Goal: Task Accomplishment & Management: Complete application form

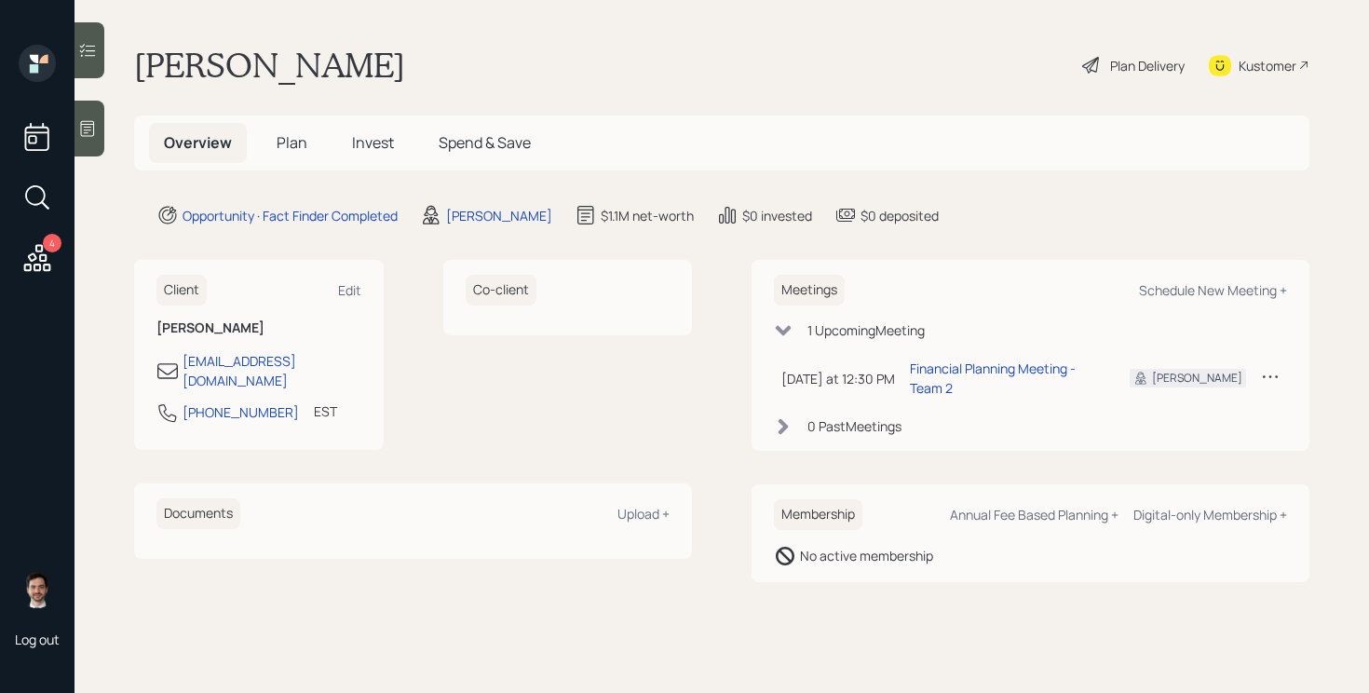
click at [286, 155] on h5 "Plan" at bounding box center [292, 143] width 61 height 40
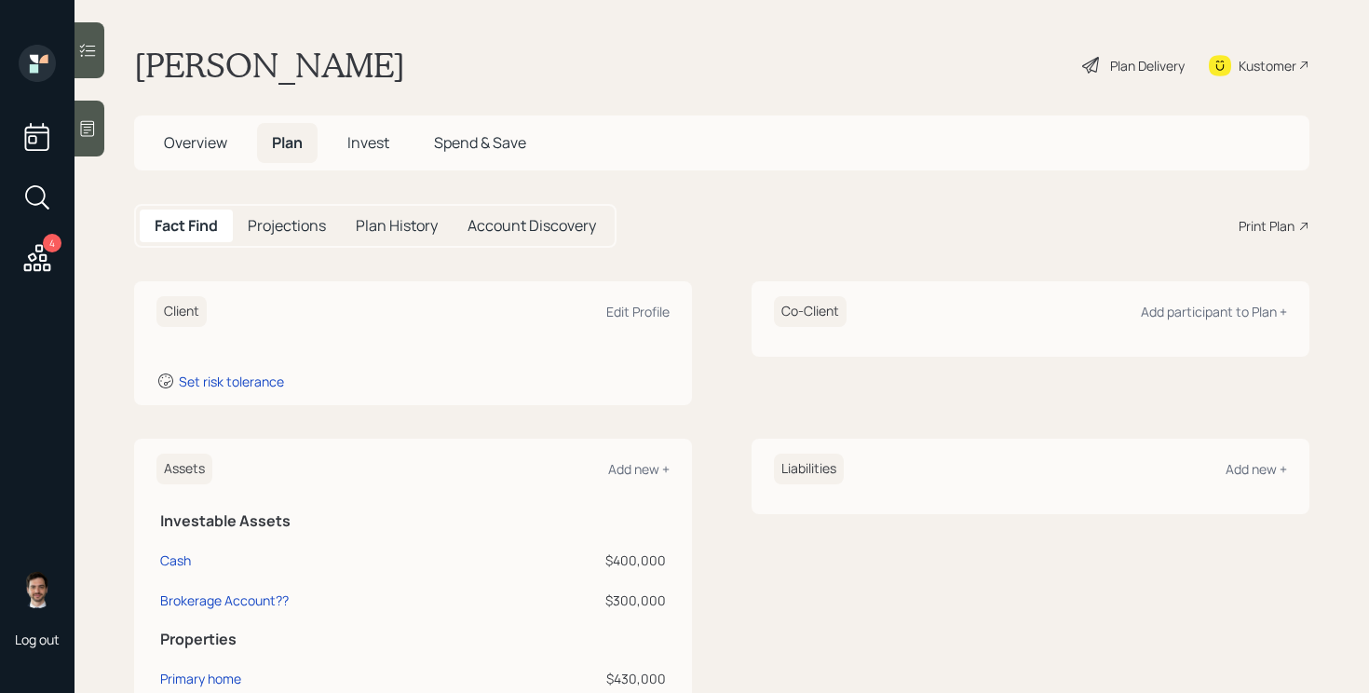
click at [201, 147] on span "Overview" at bounding box center [195, 142] width 63 height 20
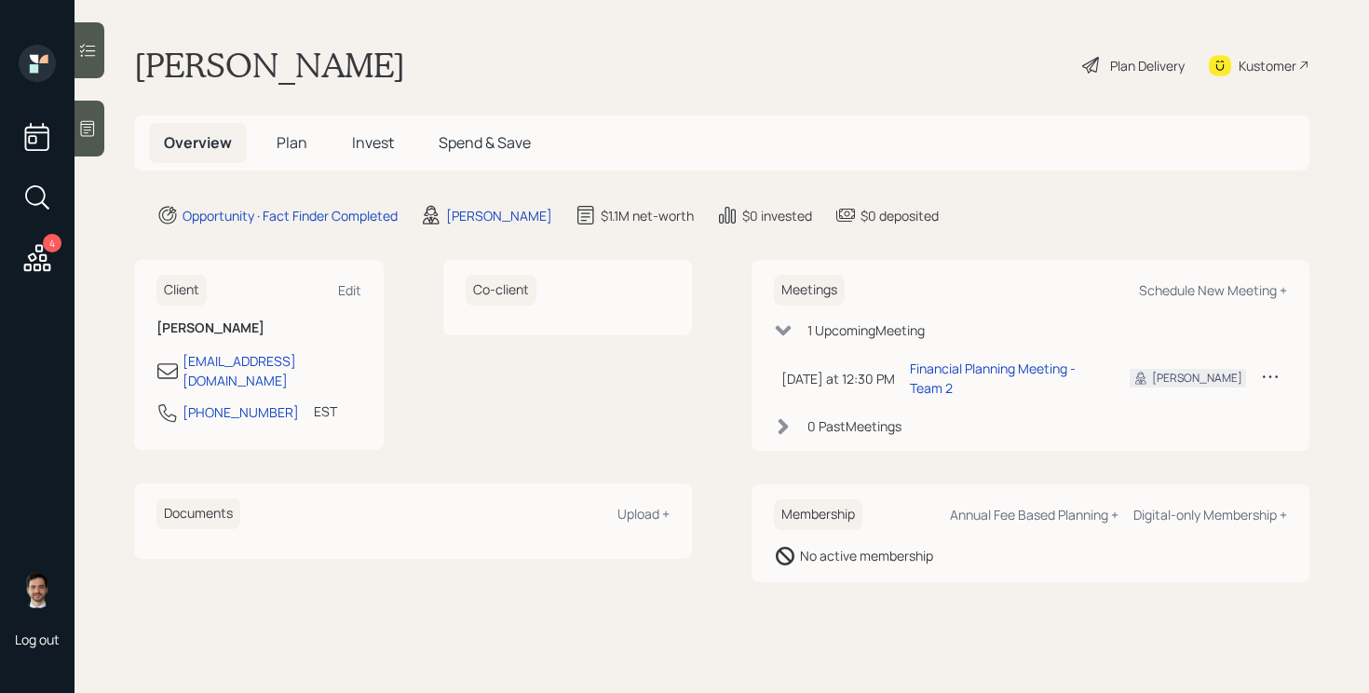
click at [284, 148] on span "Plan" at bounding box center [292, 142] width 31 height 20
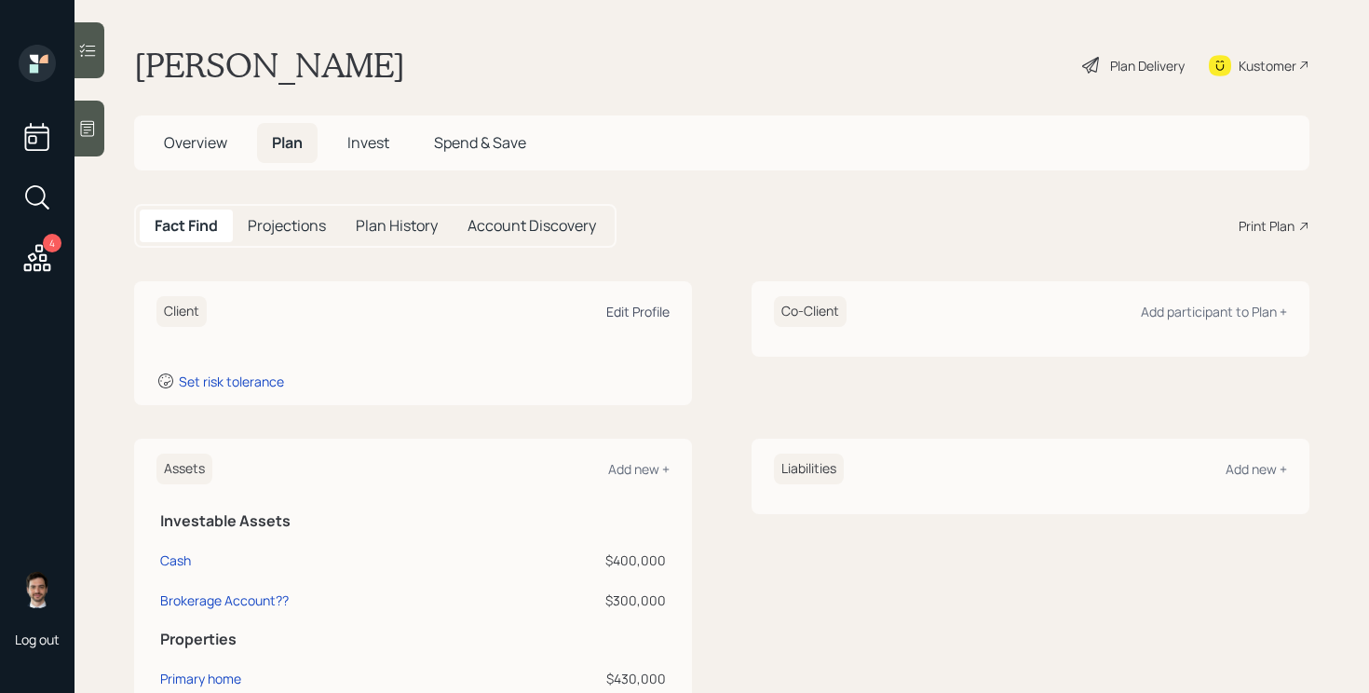
click at [627, 309] on div "Edit Profile" at bounding box center [637, 312] width 63 height 18
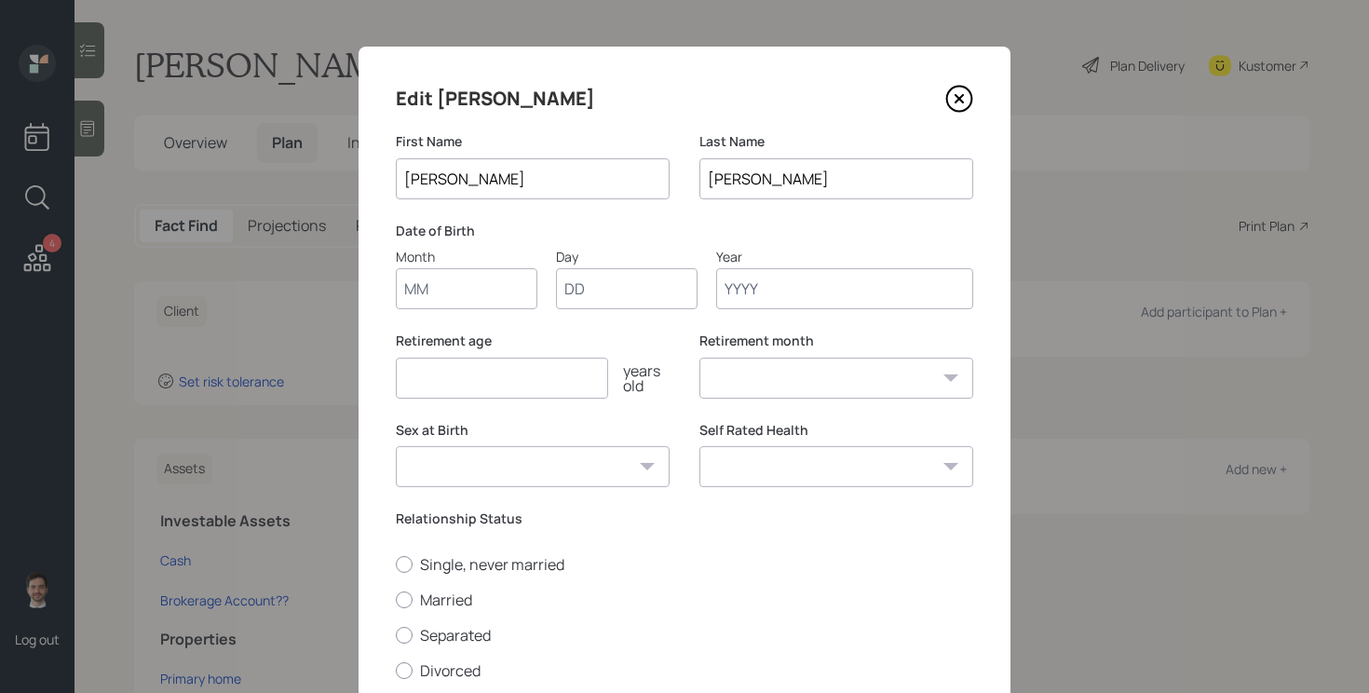
click at [450, 297] on input "Month" at bounding box center [467, 288] width 142 height 41
type input "01"
type input "29"
type input "1946"
select select "1"
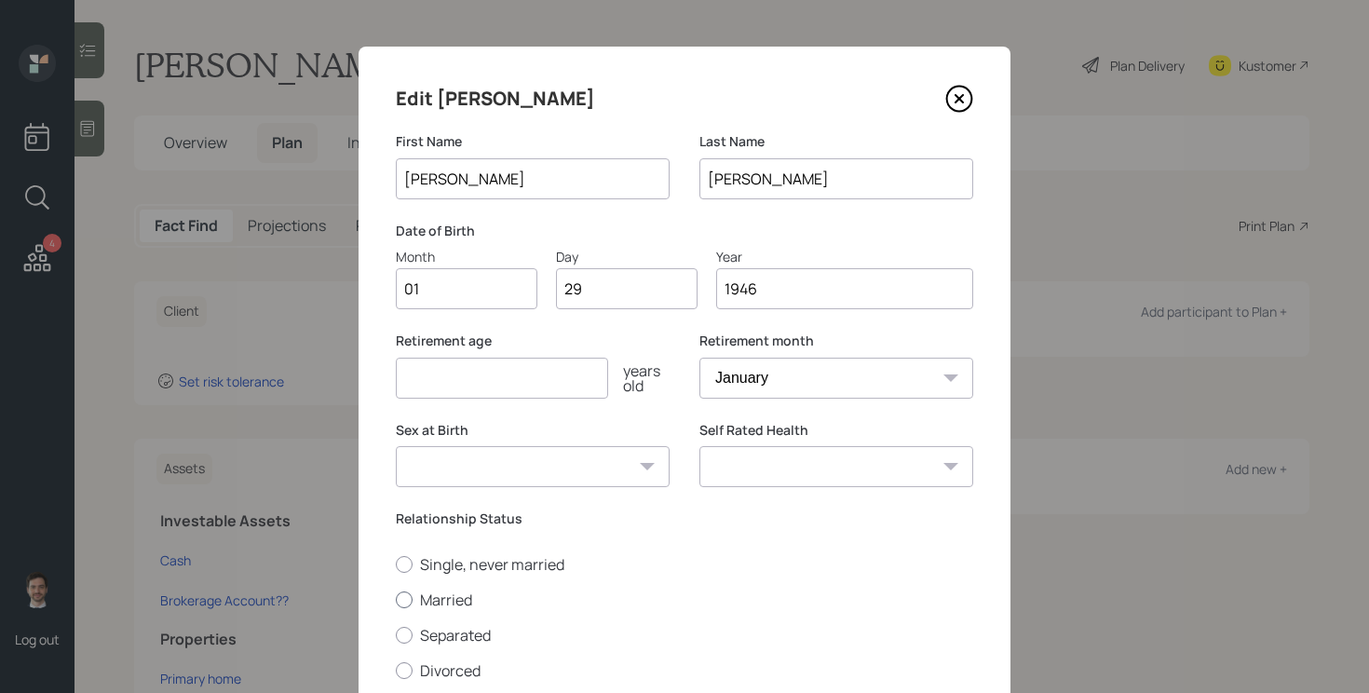
type input "1946"
click at [440, 608] on label "Married" at bounding box center [685, 600] width 578 height 20
click at [396, 600] on input "Married" at bounding box center [395, 599] width 1 height 1
radio input "true"
click at [552, 456] on select "[DEMOGRAPHIC_DATA] [DEMOGRAPHIC_DATA] Other / Prefer not to say" at bounding box center [533, 466] width 274 height 41
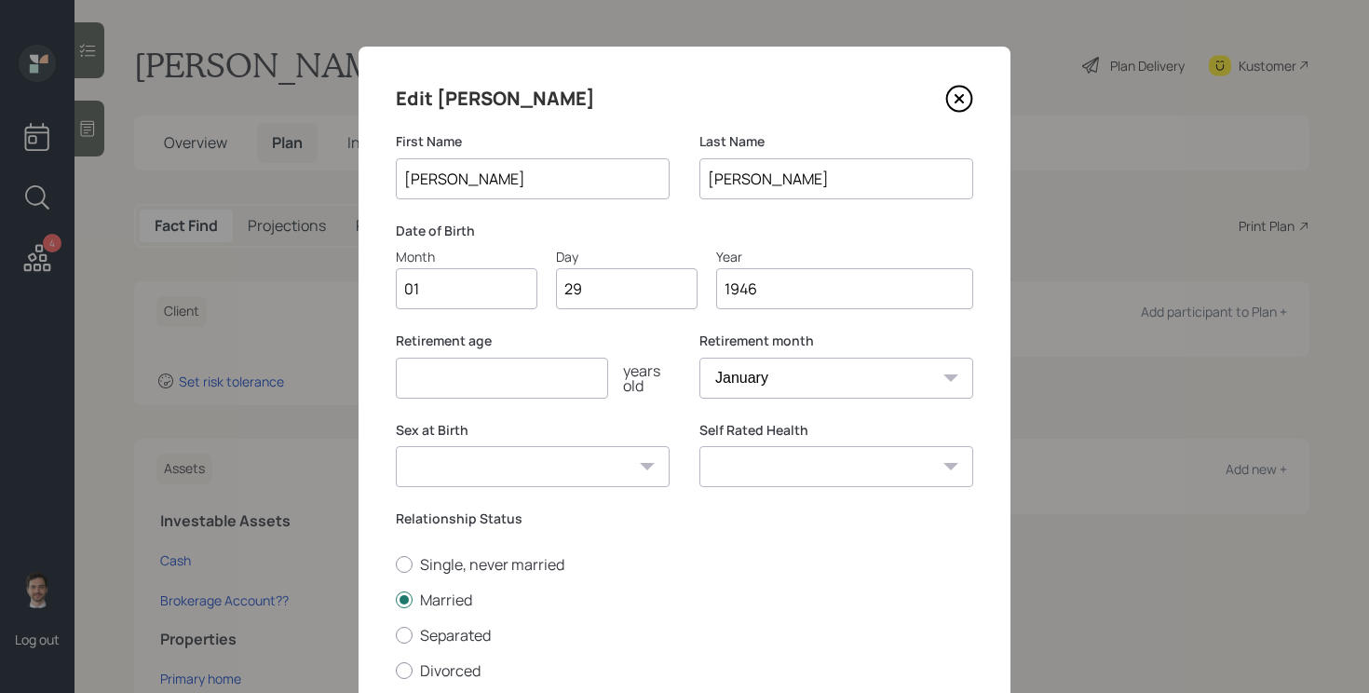
select select "[DEMOGRAPHIC_DATA]"
click at [396, 446] on select "[DEMOGRAPHIC_DATA] [DEMOGRAPHIC_DATA] Other / Prefer not to say" at bounding box center [533, 466] width 274 height 41
click at [556, 385] on input "number" at bounding box center [502, 378] width 212 height 41
type input "85"
click at [830, 474] on select "Excellent Very Good Good Fair Poor" at bounding box center [837, 466] width 274 height 41
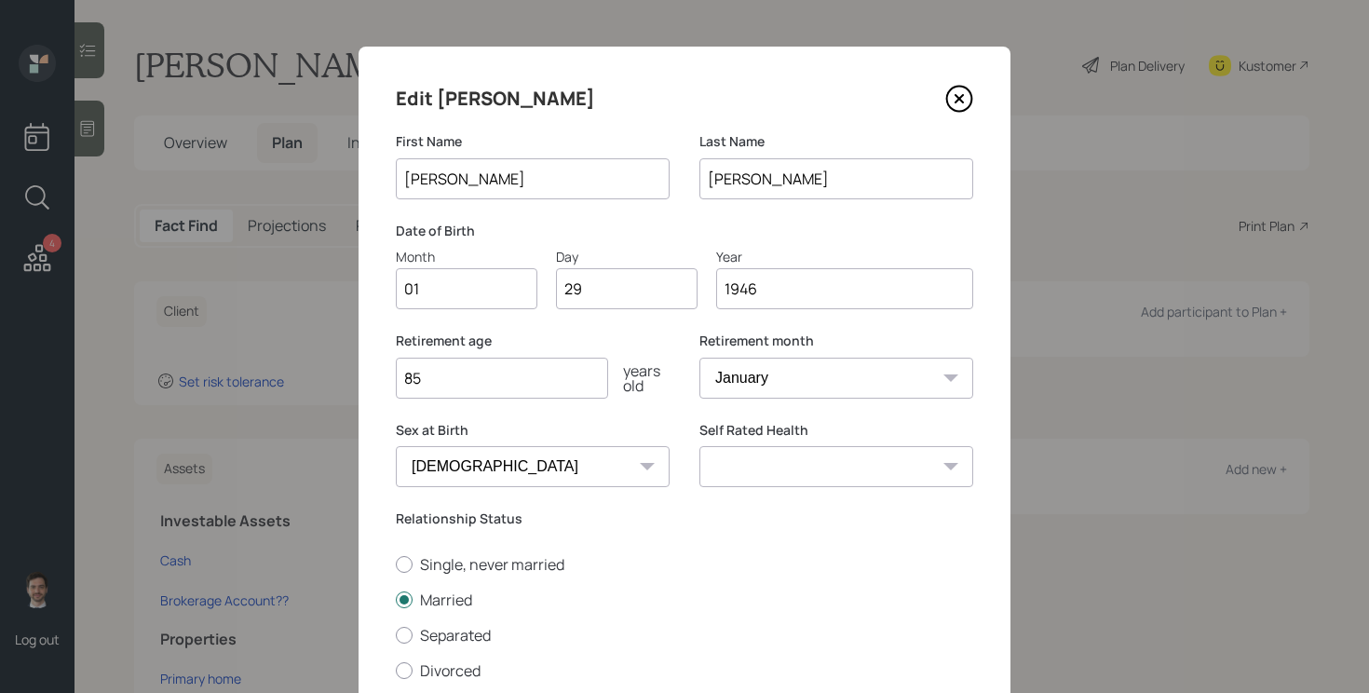
select select "good"
click at [700, 446] on select "Excellent Very Good Good Fair Poor" at bounding box center [837, 466] width 274 height 41
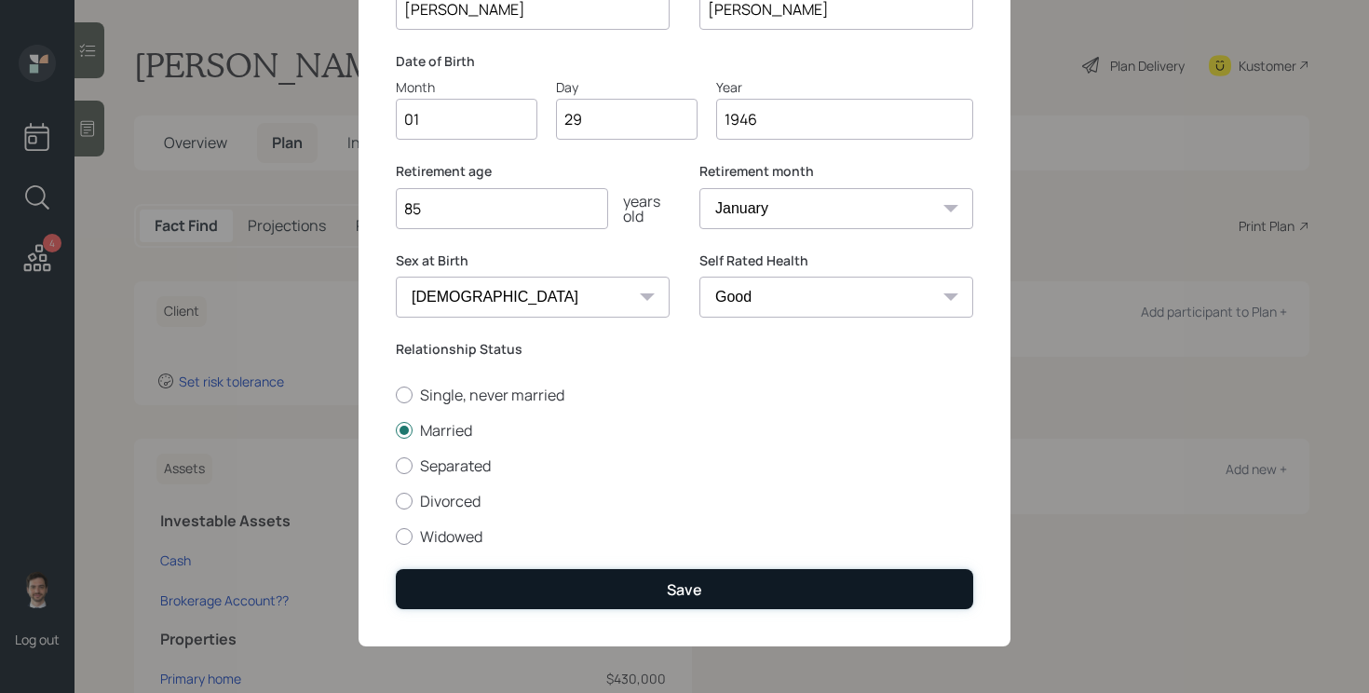
click at [637, 569] on button "Save" at bounding box center [685, 589] width 578 height 40
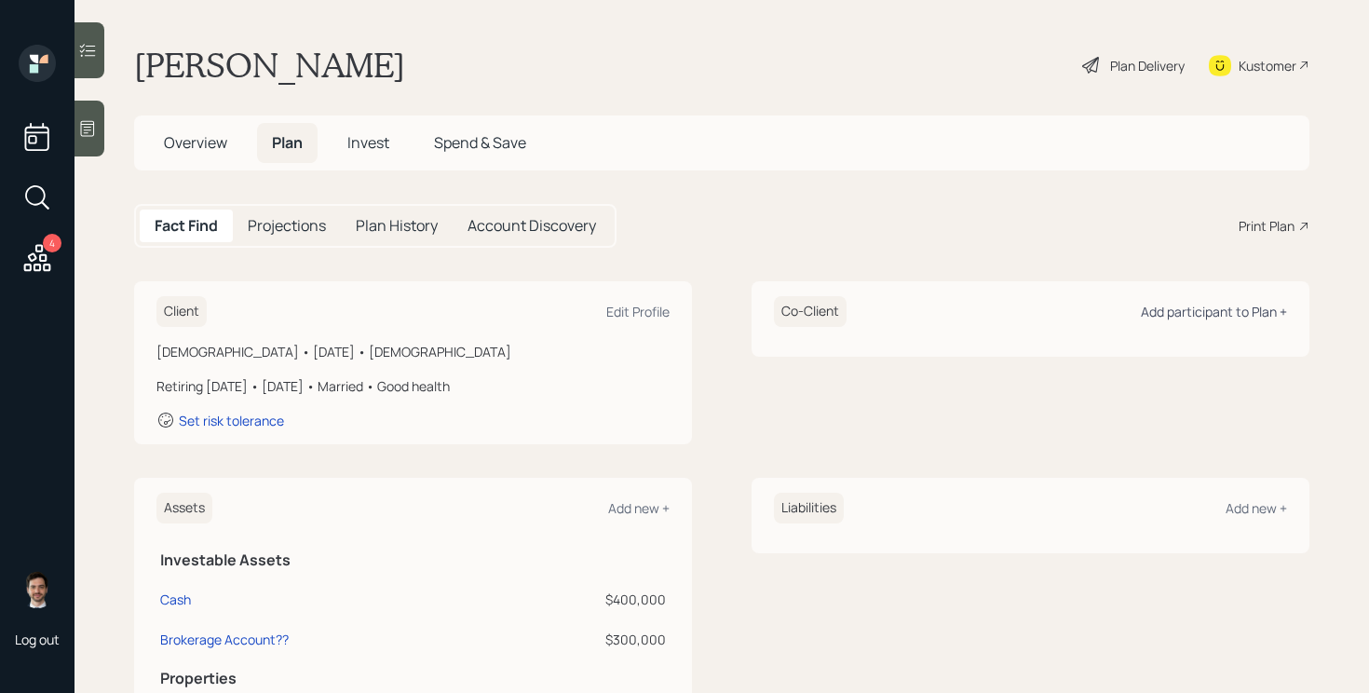
click at [1242, 310] on div "Add participant to Plan +" at bounding box center [1214, 312] width 146 height 18
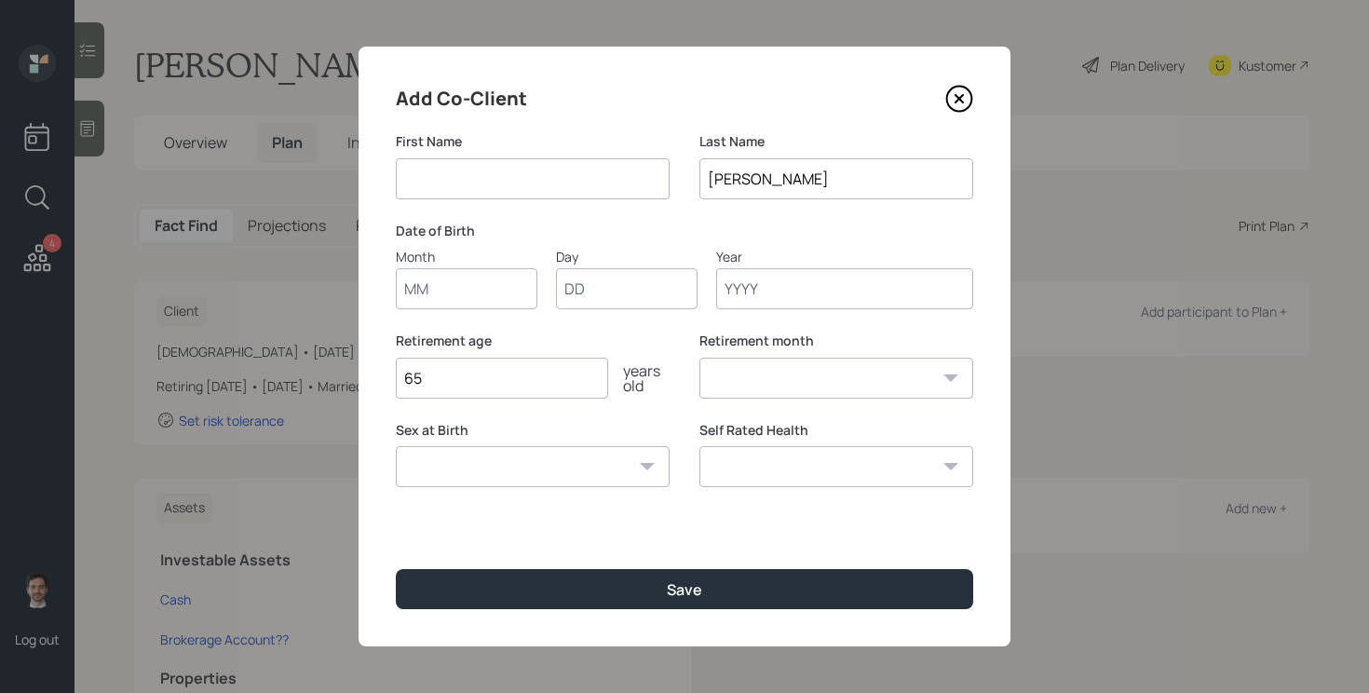
click at [548, 180] on input at bounding box center [533, 178] width 274 height 41
type input "[PERSON_NAME]"
type input "11"
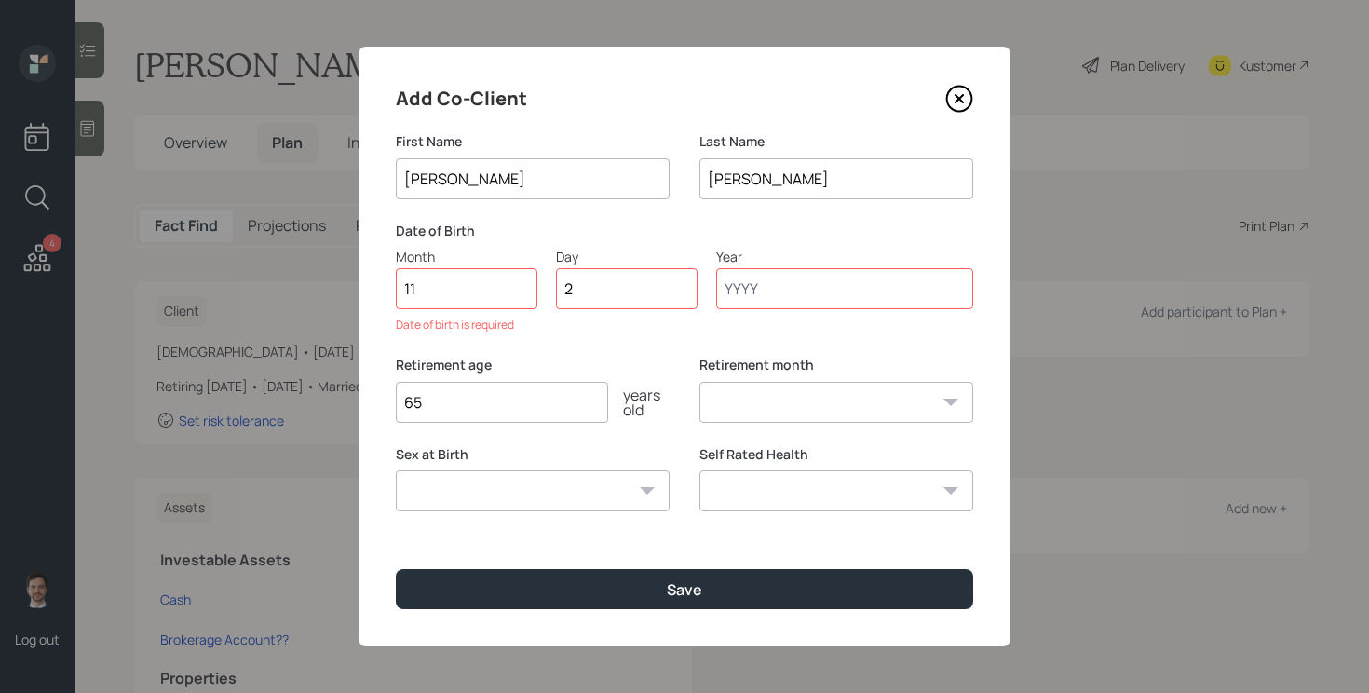
type input "21"
type input "1950"
select select "11"
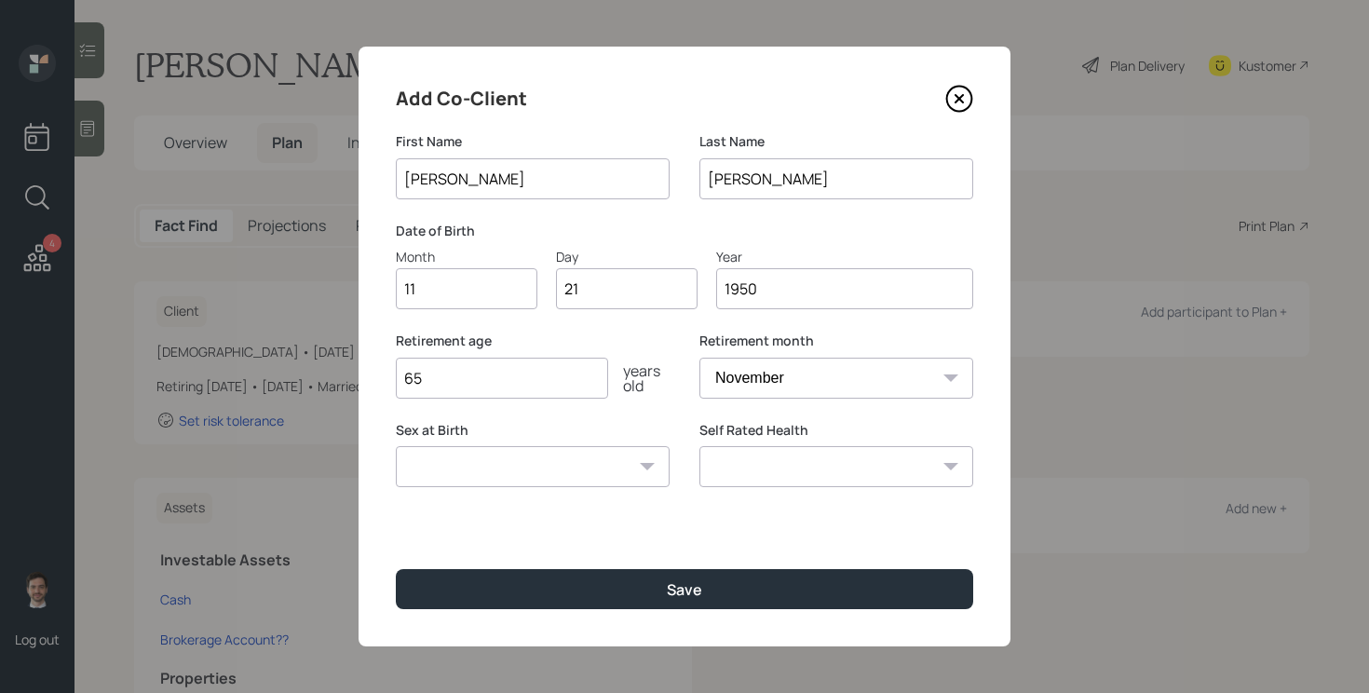
type input "1950"
click at [810, 462] on select "Excellent Very Good Good Fair Poor" at bounding box center [837, 466] width 274 height 41
click at [700, 446] on select "Excellent Very Good Good Fair Poor" at bounding box center [837, 466] width 274 height 41
click at [795, 453] on select "Excellent Very Good Good Fair Poor" at bounding box center [837, 466] width 274 height 41
select select "fair"
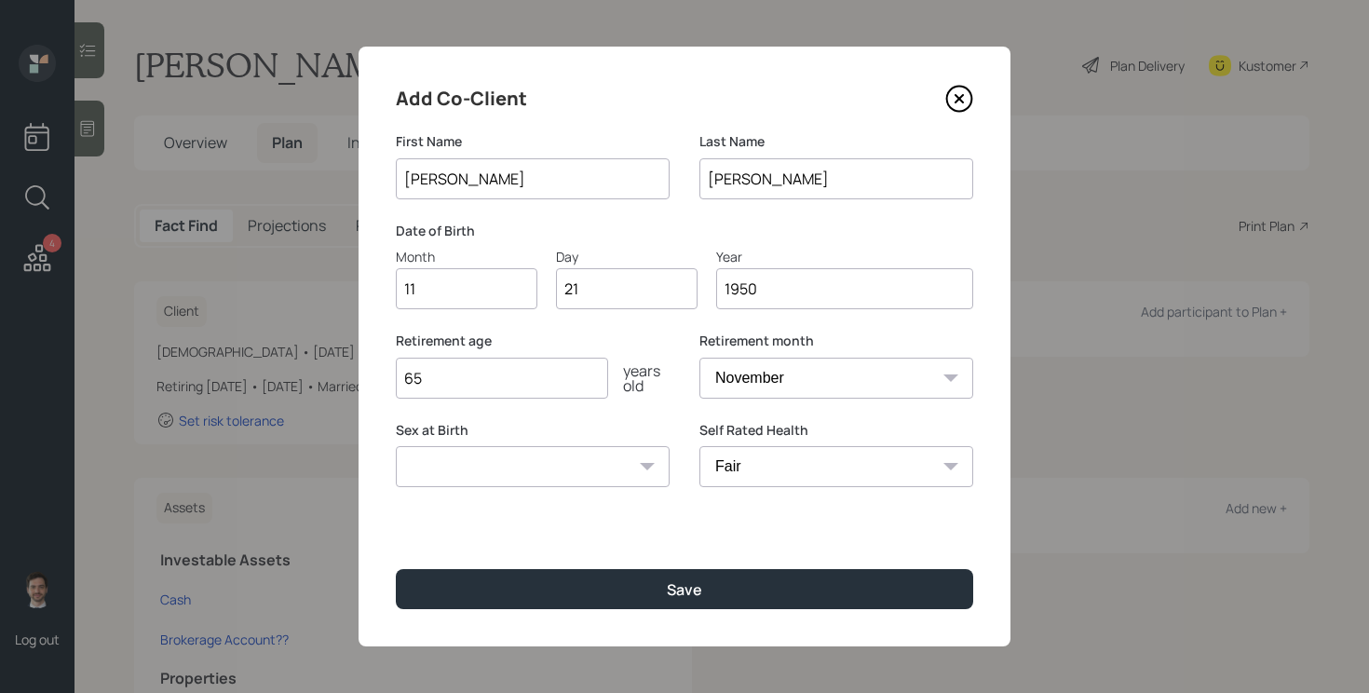
click at [700, 446] on select "Excellent Very Good Good Fair Poor" at bounding box center [837, 466] width 274 height 41
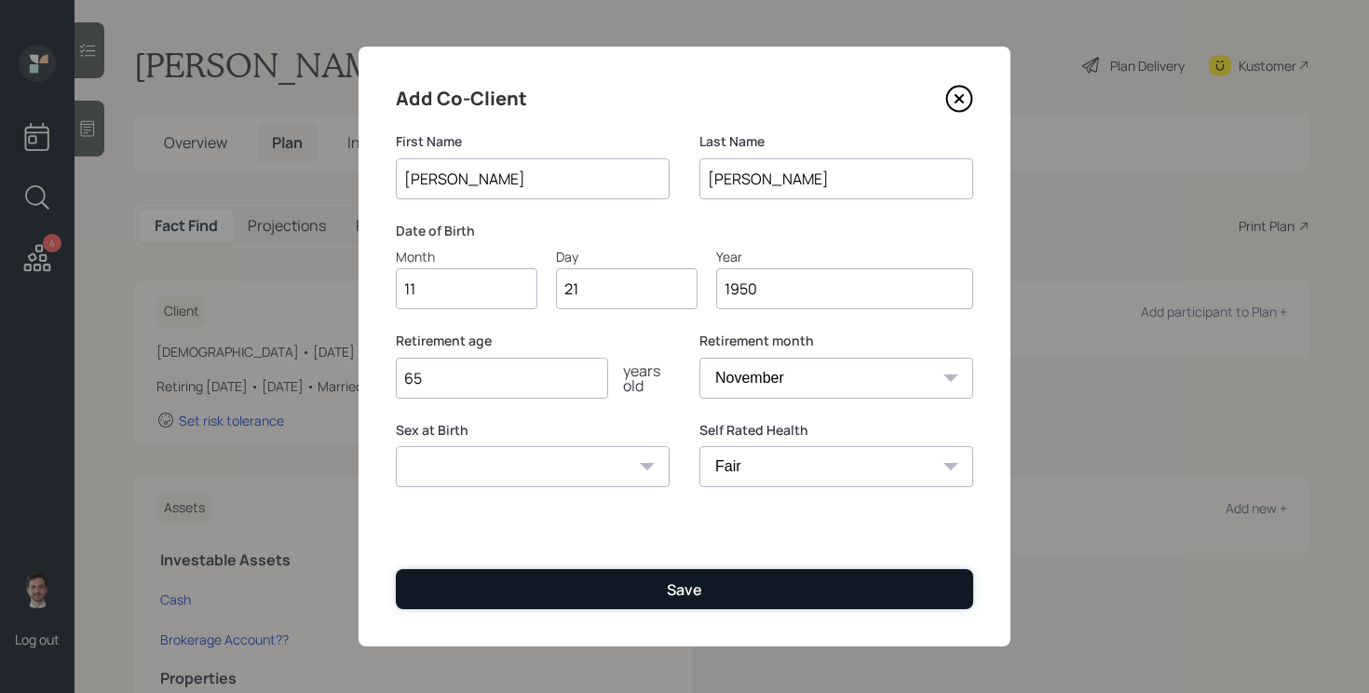
click at [721, 591] on button "Save" at bounding box center [685, 589] width 578 height 40
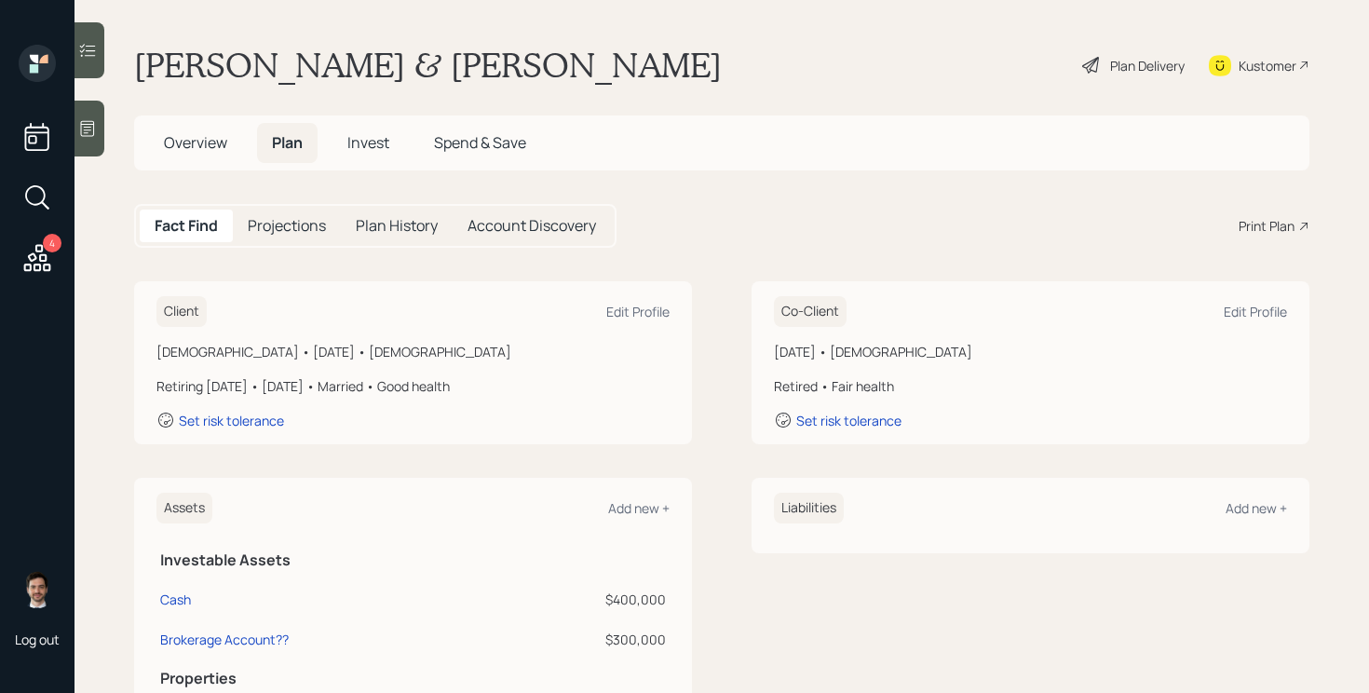
click at [1121, 69] on div "Plan Delivery" at bounding box center [1147, 66] width 75 height 20
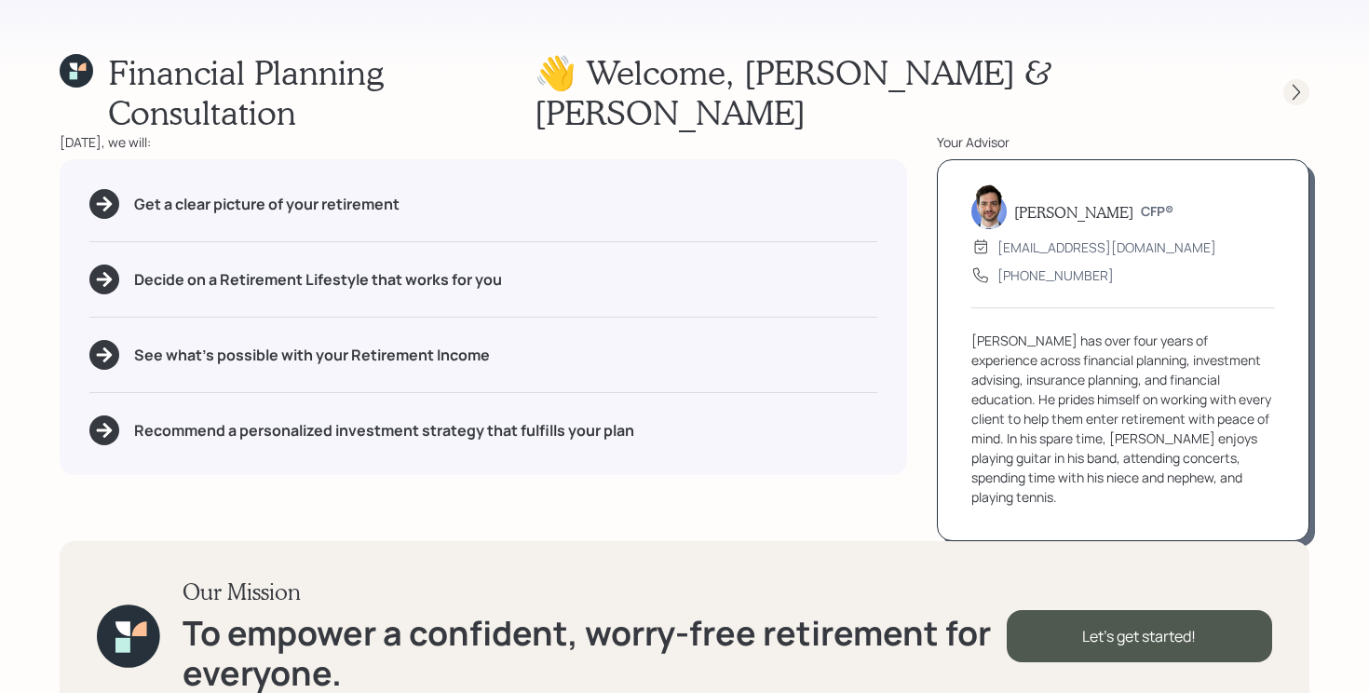
click at [1295, 83] on icon at bounding box center [1296, 92] width 19 height 19
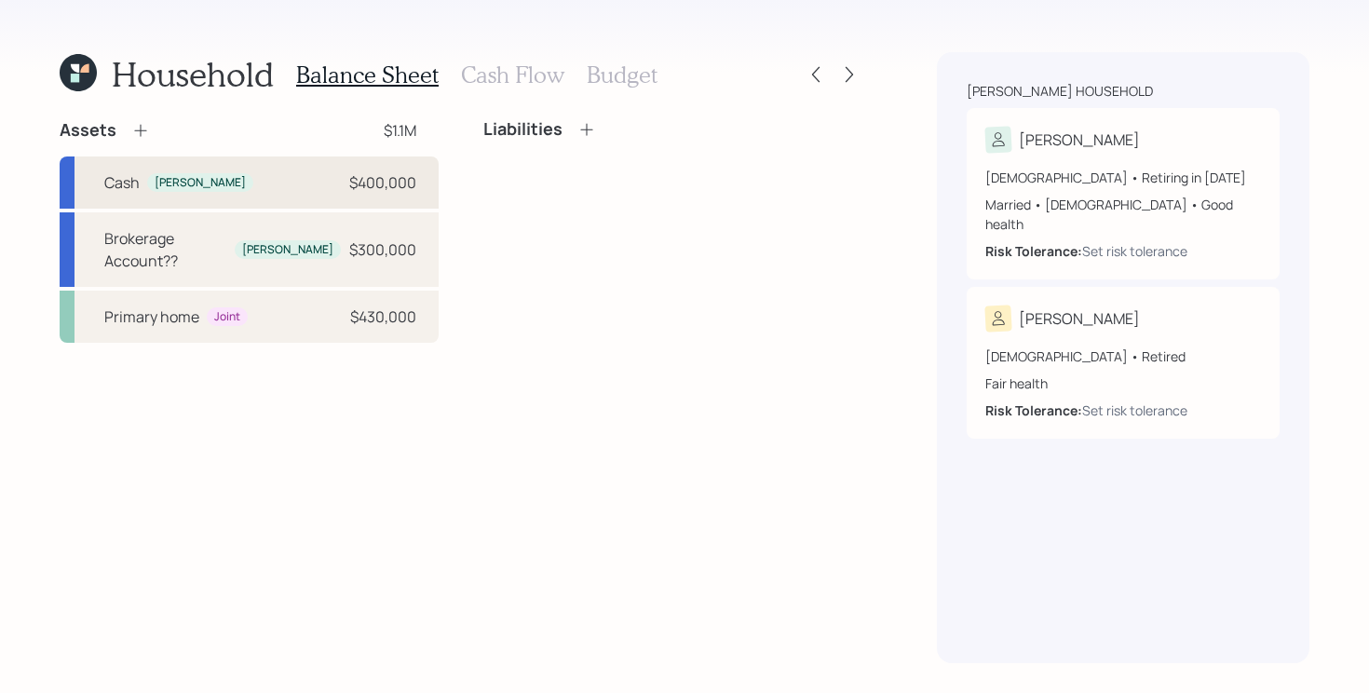
click at [305, 184] on div "[PERSON_NAME] $400,000" at bounding box center [249, 183] width 379 height 52
select select "taxable"
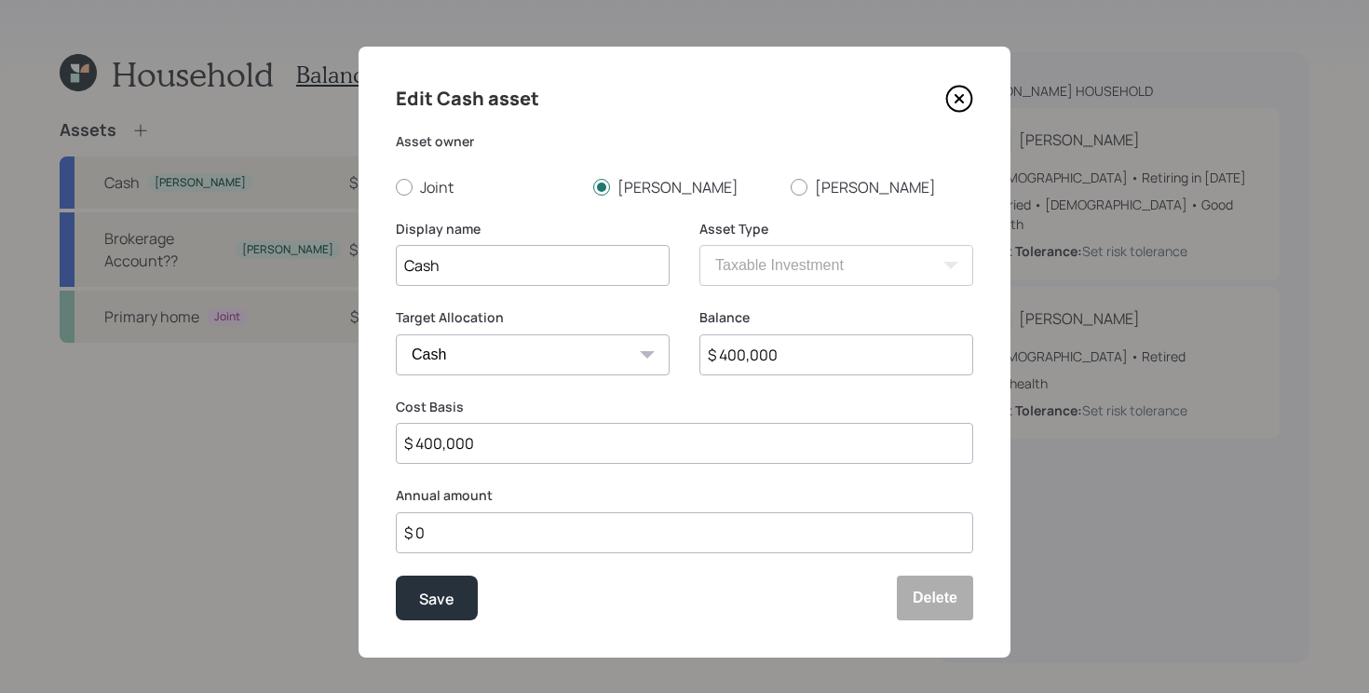
click at [560, 263] on input "Cash" at bounding box center [533, 265] width 274 height 41
type input "Checking and Savings"
click at [811, 349] on input "$ 400,000" at bounding box center [837, 354] width 274 height 41
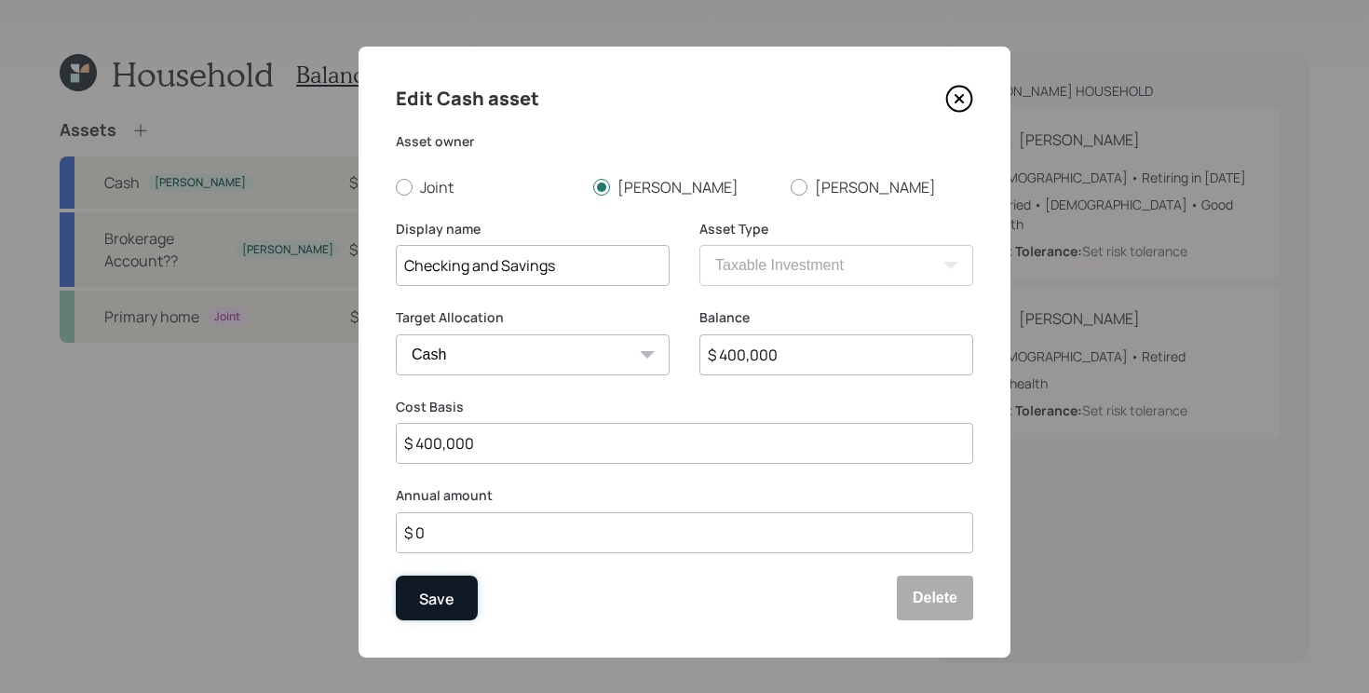
click at [420, 593] on div "Save" at bounding box center [436, 598] width 35 height 25
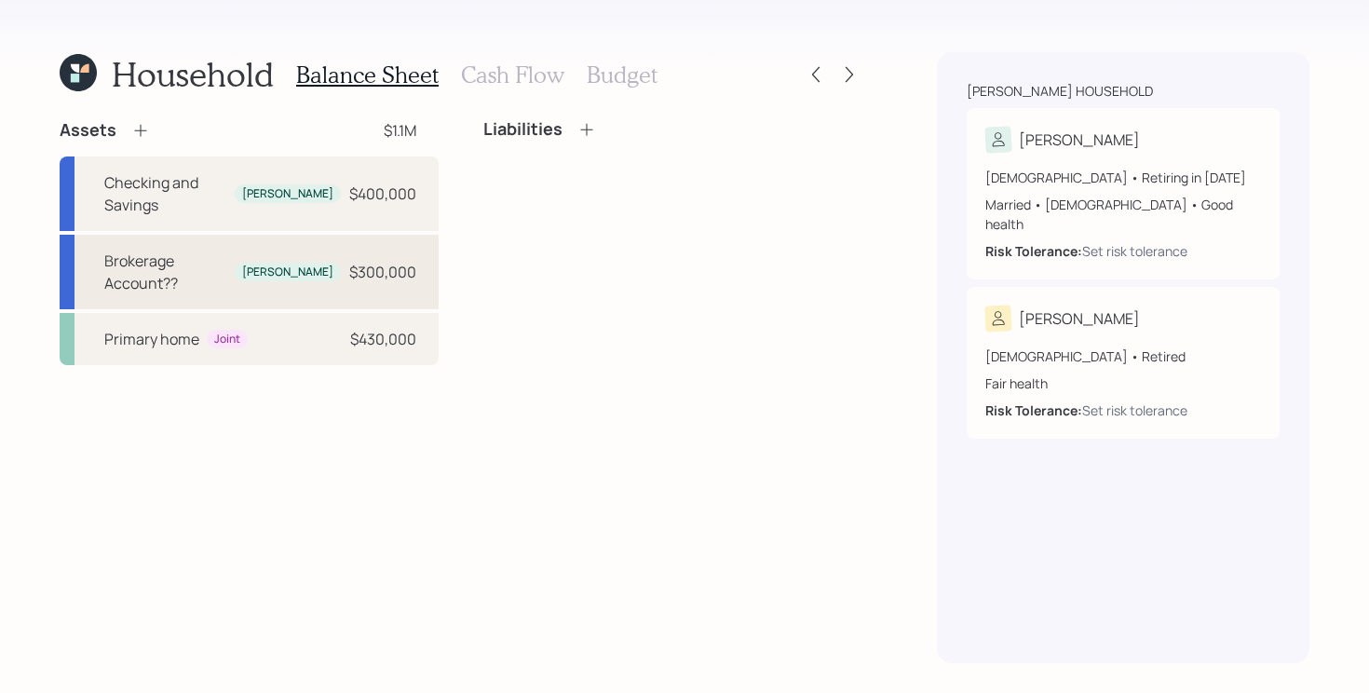
click at [351, 261] on div "$300,000" at bounding box center [382, 272] width 67 height 22
select select "taxable"
select select "balanced"
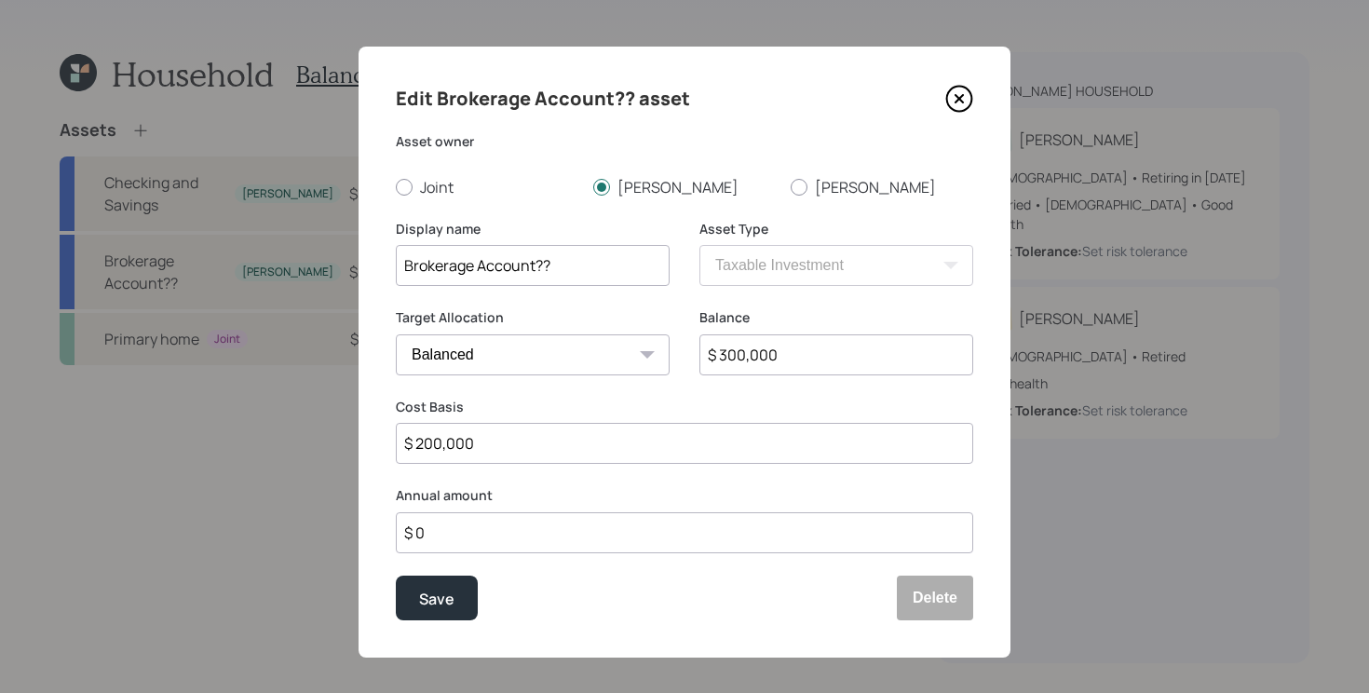
click at [594, 259] on input "Brokerage Account??" at bounding box center [533, 265] width 274 height 41
type input "Annuities"
click at [755, 365] on input "$ 300,000" at bounding box center [837, 354] width 274 height 41
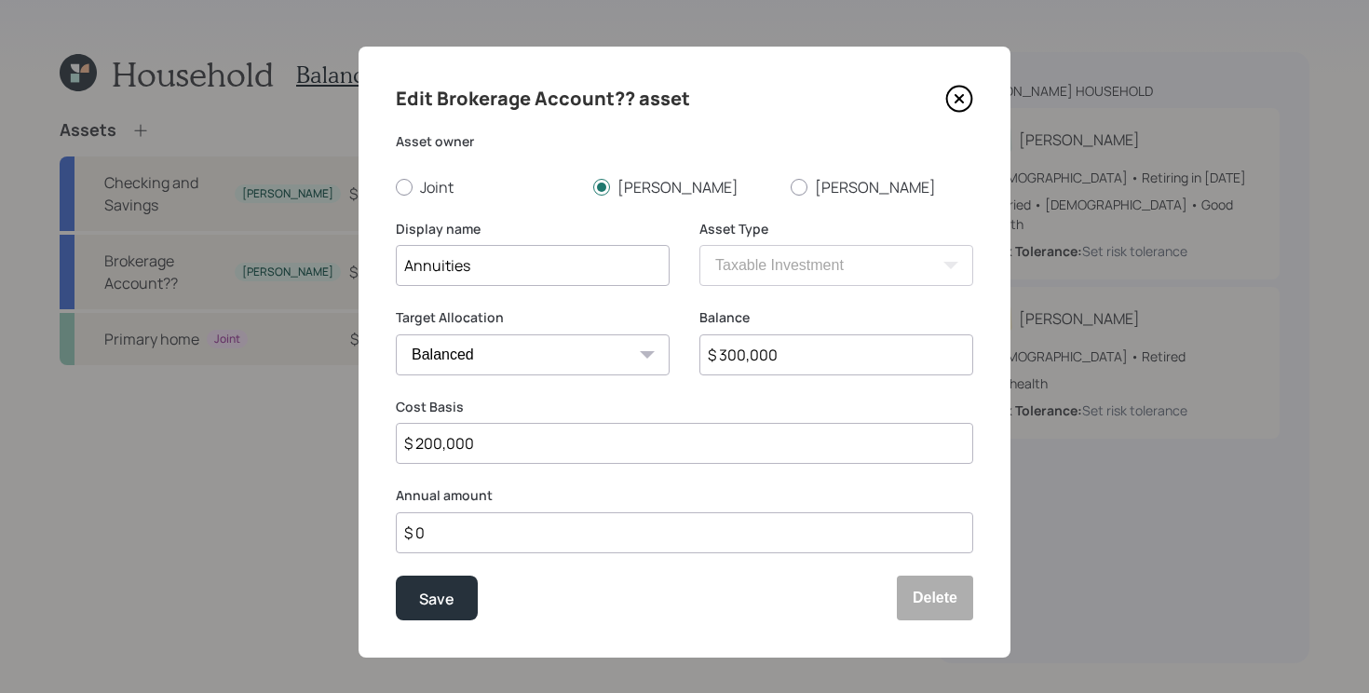
click at [755, 365] on input "$ 300,000" at bounding box center [837, 354] width 274 height 41
type input "$ 250,000"
click at [563, 261] on input "Annuities" at bounding box center [533, 265] width 274 height 41
type input "Annuities (not annuitized)"
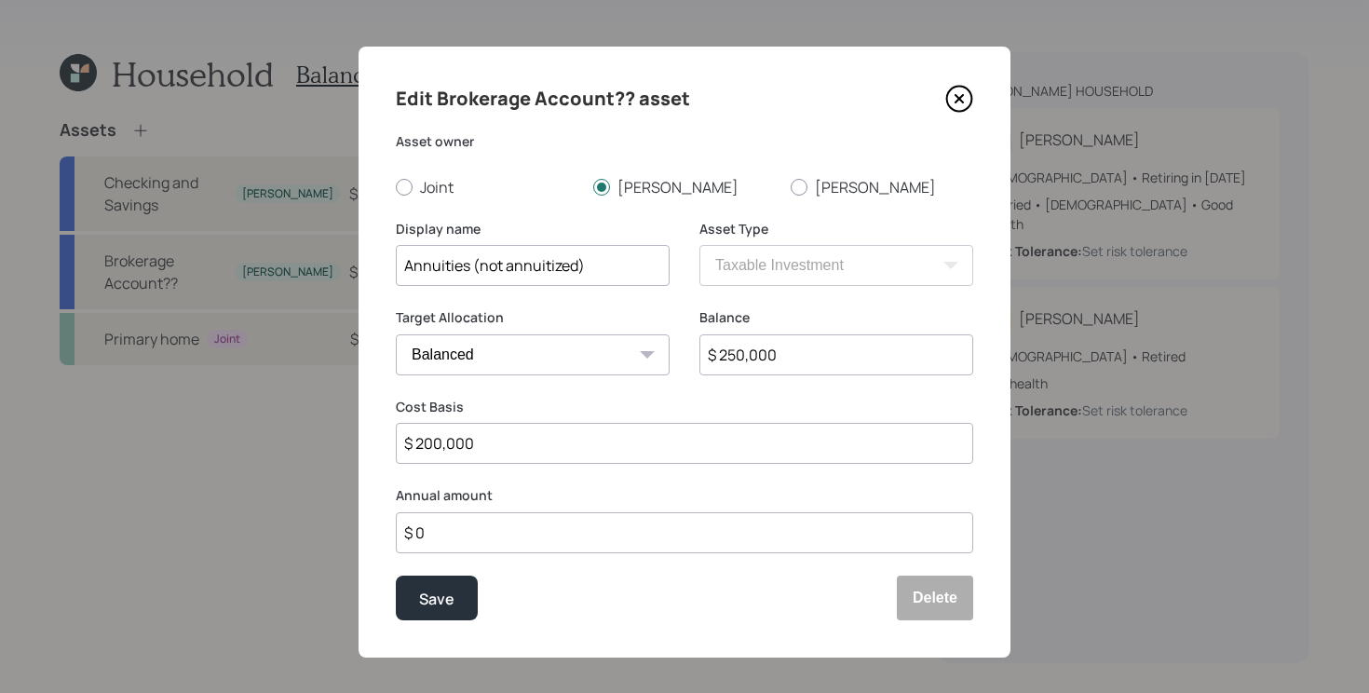
click at [396, 576] on button "Save" at bounding box center [437, 598] width 82 height 45
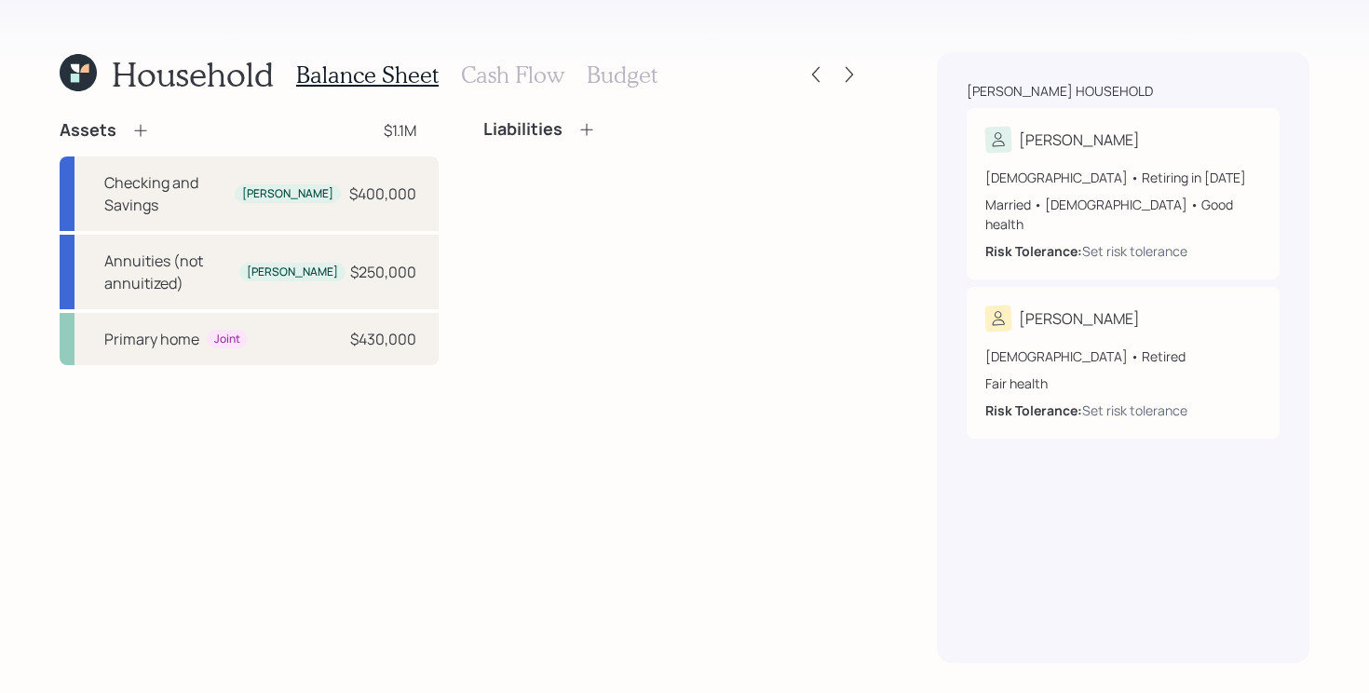
click at [143, 130] on icon at bounding box center [140, 130] width 19 height 19
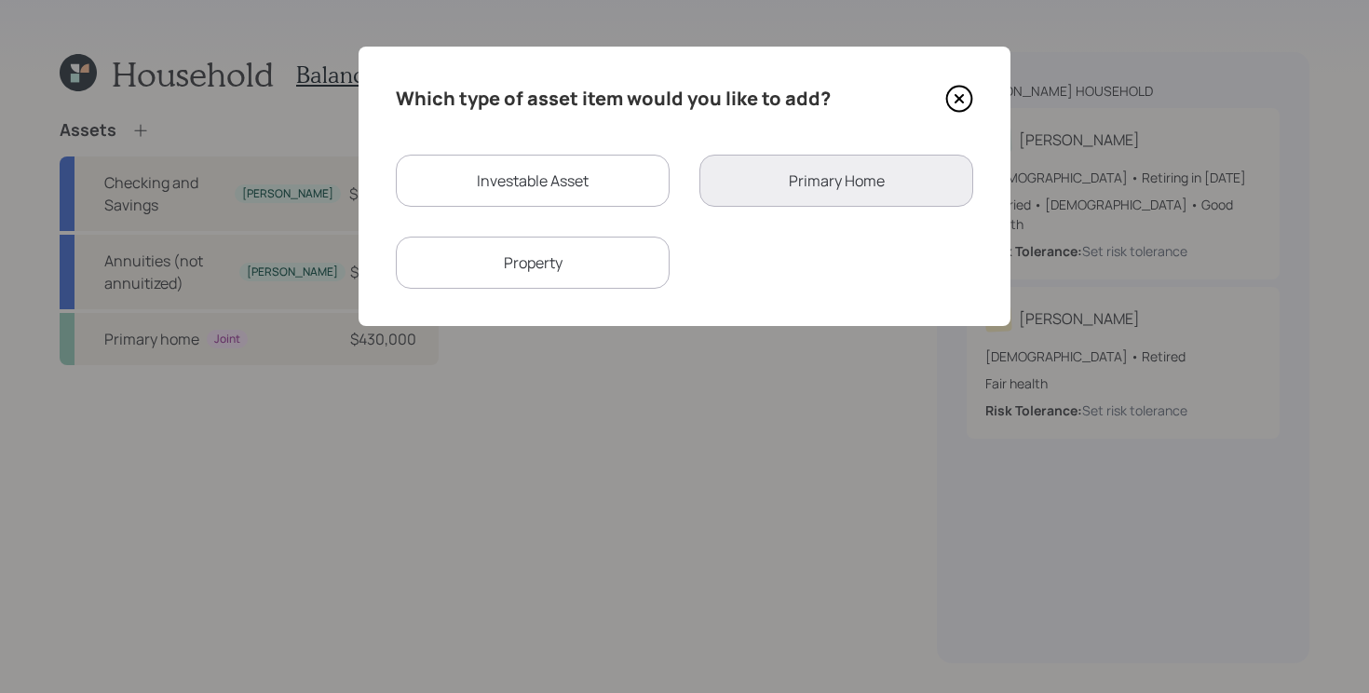
click at [502, 166] on div "Investable Asset" at bounding box center [533, 181] width 274 height 52
select select "taxable"
select select "balanced"
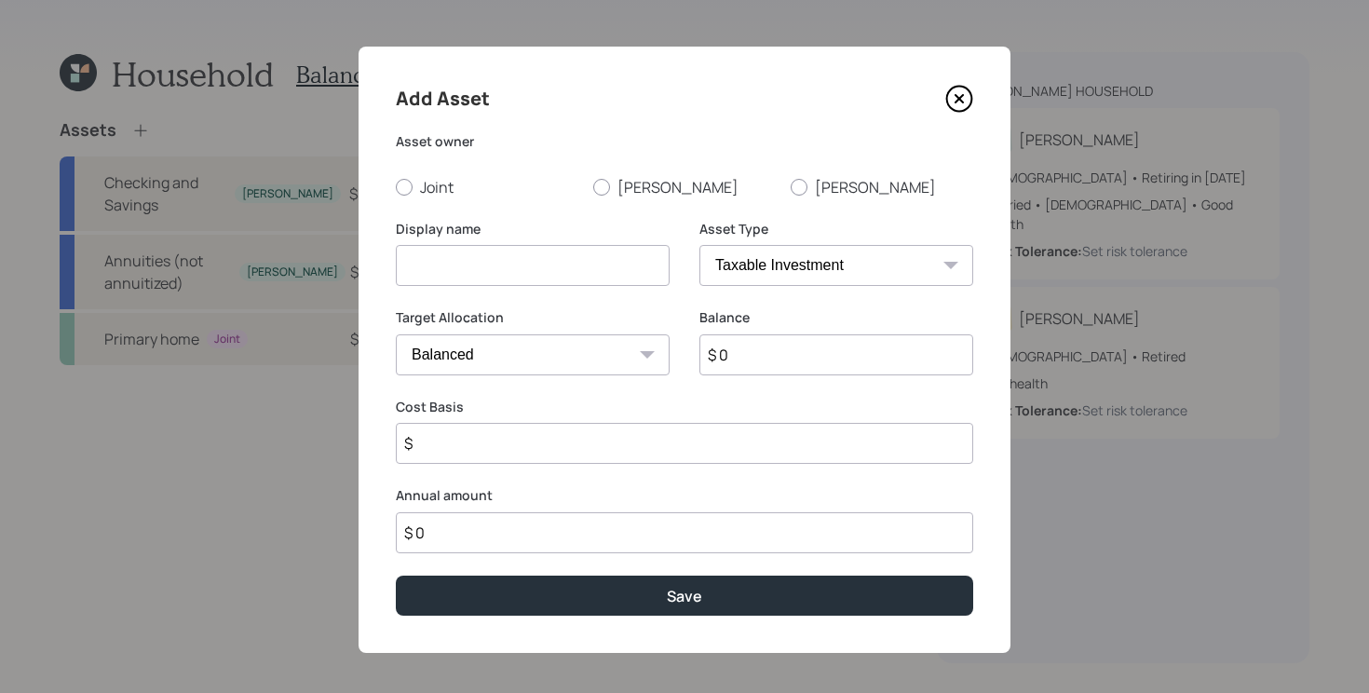
click at [520, 260] on input at bounding box center [533, 265] width 274 height 41
click at [420, 185] on label "Joint" at bounding box center [487, 187] width 183 height 20
click at [396, 186] on input "Joint" at bounding box center [395, 186] width 1 height 1
radio input "true"
click at [489, 253] on input at bounding box center [533, 265] width 274 height 41
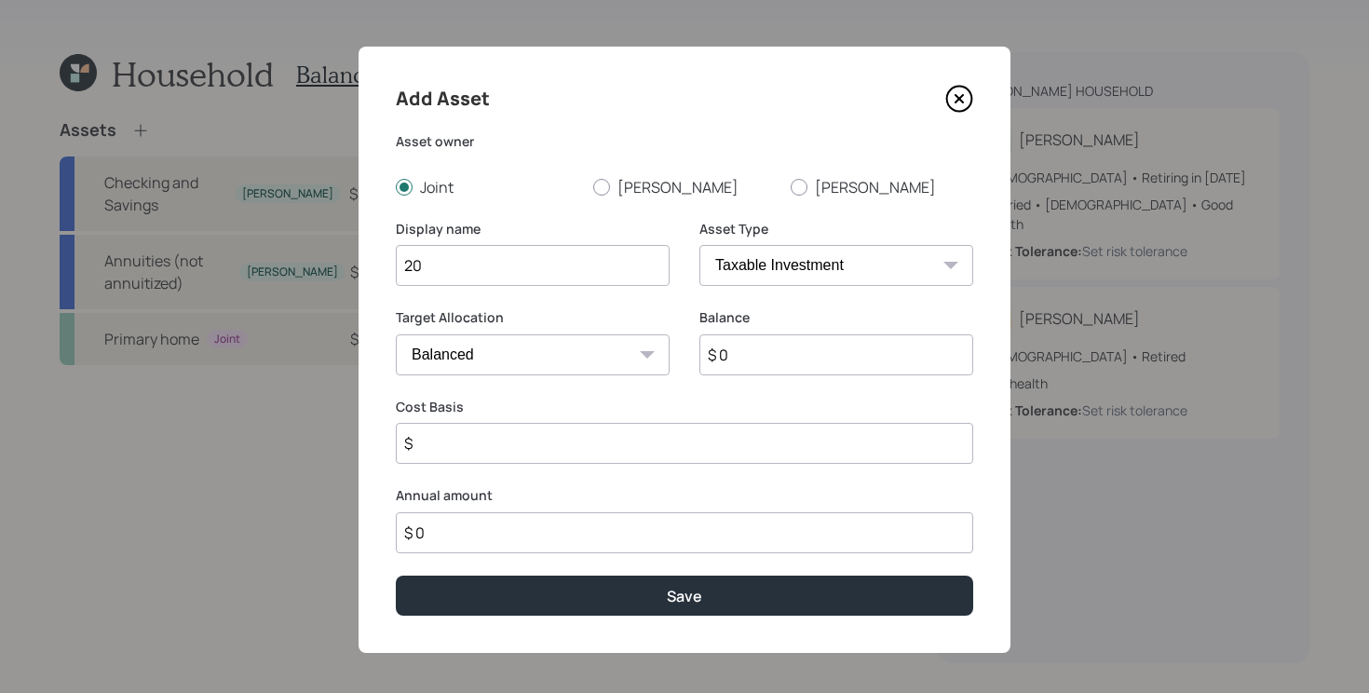
type input "2"
click at [495, 266] on input "Stocks" at bounding box center [533, 265] width 274 height 41
type input "Stocks: Chevron & SoCo"
click at [847, 369] on input "$ 0" at bounding box center [837, 354] width 274 height 41
type input "$ 200,000"
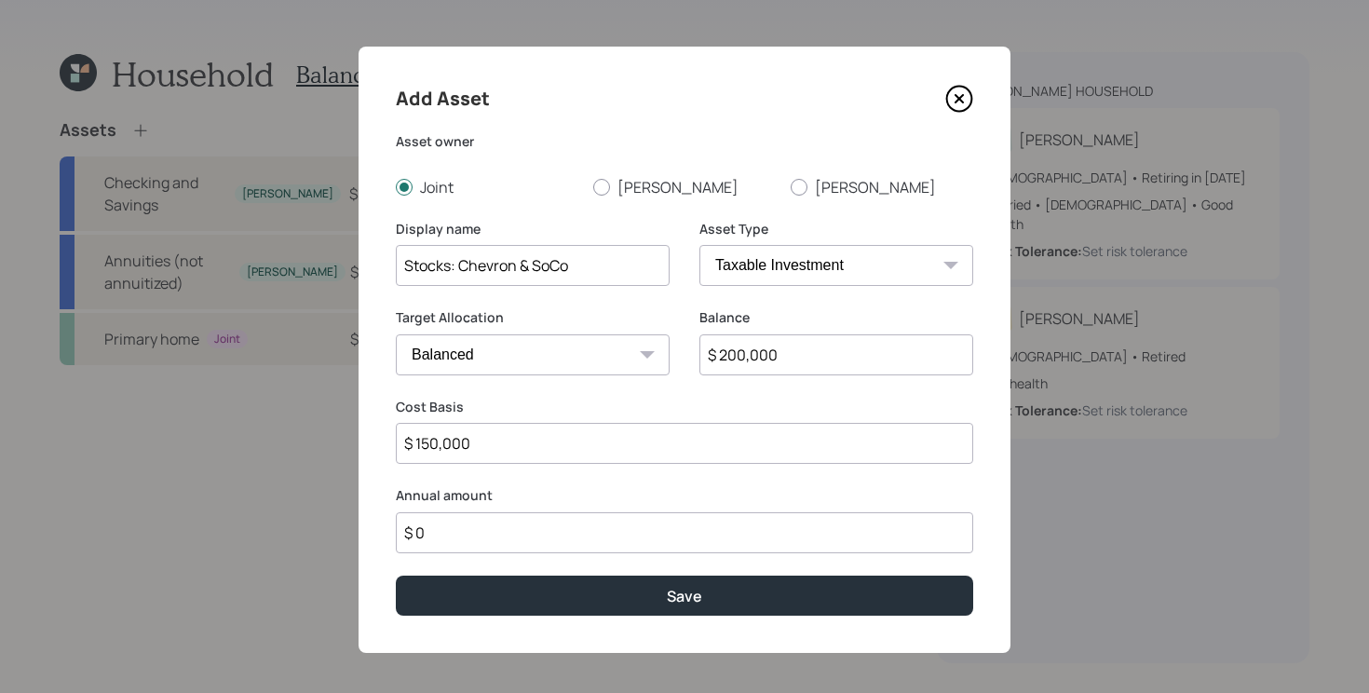
type input "$ 150,000"
click at [396, 576] on button "Save" at bounding box center [685, 596] width 578 height 40
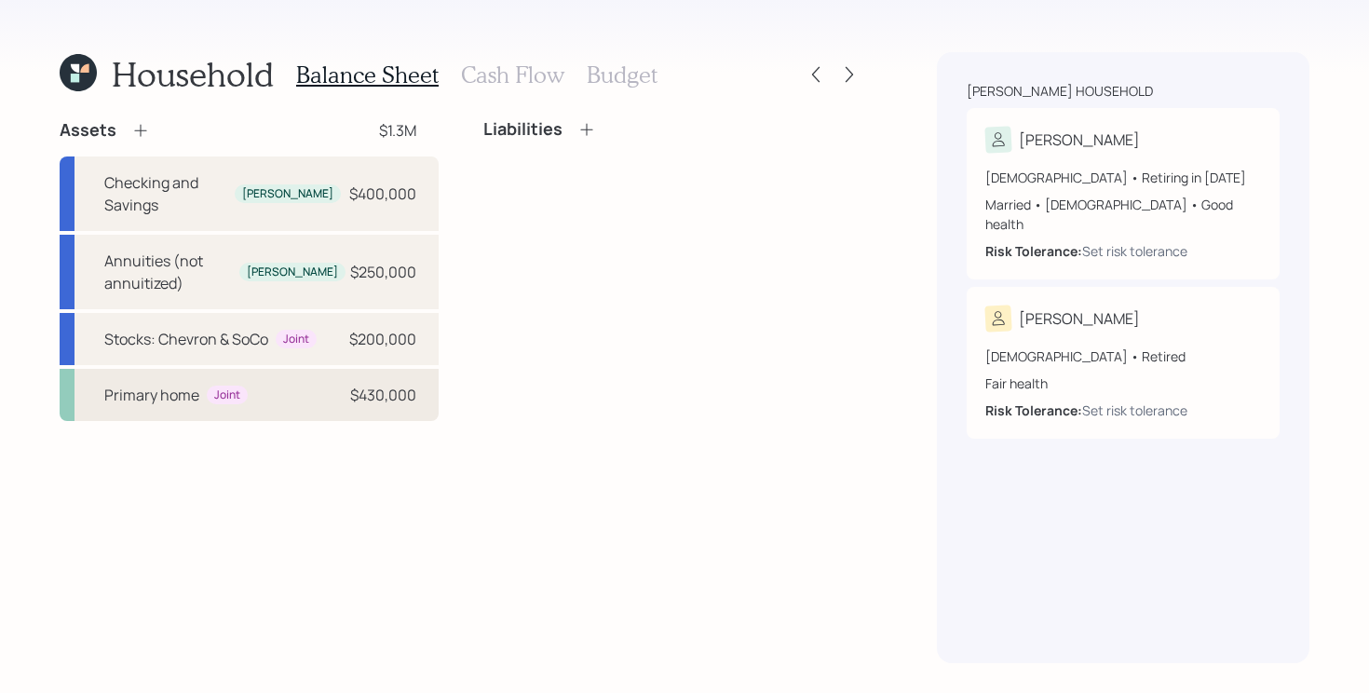
click at [294, 369] on div "Primary home Joint $430,000" at bounding box center [249, 395] width 379 height 52
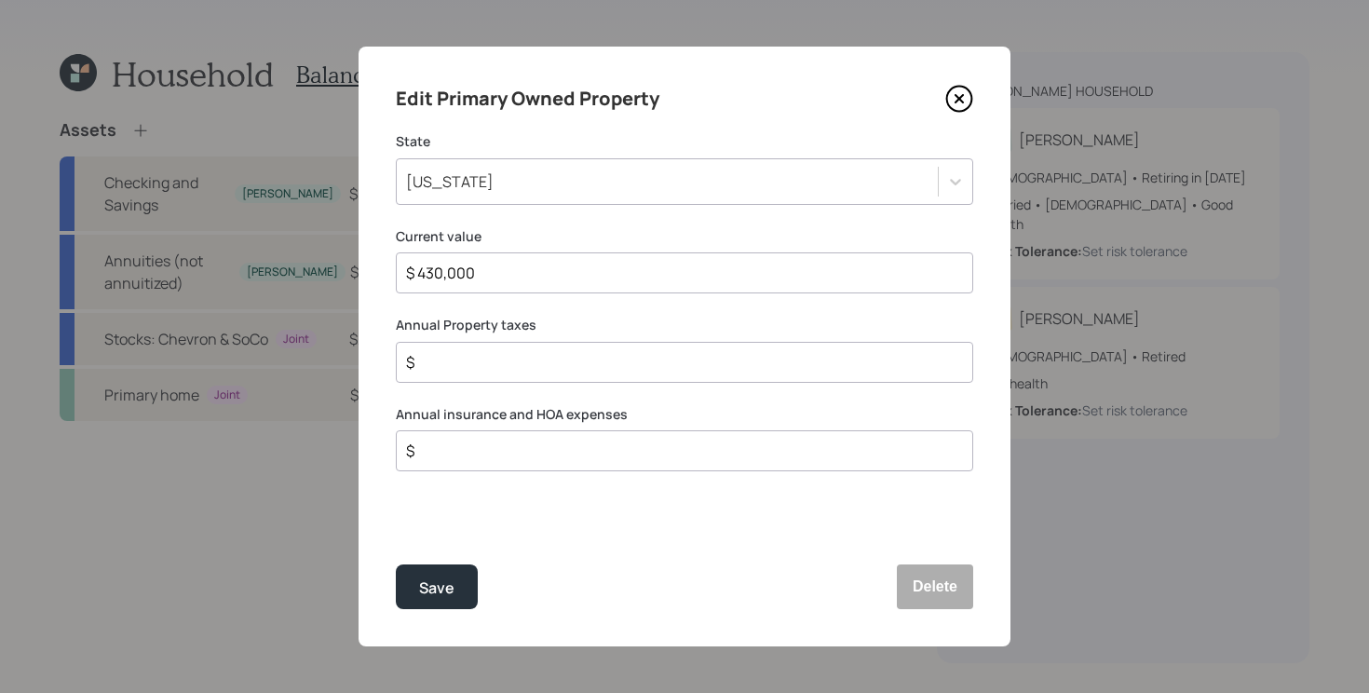
click at [572, 357] on input "$" at bounding box center [677, 362] width 546 height 22
click at [538, 455] on input "$" at bounding box center [677, 451] width 546 height 22
type input "$ 2,000"
type input "$ 2,200"
type input "$ 2,450"
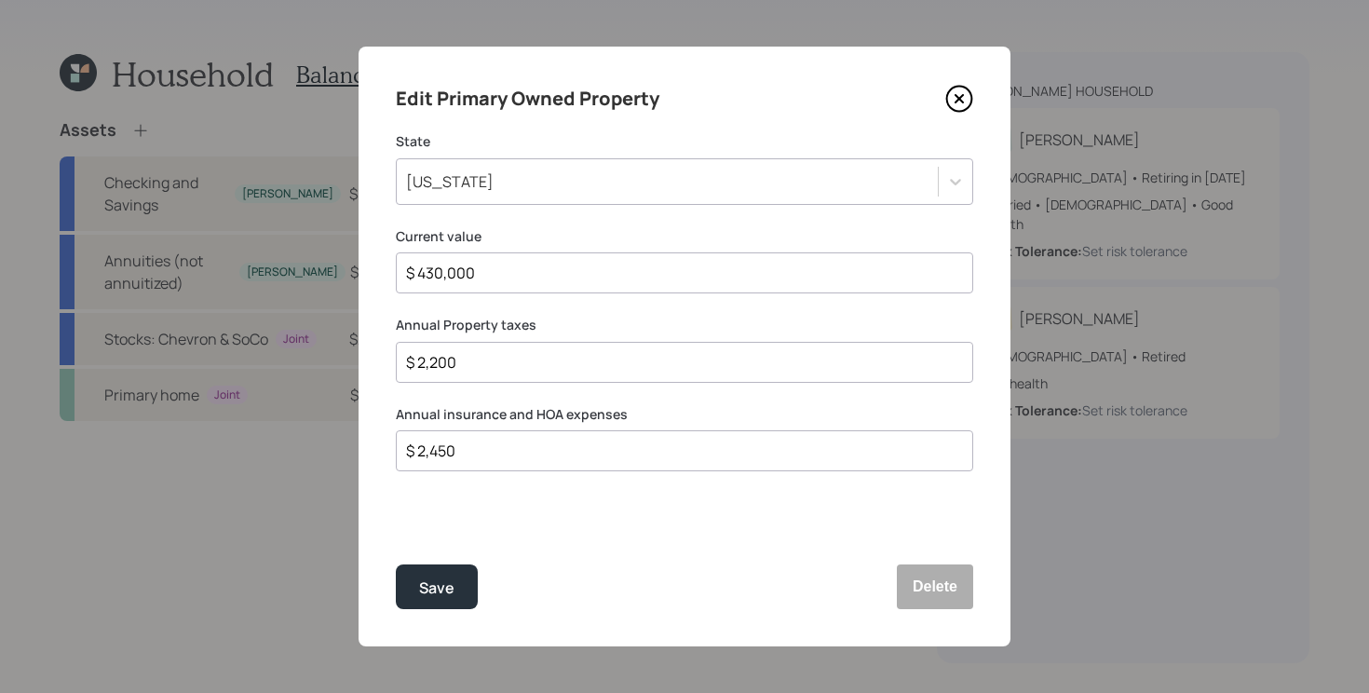
click at [396, 565] on button "Save" at bounding box center [437, 587] width 82 height 45
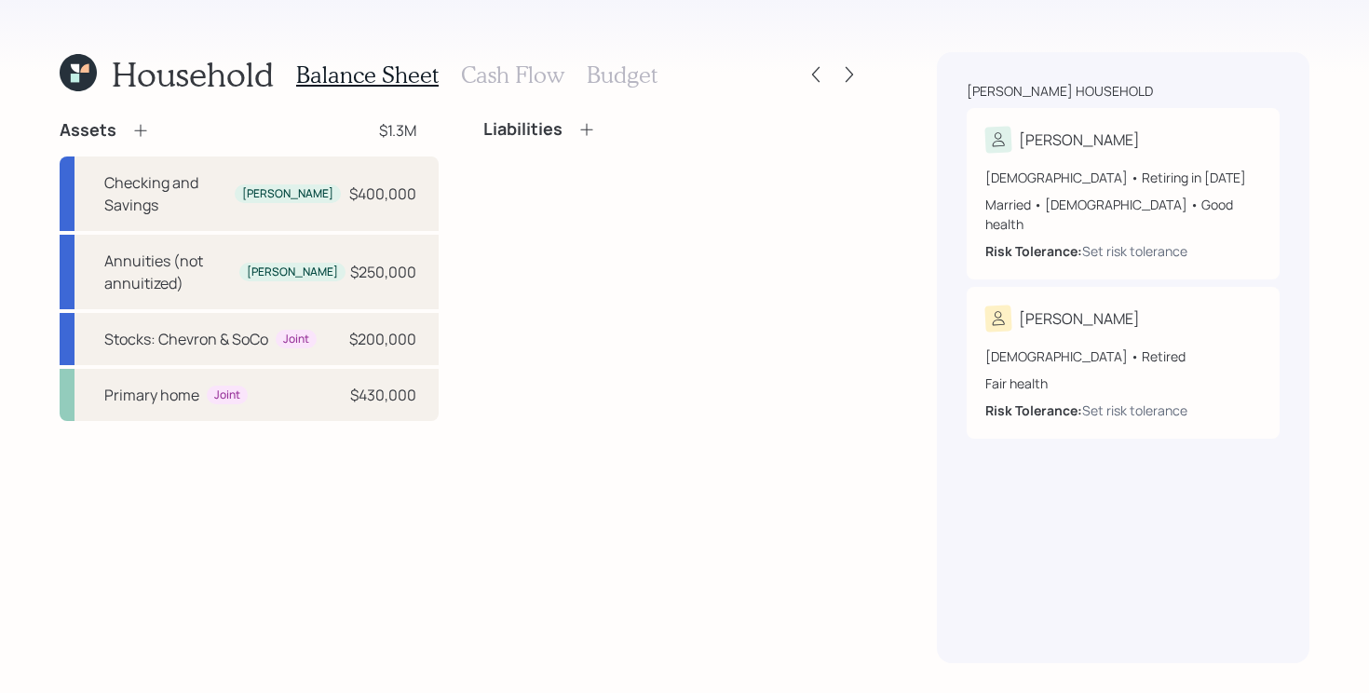
click at [497, 78] on h3 "Cash Flow" at bounding box center [512, 74] width 103 height 27
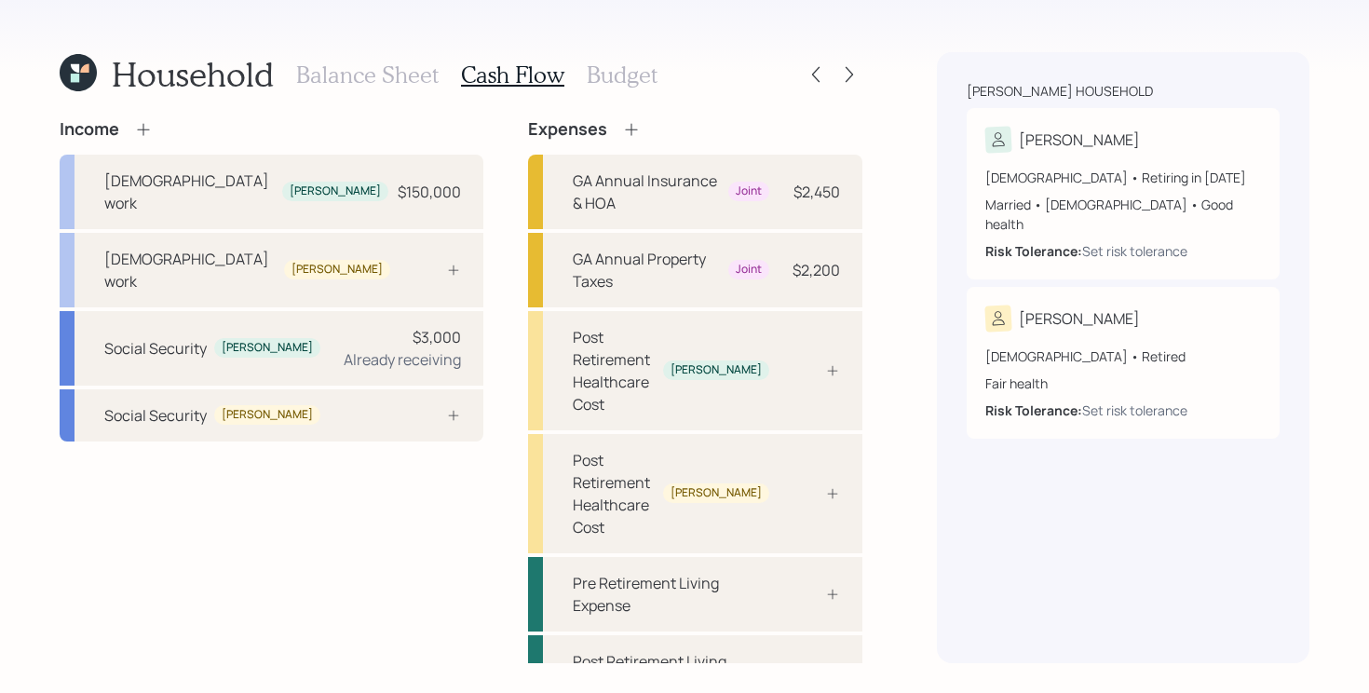
click at [296, 498] on div "Income [DEMOGRAPHIC_DATA] work [PERSON_NAME] $150,000 [DEMOGRAPHIC_DATA] work […" at bounding box center [272, 414] width 424 height 591
click at [336, 389] on div "Social Security [PERSON_NAME]" at bounding box center [272, 415] width 424 height 52
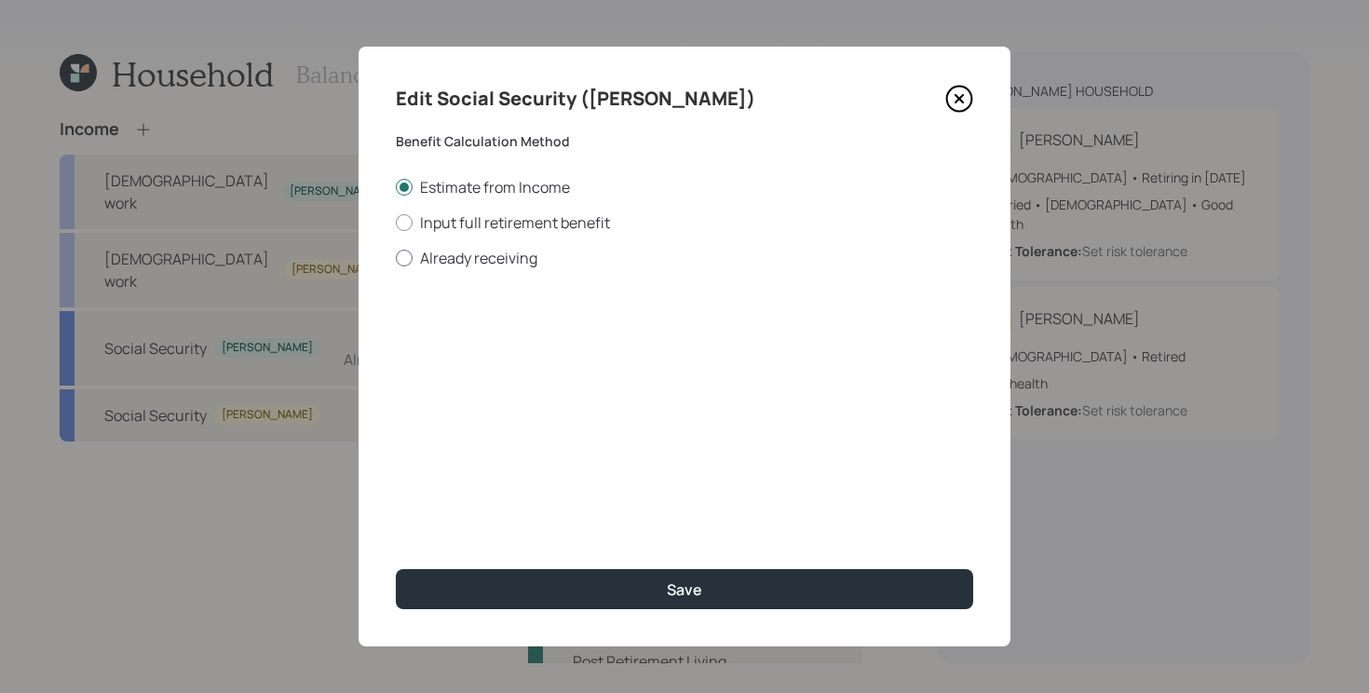
click at [492, 256] on label "Already receiving" at bounding box center [685, 258] width 578 height 20
click at [396, 257] on input "Already receiving" at bounding box center [395, 257] width 1 height 1
radio input "true"
click at [499, 337] on input "$" at bounding box center [685, 336] width 578 height 41
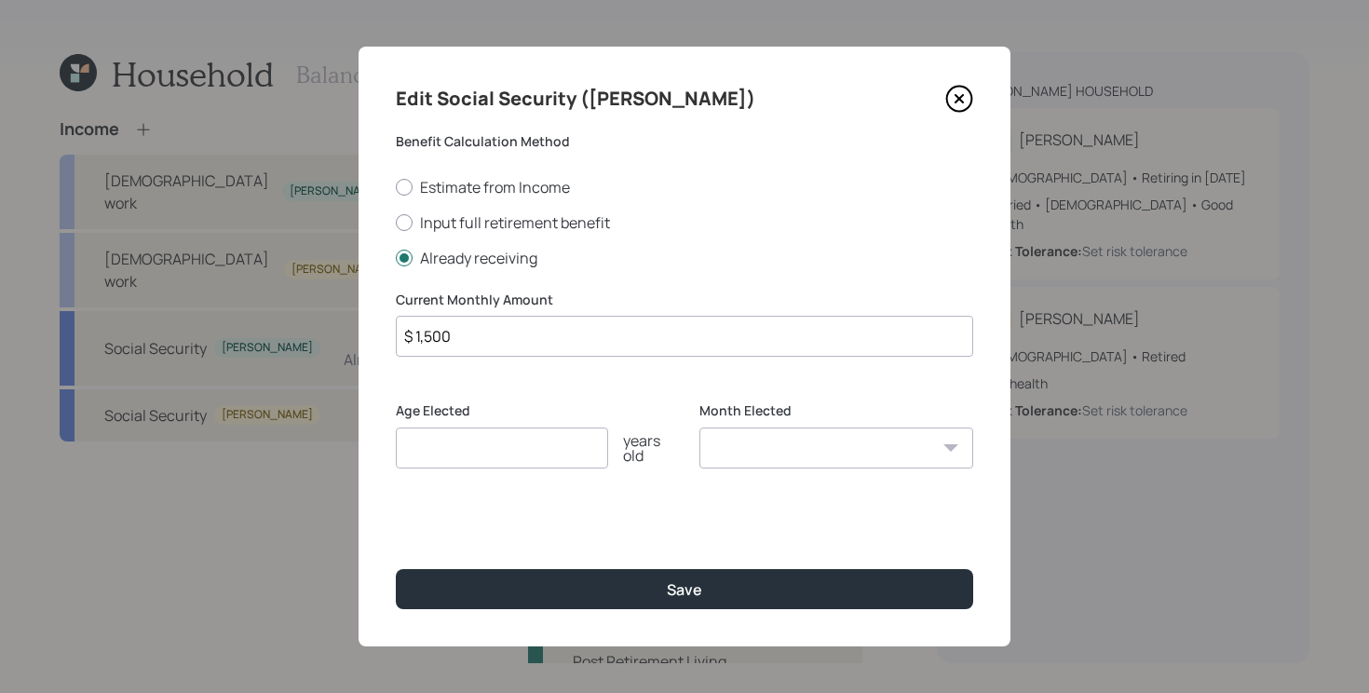
type input "$ 1,500"
type input "67"
click at [396, 569] on button "Save" at bounding box center [685, 589] width 578 height 40
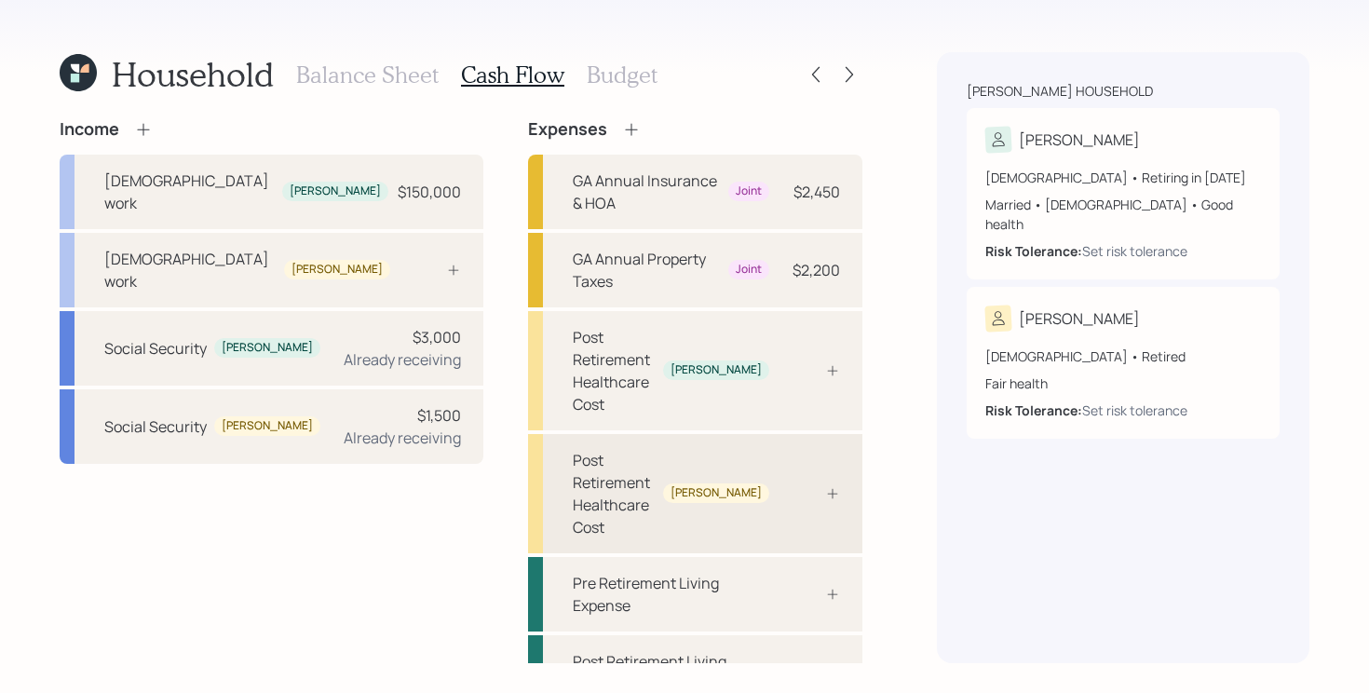
click at [656, 449] on div "Post Retirement Healthcare Cost" at bounding box center [614, 493] width 83 height 89
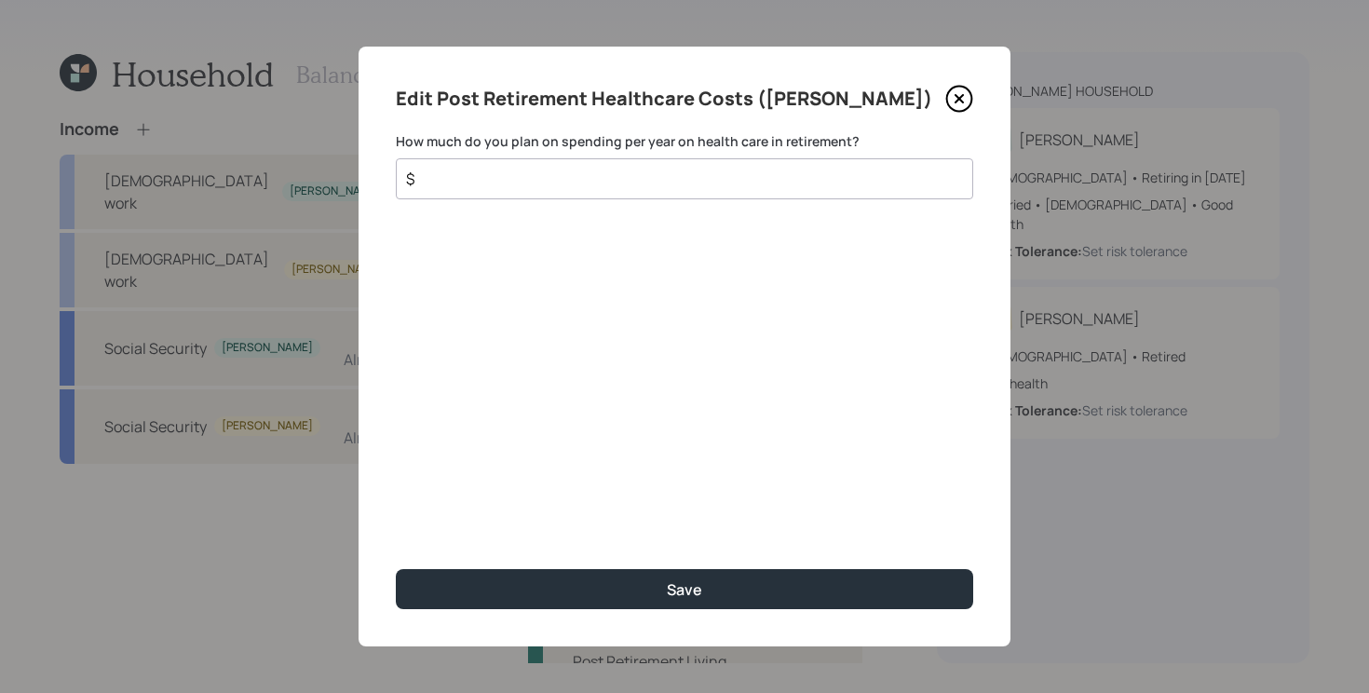
click at [767, 179] on input "$" at bounding box center [677, 179] width 546 height 22
type input "$ 4,500"
click at [396, 569] on button "Save" at bounding box center [685, 589] width 578 height 40
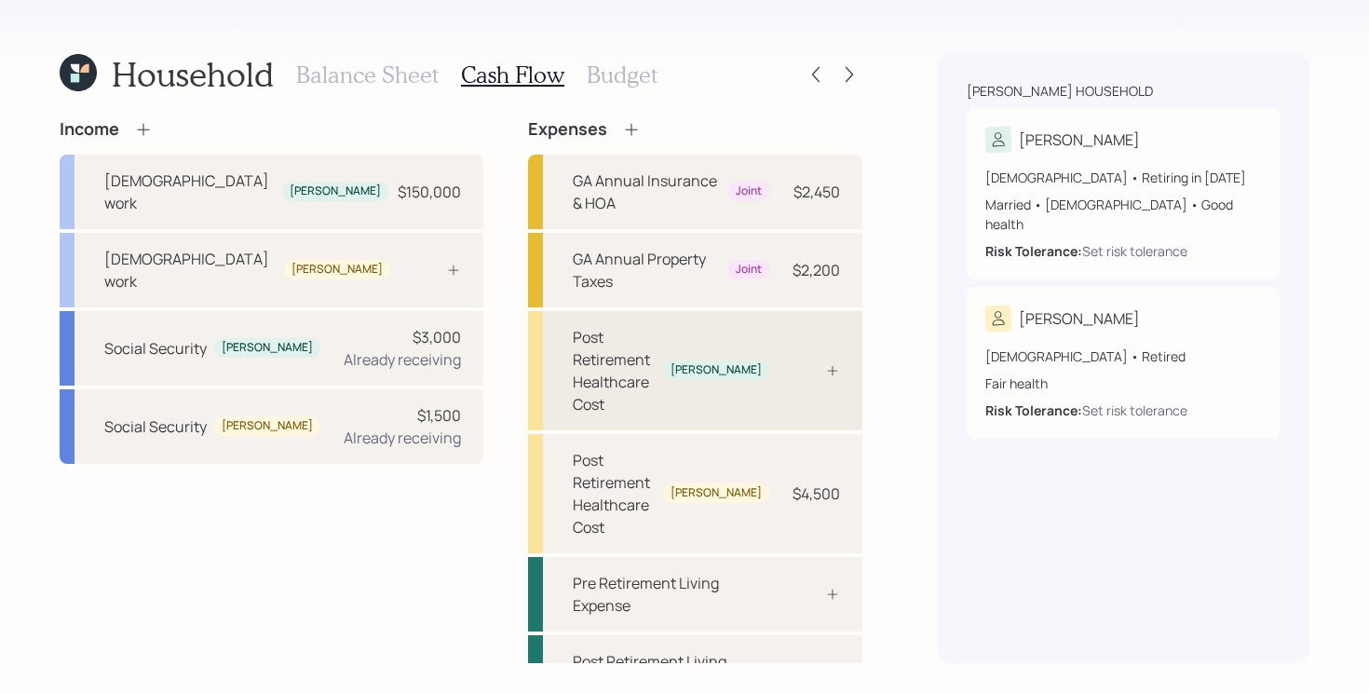
click at [618, 326] on div "Post Retirement Healthcare Cost" at bounding box center [614, 370] width 83 height 89
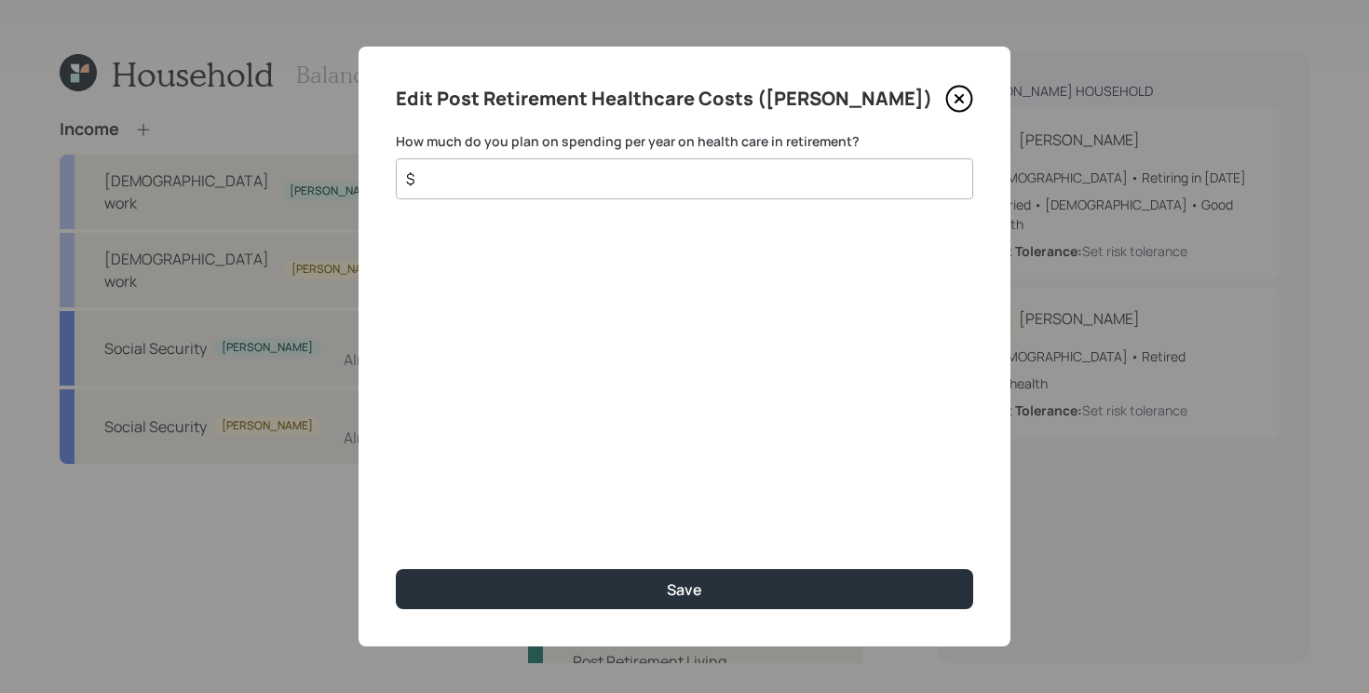
click at [620, 183] on input "$" at bounding box center [677, 179] width 546 height 22
type input "$ 5,000"
click at [396, 569] on button "Save" at bounding box center [685, 589] width 578 height 40
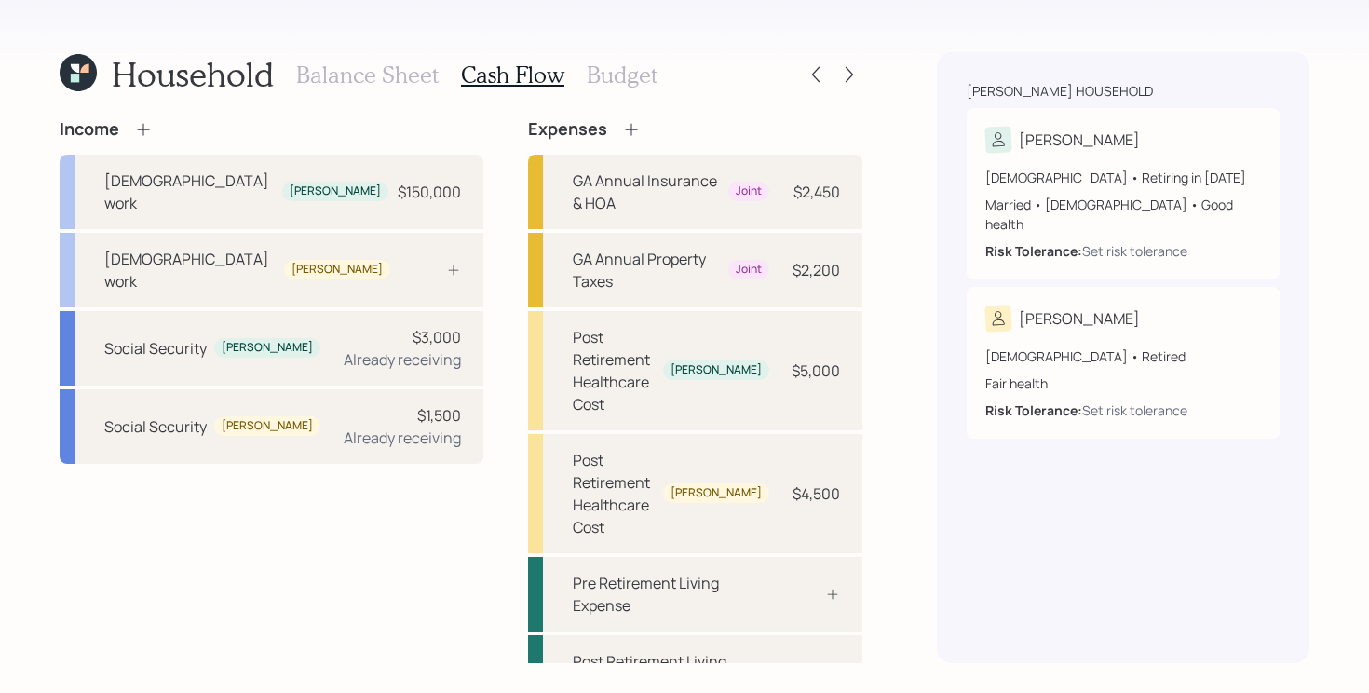
click at [569, 613] on div "Income [DEMOGRAPHIC_DATA] work [PERSON_NAME] $150,000 [DEMOGRAPHIC_DATA] work […" at bounding box center [461, 391] width 803 height 544
click at [613, 75] on h3 "Budget" at bounding box center [622, 74] width 71 height 27
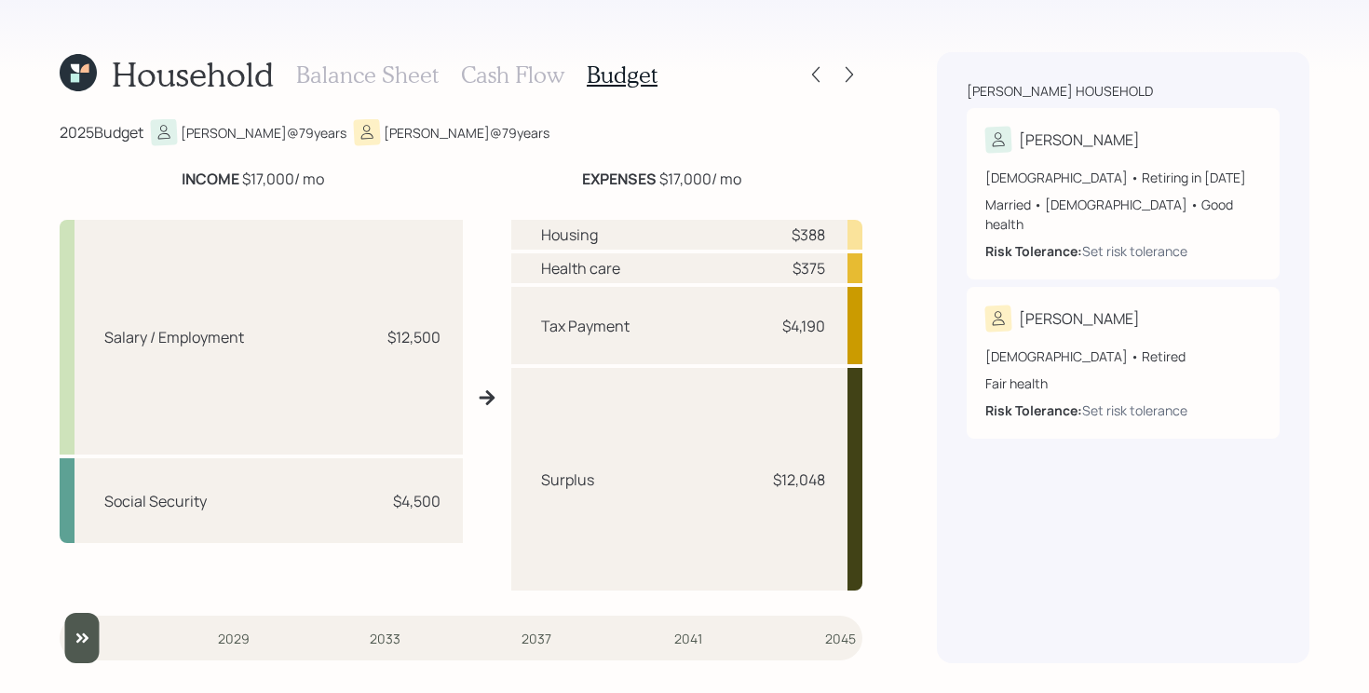
click at [536, 79] on h3 "Cash Flow" at bounding box center [512, 74] width 103 height 27
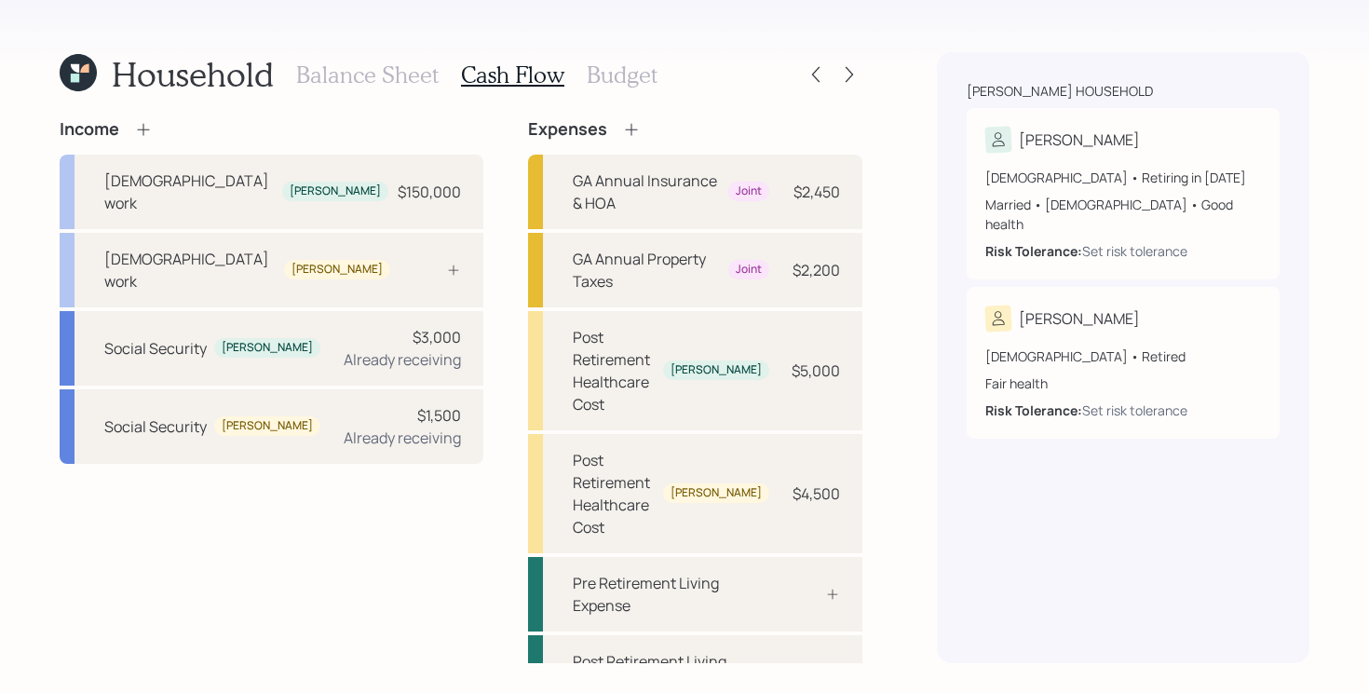
click at [632, 87] on h3 "Budget" at bounding box center [622, 74] width 71 height 27
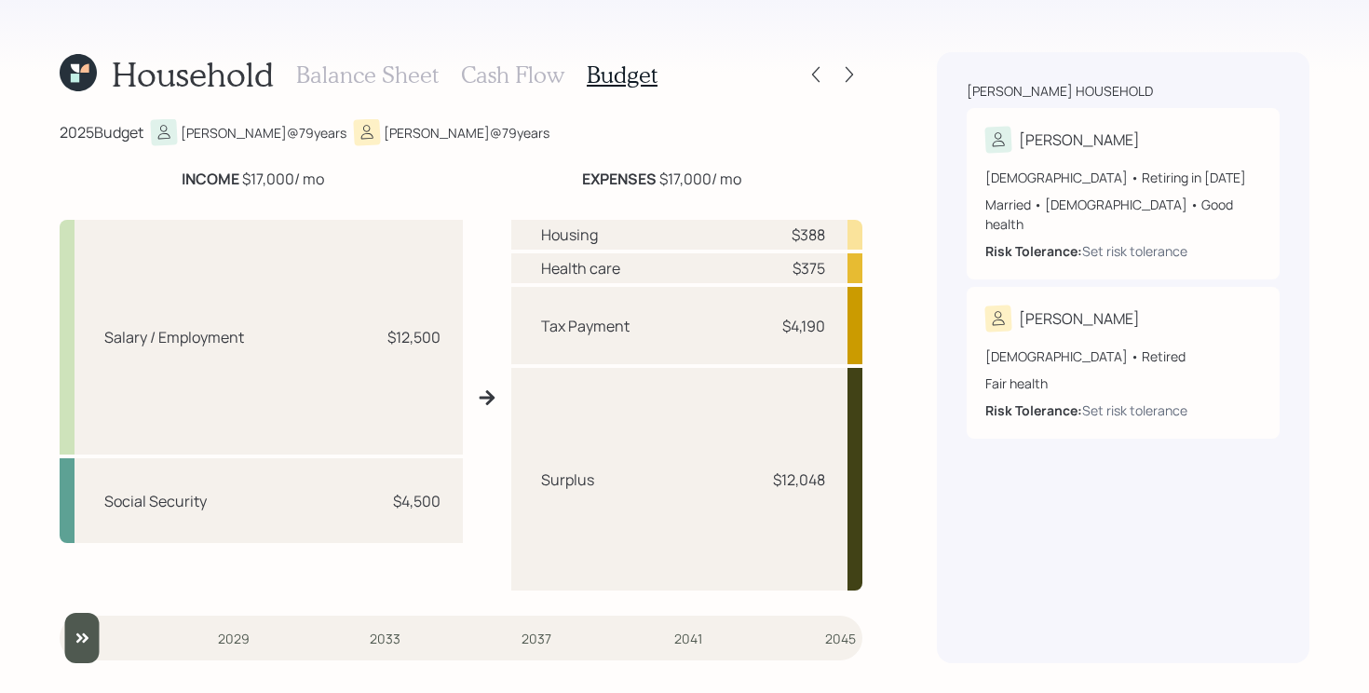
click at [504, 84] on h3 "Cash Flow" at bounding box center [512, 74] width 103 height 27
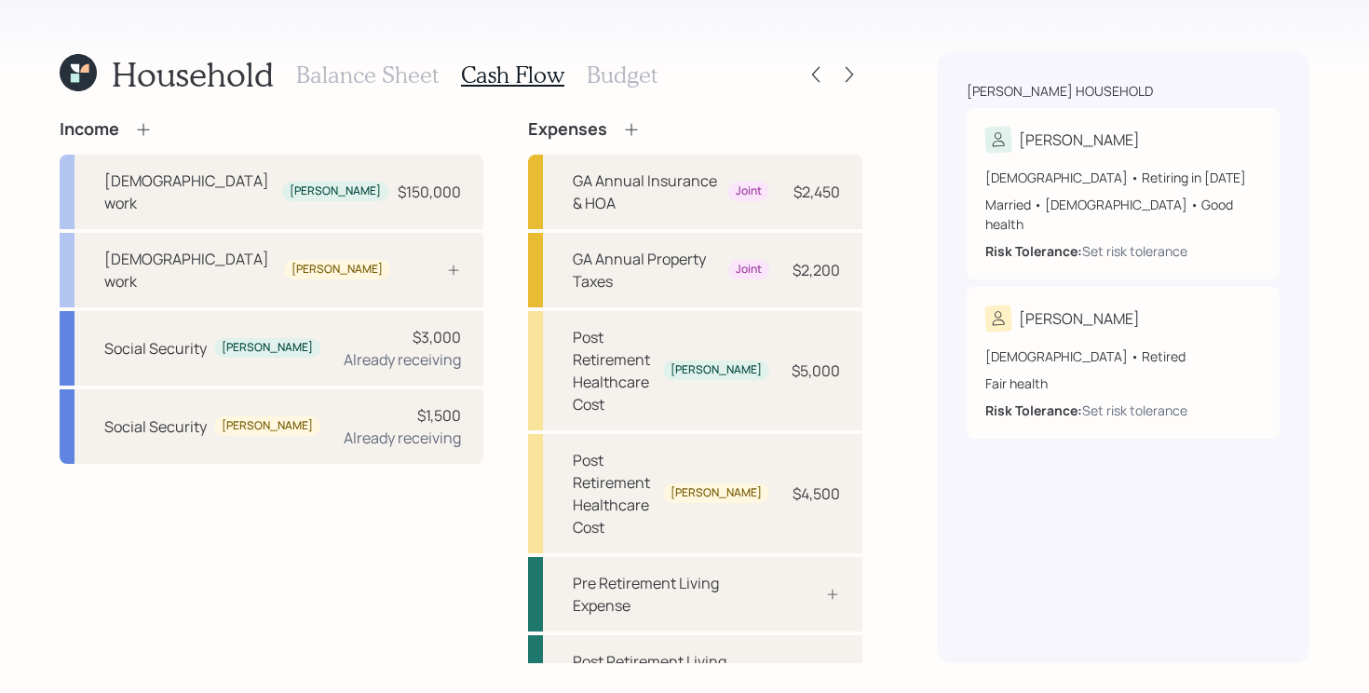
click at [622, 130] on icon at bounding box center [631, 129] width 19 height 19
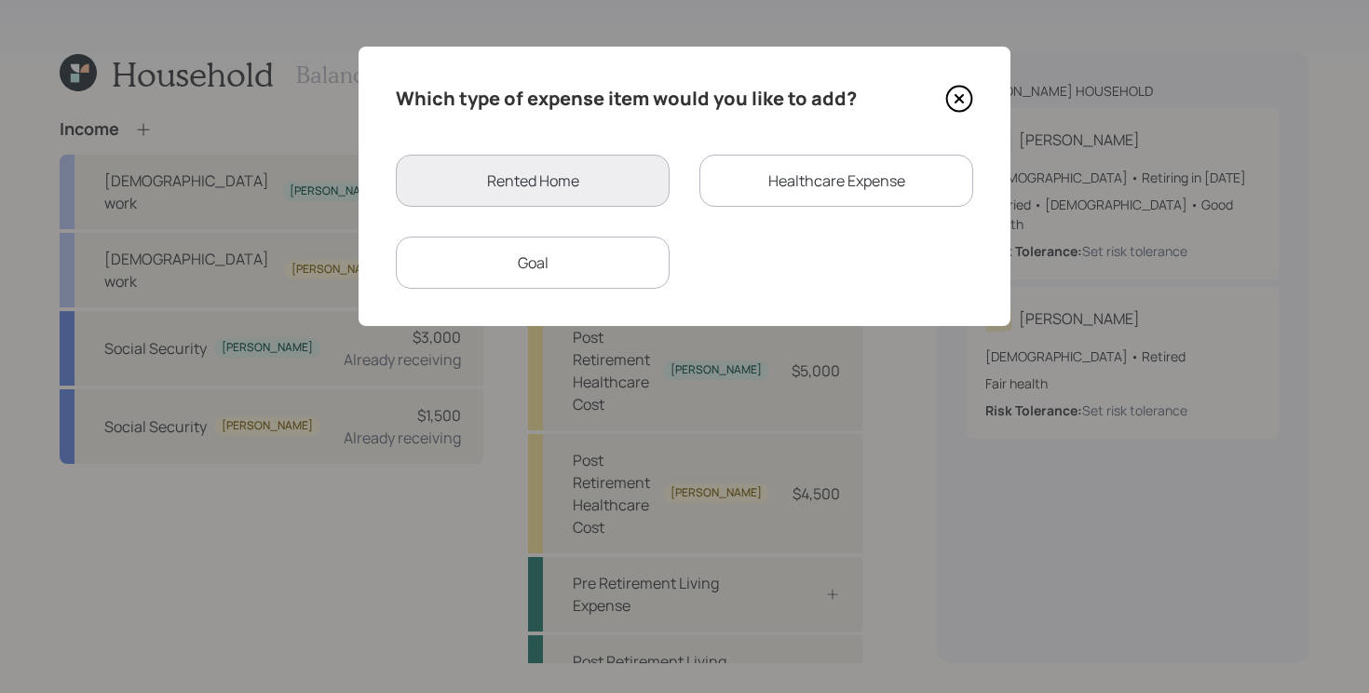
click at [622, 269] on div "Goal" at bounding box center [533, 263] width 274 height 52
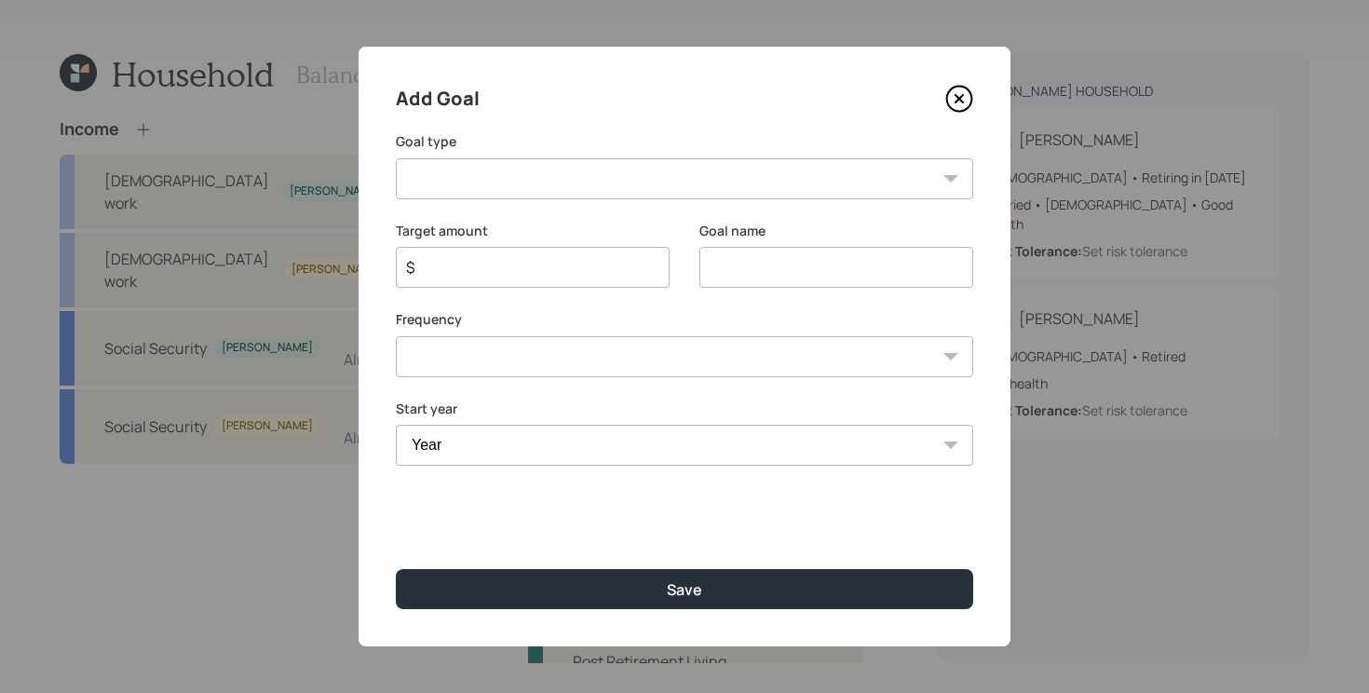
click at [668, 183] on select "Create an emergency fund Donate to charity Purchase a home Make a purchase Supp…" at bounding box center [685, 178] width 578 height 41
select select "other"
click at [396, 158] on select "Create an emergency fund Donate to charity Purchase a home Make a purchase Supp…" at bounding box center [685, 178] width 578 height 41
click at [824, 255] on input "Other" at bounding box center [837, 267] width 274 height 41
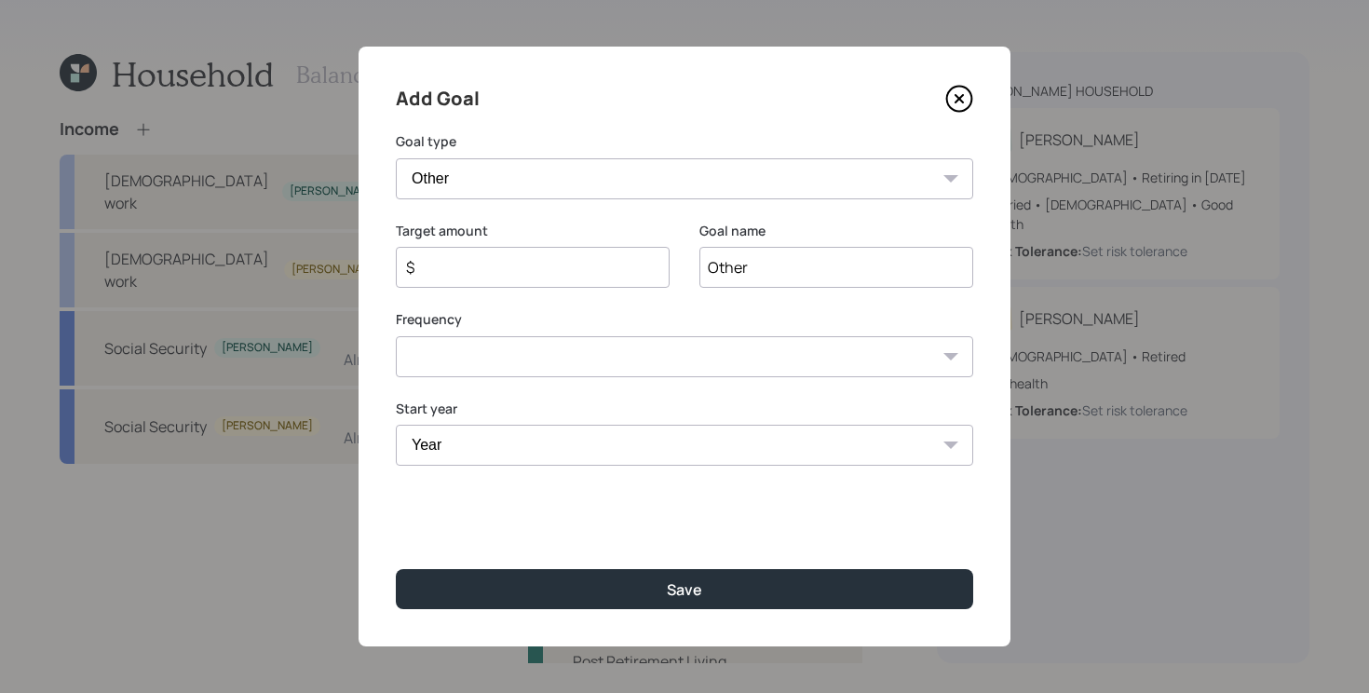
click at [824, 255] on input "Other" at bounding box center [837, 267] width 274 height 41
type input "Gift to Grandchildren"
click at [624, 283] on div "$" at bounding box center [533, 267] width 274 height 41
click at [593, 279] on div "$" at bounding box center [533, 267] width 274 height 41
type input "$ 7,200"
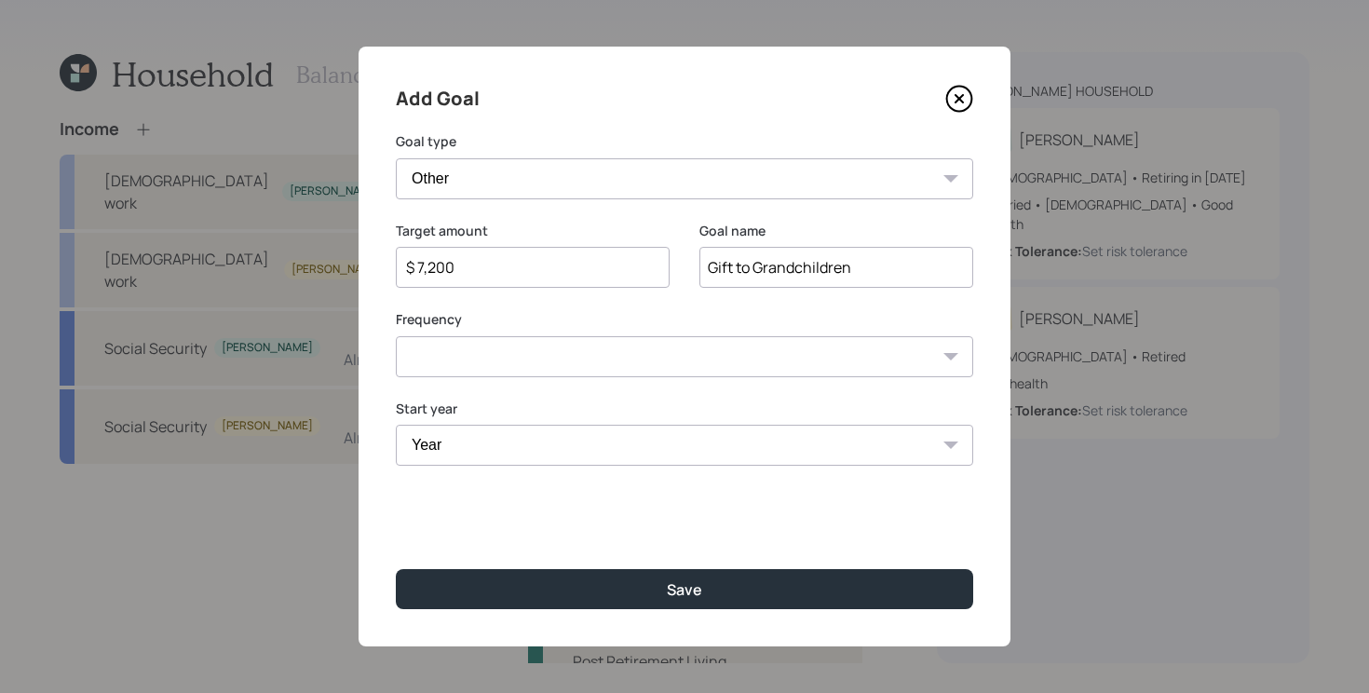
click at [520, 356] on select "One time Every 1 year Every 2 years Every 3 years Every 4 years Every 5 years E…" at bounding box center [685, 356] width 578 height 41
select select "1"
click at [396, 336] on select "One time Every 1 year Every 2 years Every 3 years Every 4 years Every 5 years E…" at bounding box center [685, 356] width 578 height 41
click at [471, 447] on select "Year [DATE] 2026 2027 2028 2029 2030 2031 2032 2033 2034 2035 2036 2037 2038 20…" at bounding box center [533, 445] width 274 height 41
select select "2025"
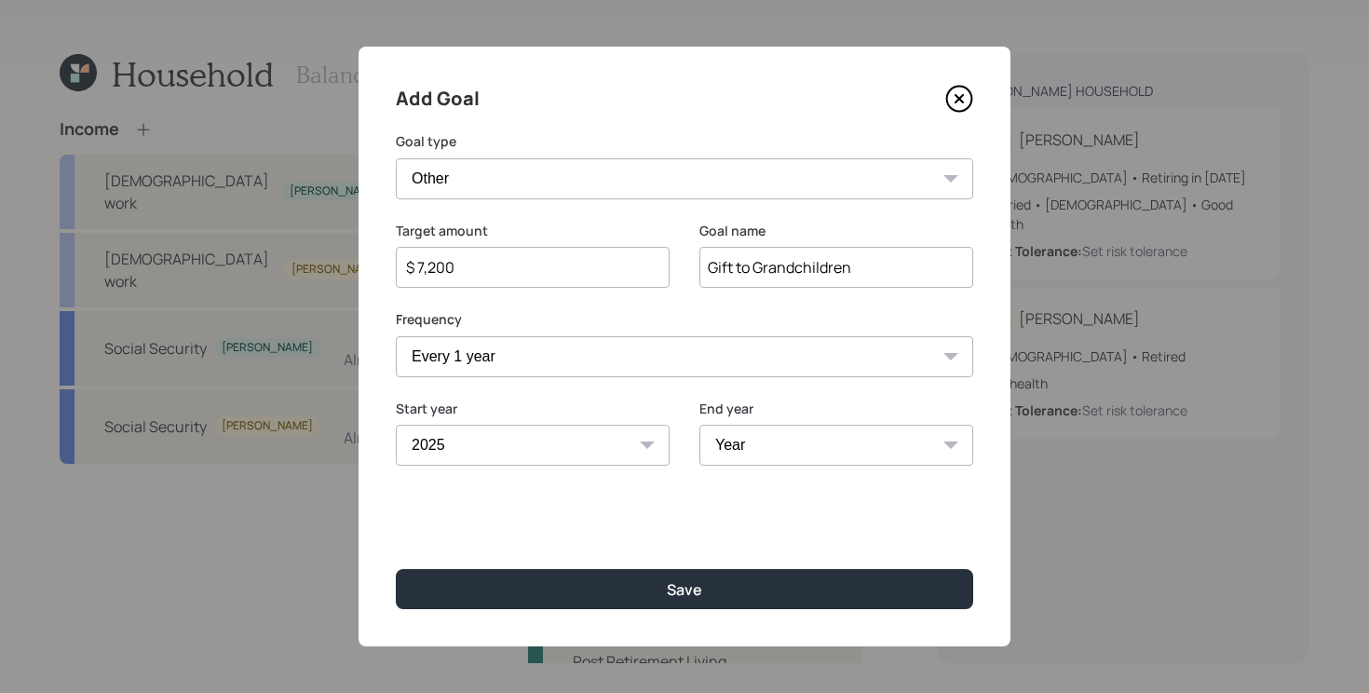
click at [396, 425] on select "Year [DATE] 2026 2027 2028 2029 2030 2031 2032 2033 2034 2035 2036 2037 2038 20…" at bounding box center [533, 445] width 274 height 41
click at [769, 452] on select "Year [DATE] 2026 2027 2028 2029 2030 2031 2032 2033 2034 2035 2036 2037 2038 20…" at bounding box center [837, 445] width 274 height 41
select select "2028"
click at [700, 425] on select "Year [DATE] 2026 2027 2028 2029 2030 2031 2032 2033 2034 2035 2036 2037 2038 20…" at bounding box center [837, 445] width 274 height 41
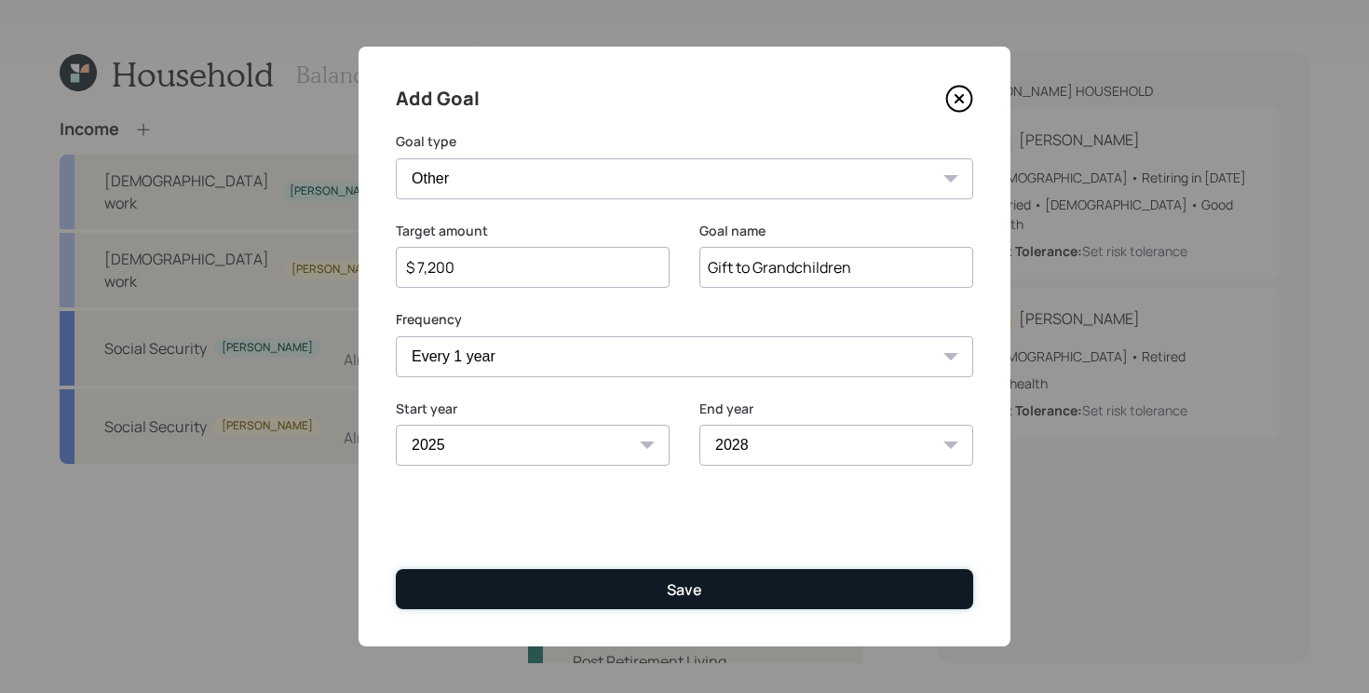
click at [661, 604] on button "Save" at bounding box center [685, 589] width 578 height 40
type input "$"
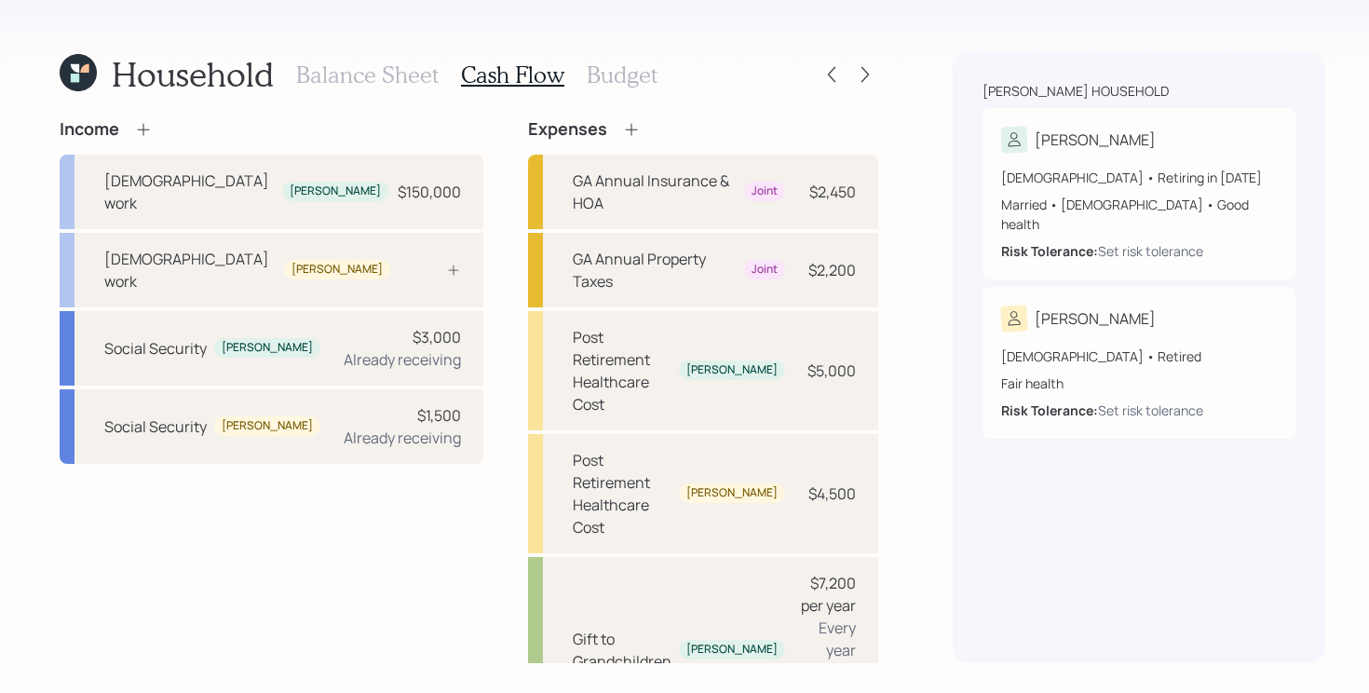
click at [621, 73] on h3 "Budget" at bounding box center [622, 74] width 71 height 27
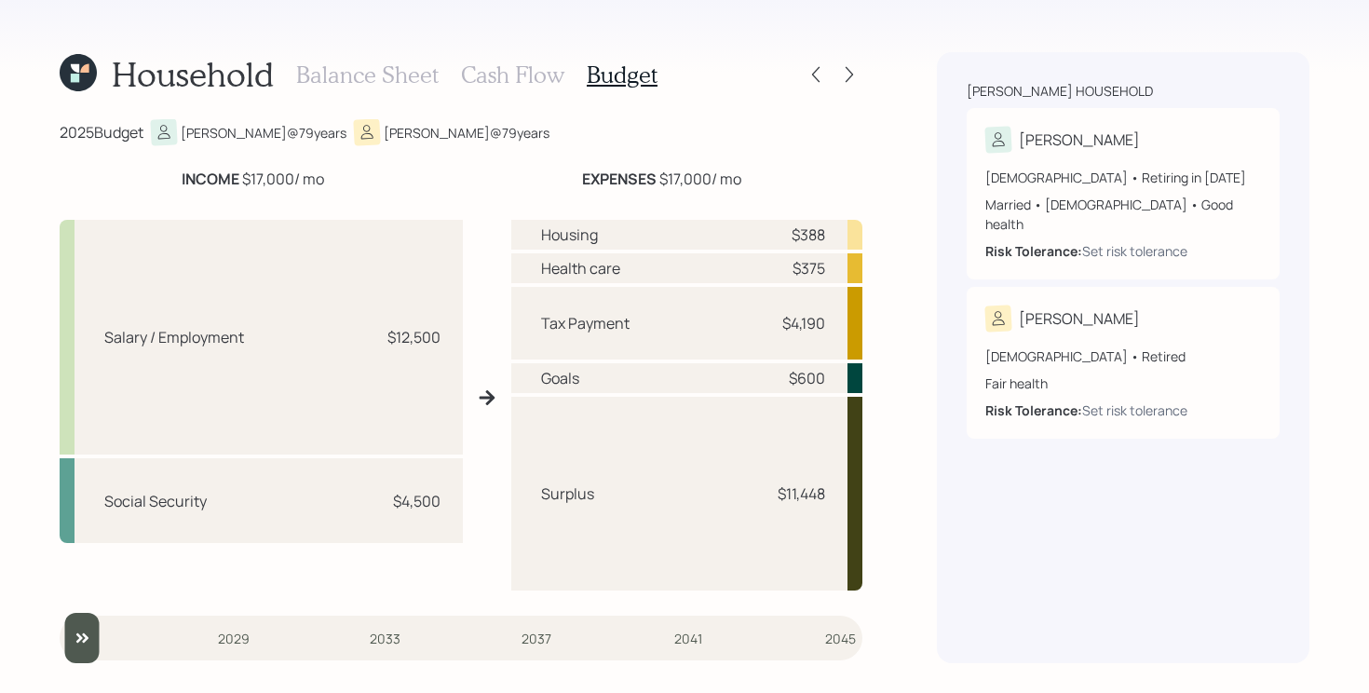
click at [499, 74] on h3 "Cash Flow" at bounding box center [512, 74] width 103 height 27
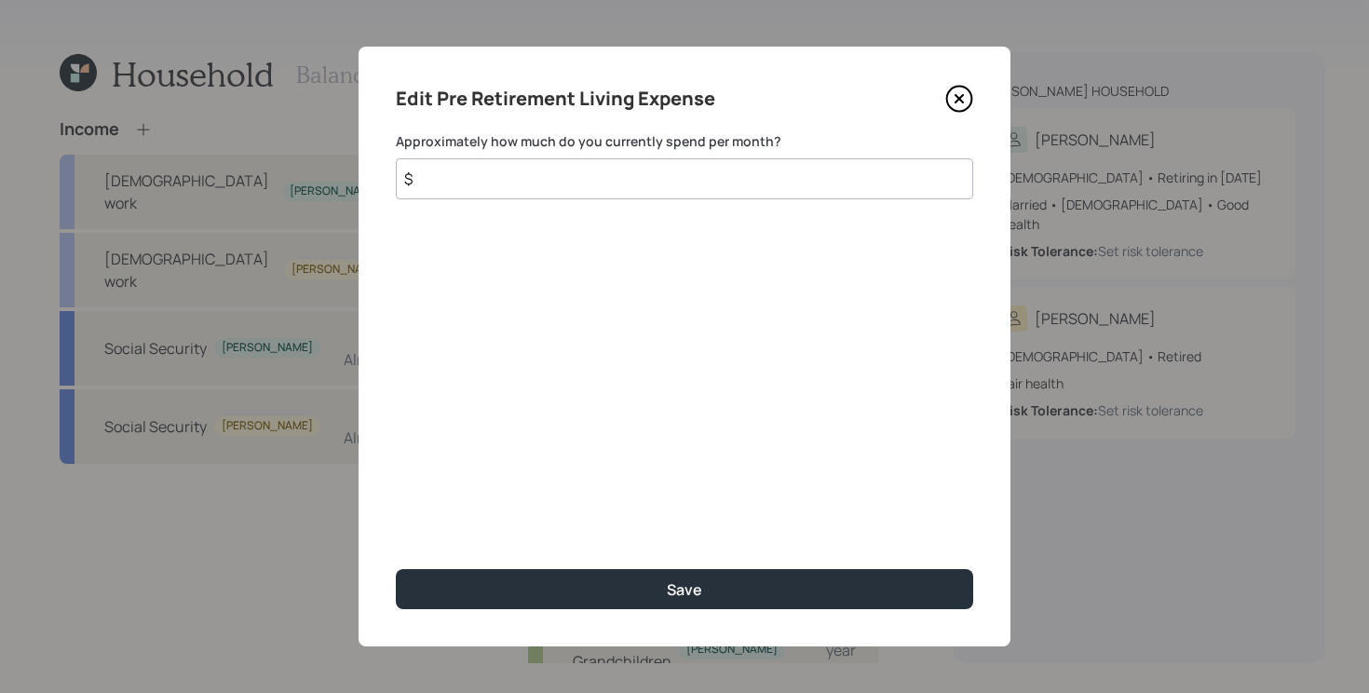
click at [653, 173] on input "$" at bounding box center [685, 178] width 578 height 41
type input "$ 11,000"
click at [396, 569] on button "Save" at bounding box center [685, 589] width 578 height 40
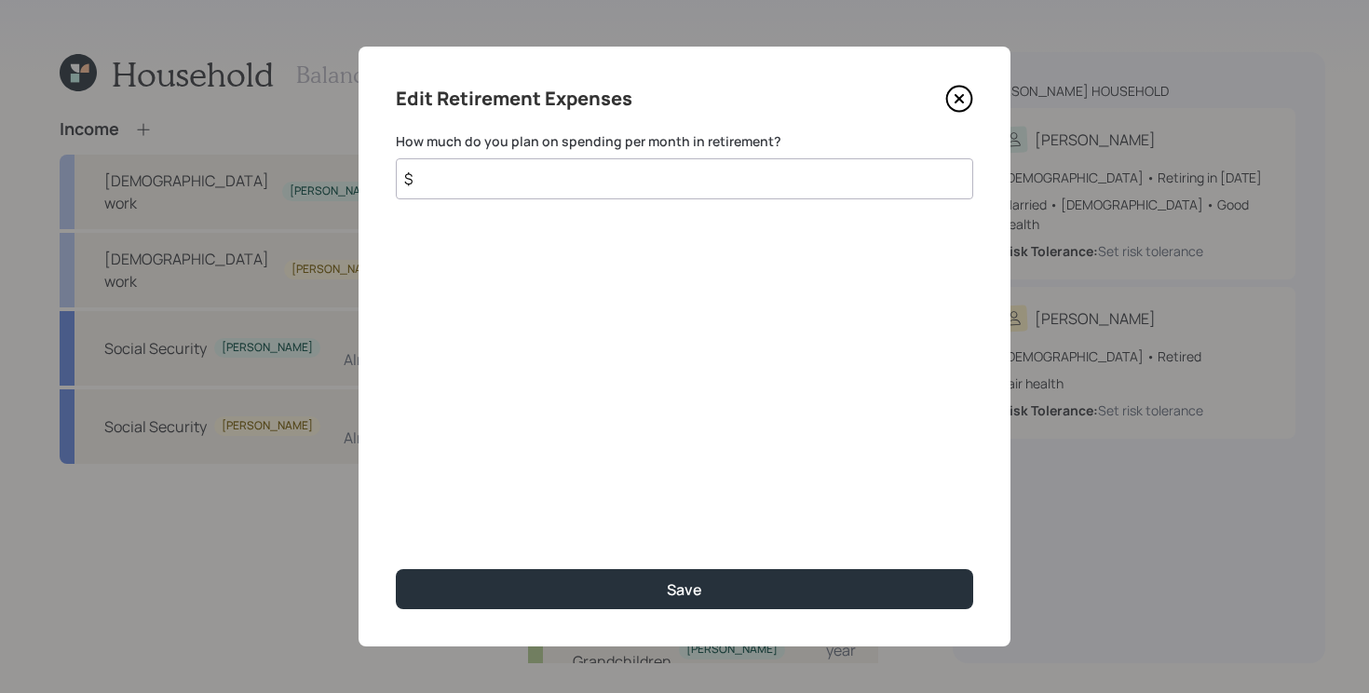
click at [639, 188] on input "$" at bounding box center [685, 178] width 578 height 41
type input "$ 11,000"
click at [396, 569] on button "Save" at bounding box center [685, 589] width 578 height 40
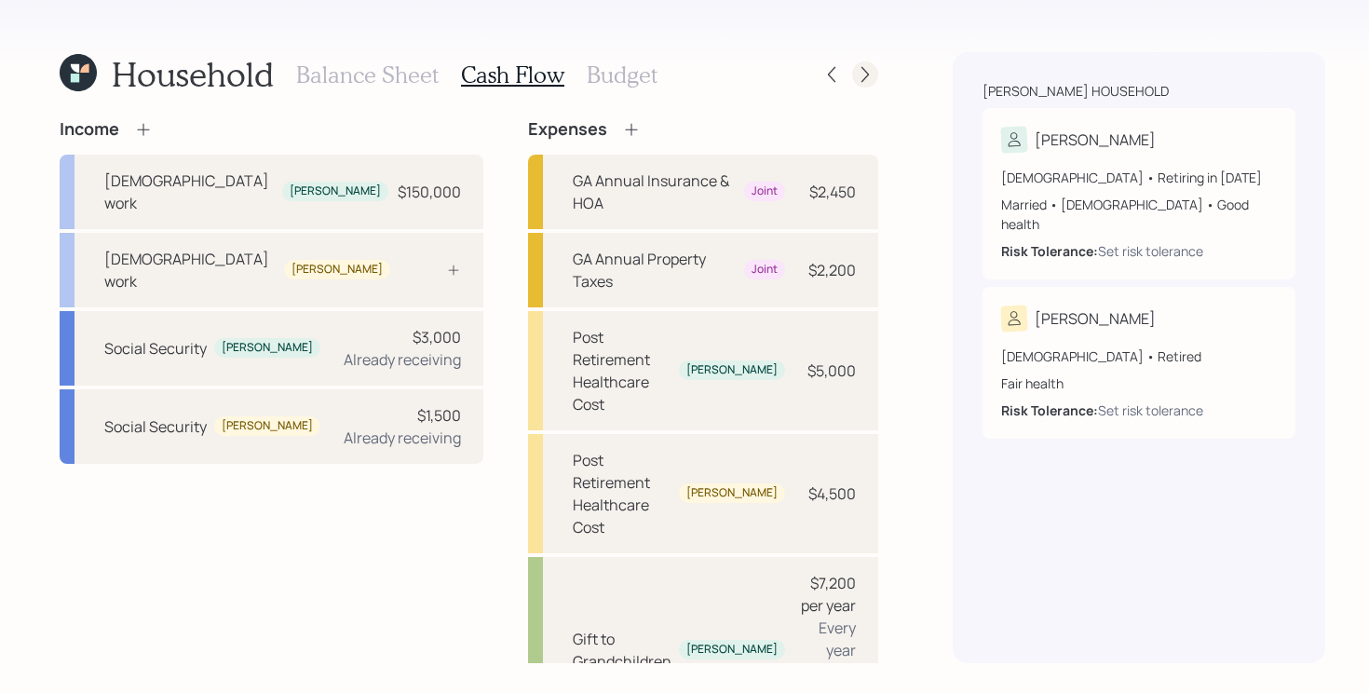
click at [856, 69] on icon at bounding box center [865, 74] width 19 height 19
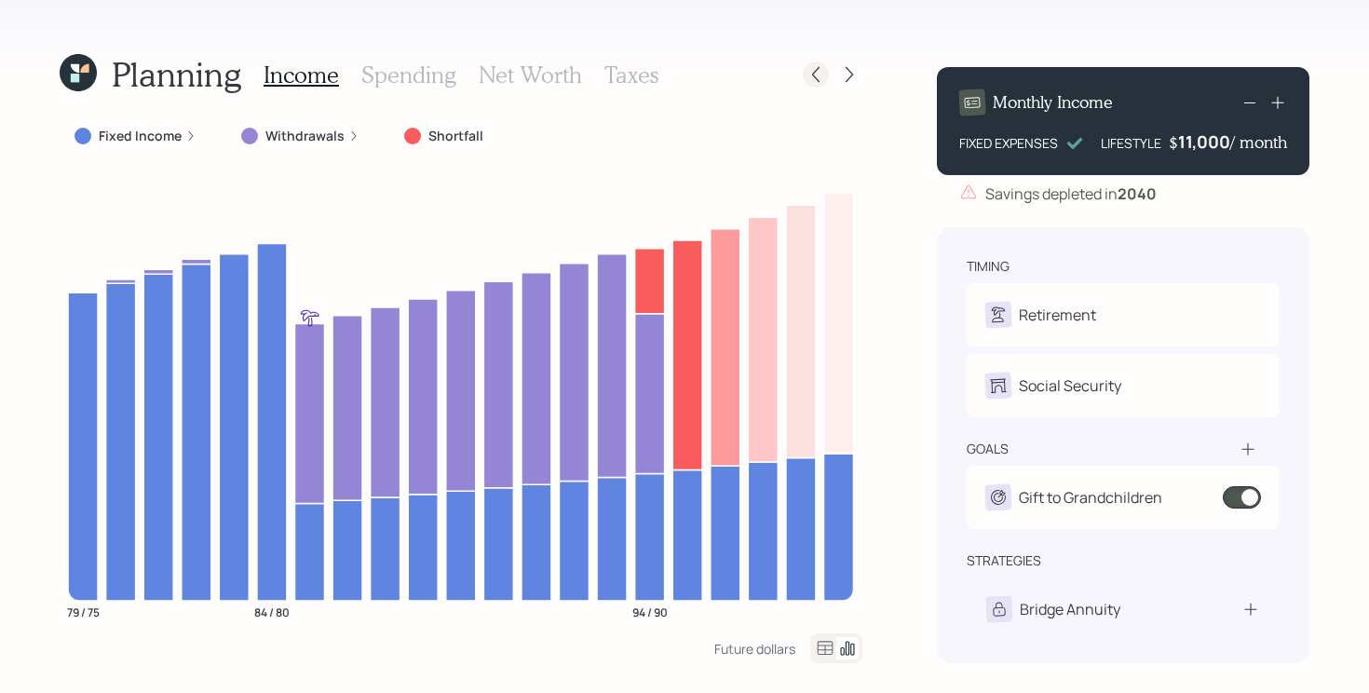
click at [820, 76] on icon at bounding box center [816, 74] width 19 height 19
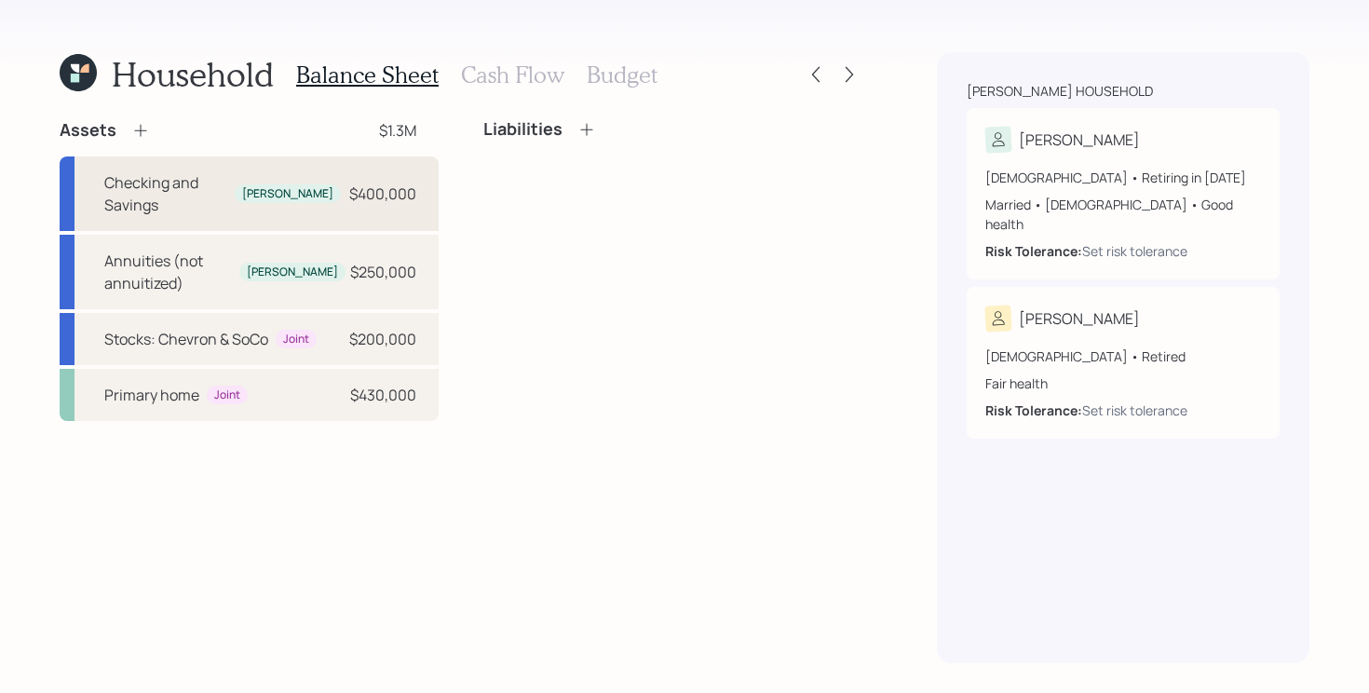
click at [310, 166] on div "Checking and Savings [PERSON_NAME] $400,000" at bounding box center [249, 194] width 379 height 75
select select "taxable"
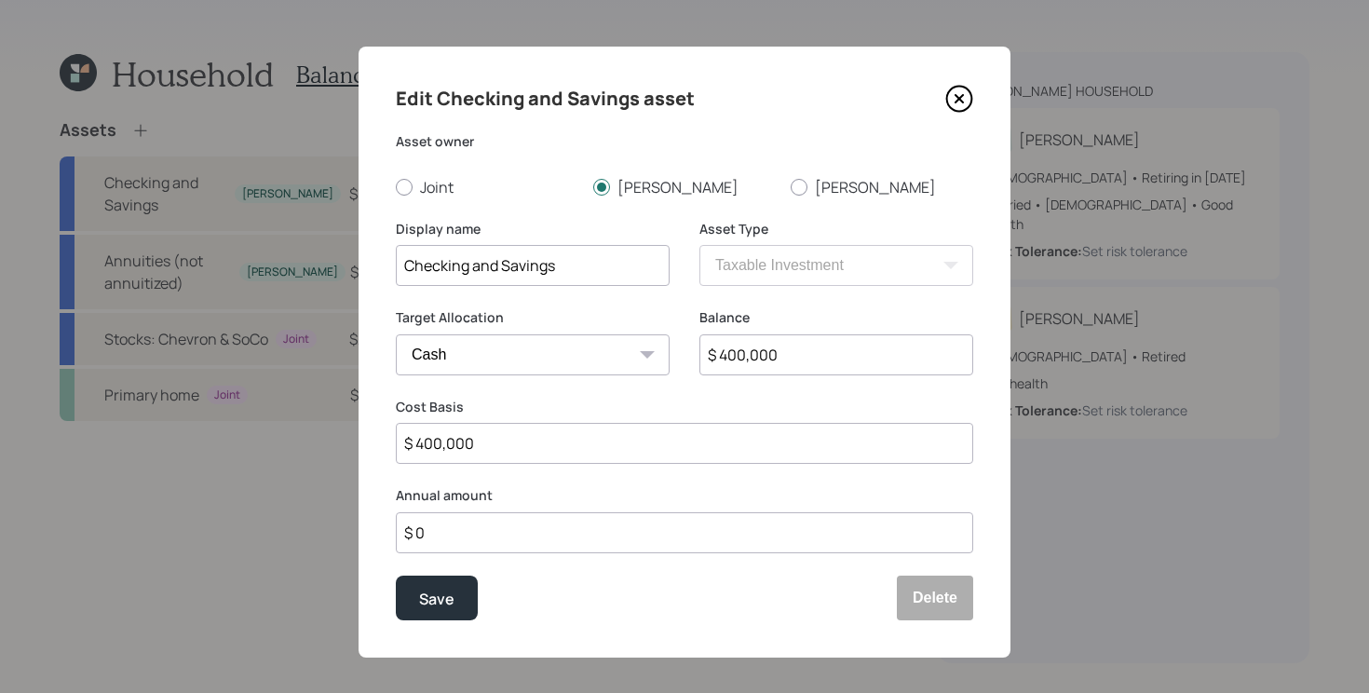
click at [960, 87] on icon at bounding box center [959, 99] width 25 height 25
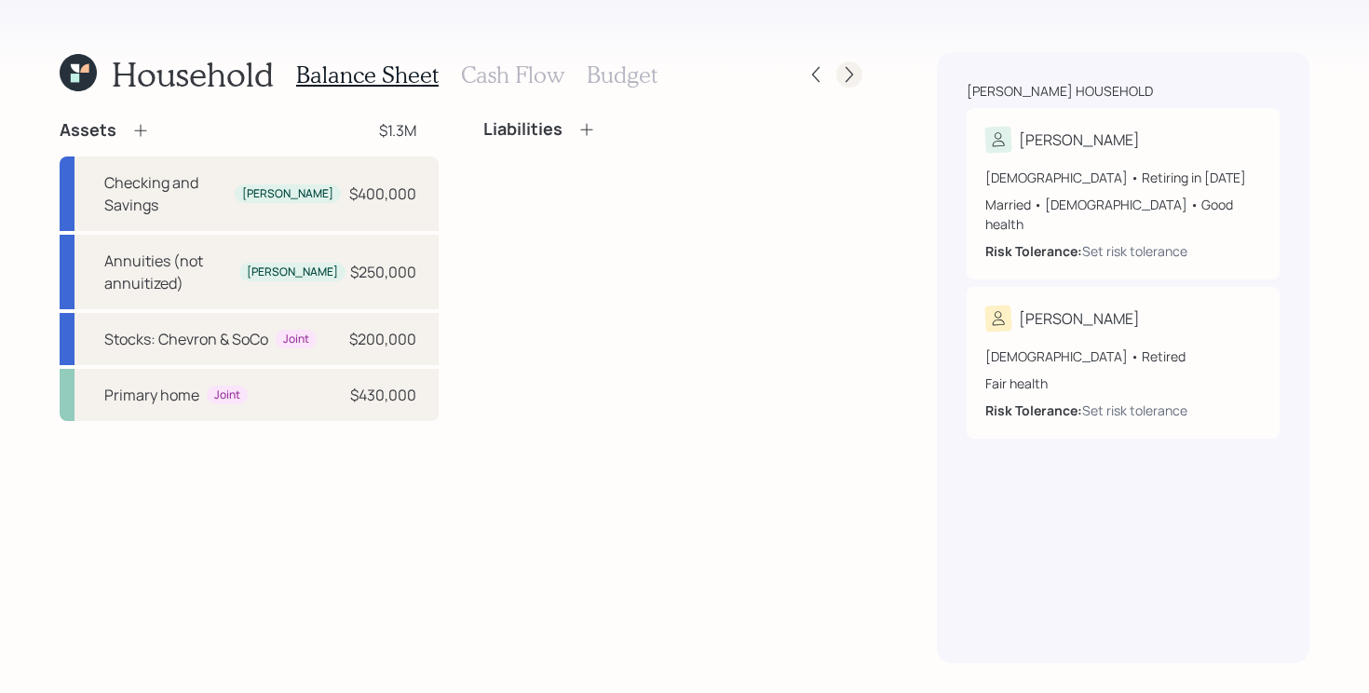
click at [847, 72] on icon at bounding box center [849, 74] width 19 height 19
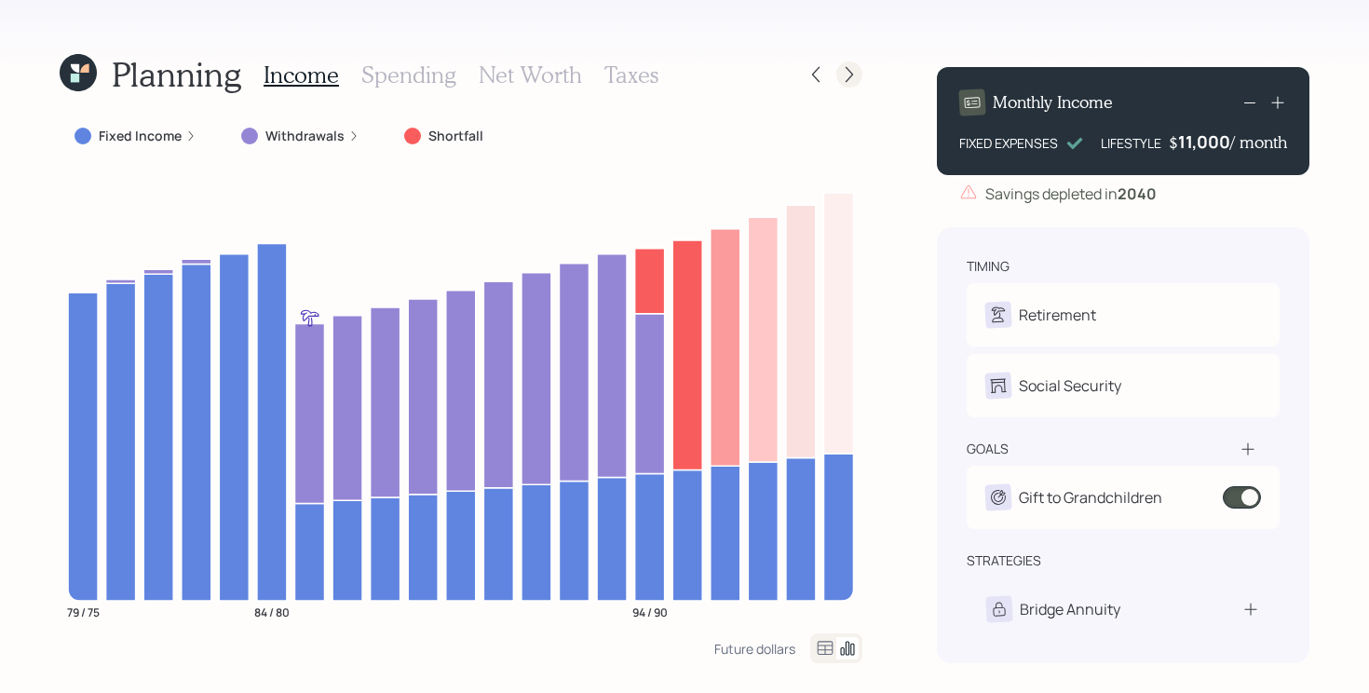
click at [851, 71] on icon at bounding box center [849, 74] width 19 height 19
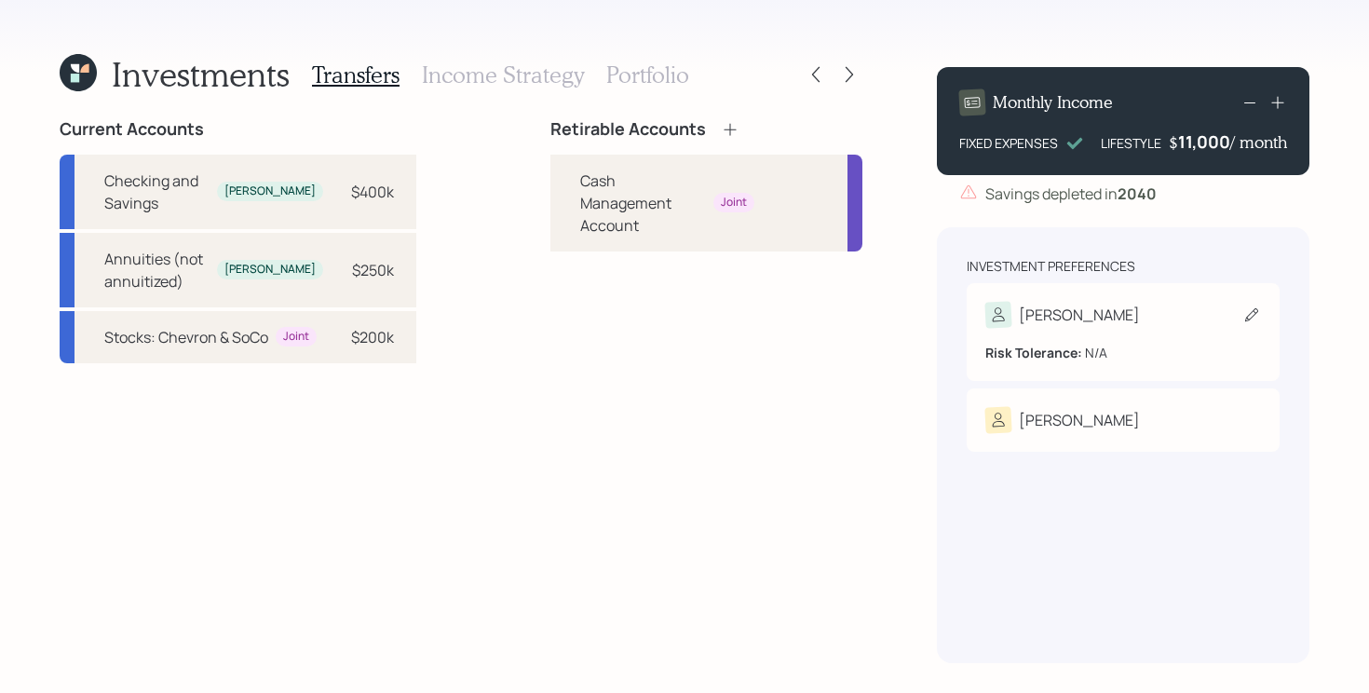
click at [1132, 321] on div "[PERSON_NAME]" at bounding box center [1124, 315] width 276 height 26
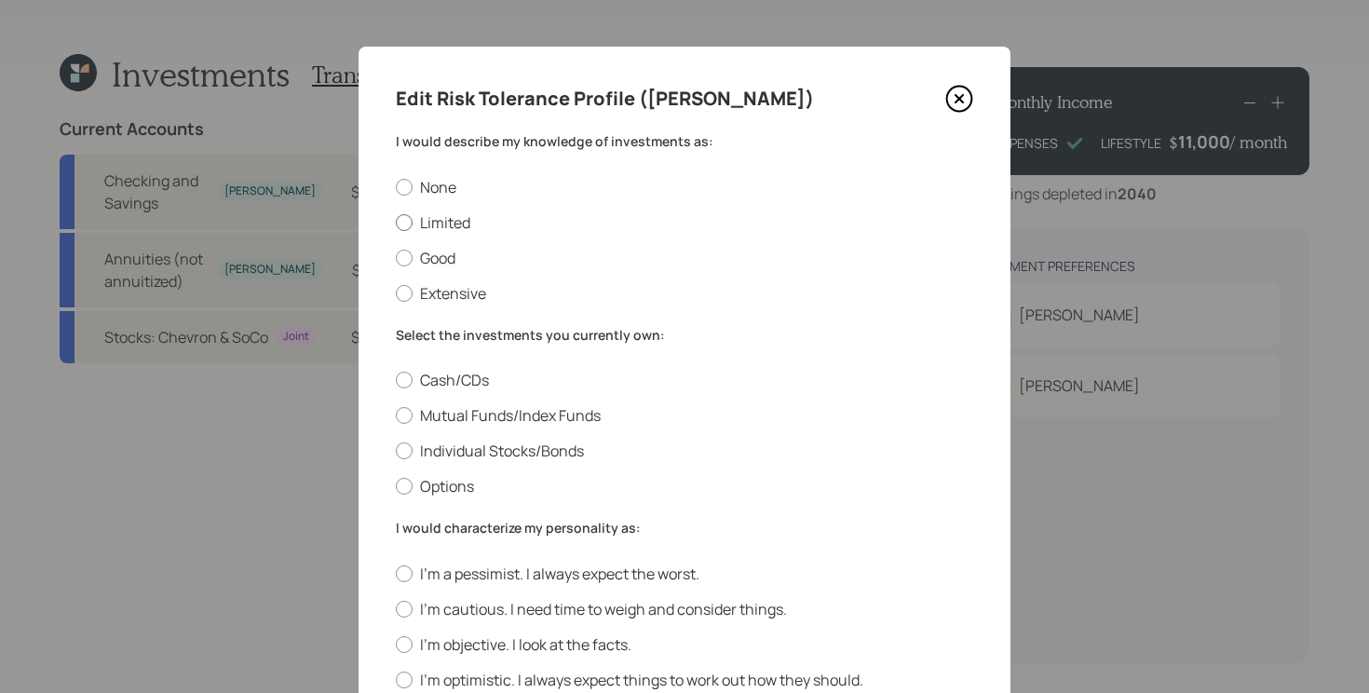
click at [429, 224] on label "Limited" at bounding box center [685, 222] width 578 height 20
click at [396, 223] on input "Limited" at bounding box center [395, 222] width 1 height 1
radio input "true"
click at [473, 381] on label "Cash/CDs" at bounding box center [685, 380] width 578 height 20
click at [396, 381] on input "Cash/CDs" at bounding box center [395, 380] width 1 height 1
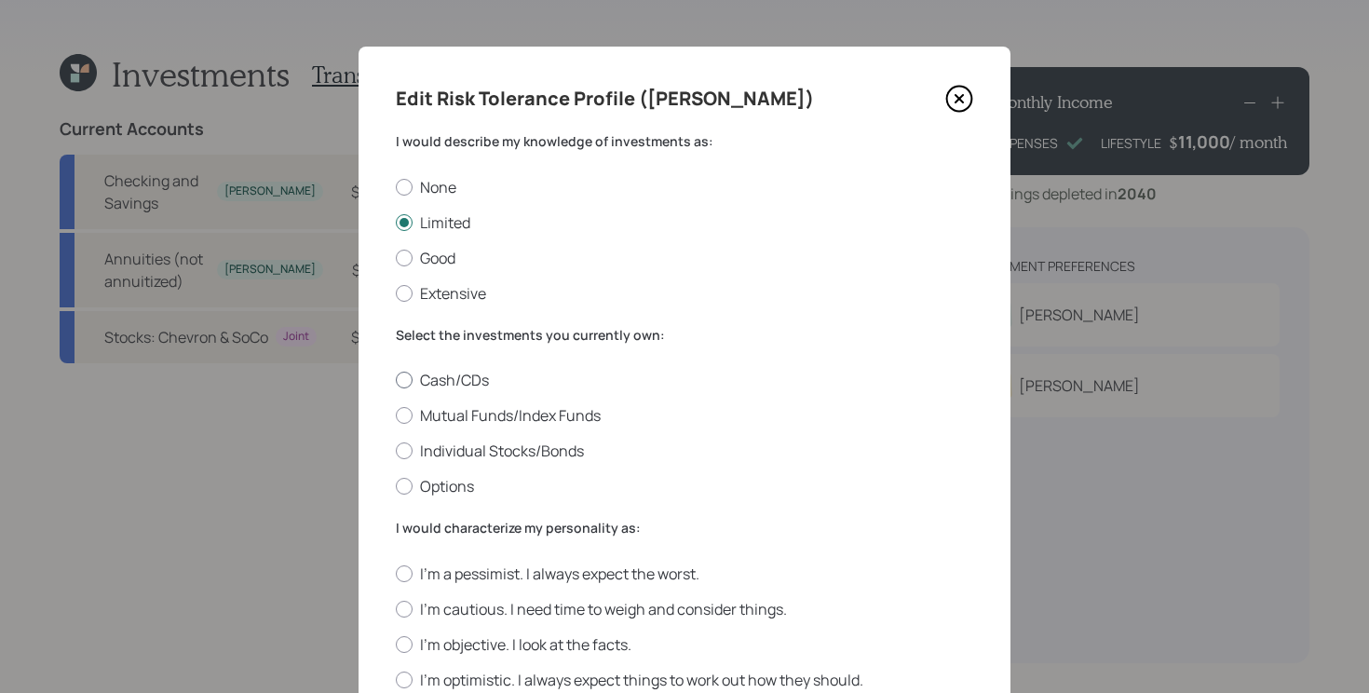
radio input "true"
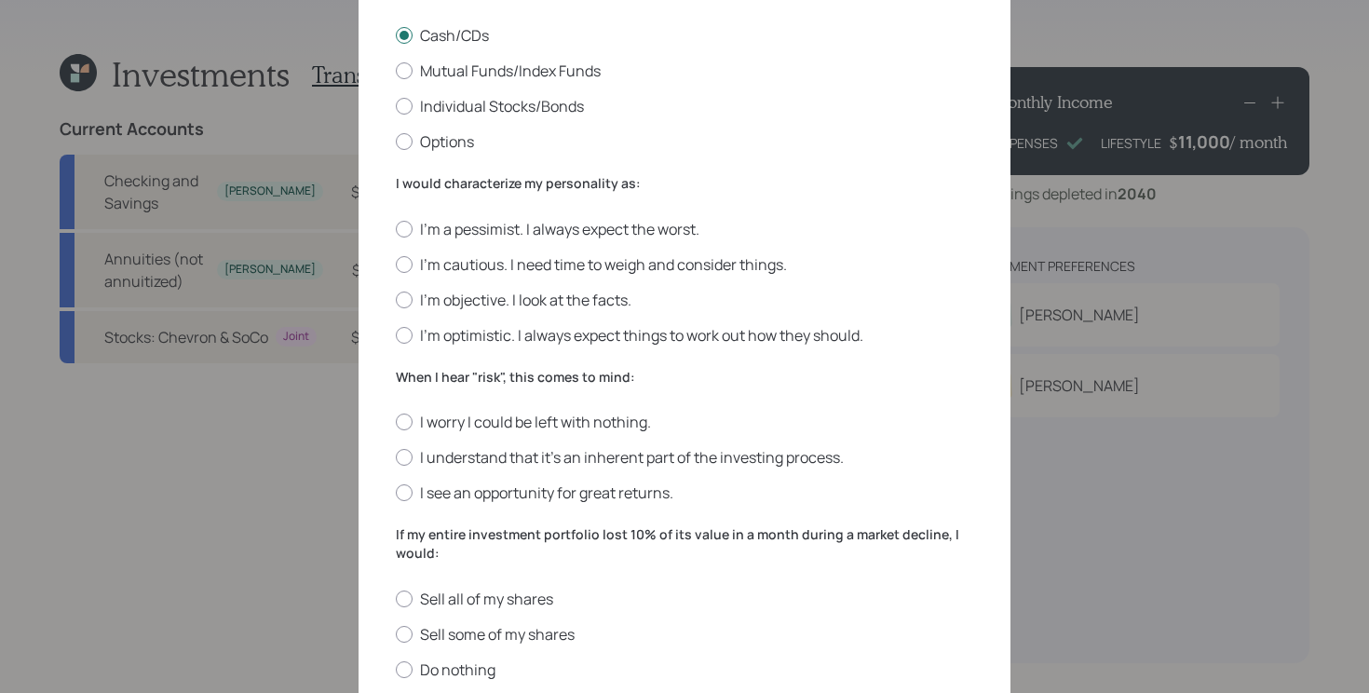
scroll to position [245, 0]
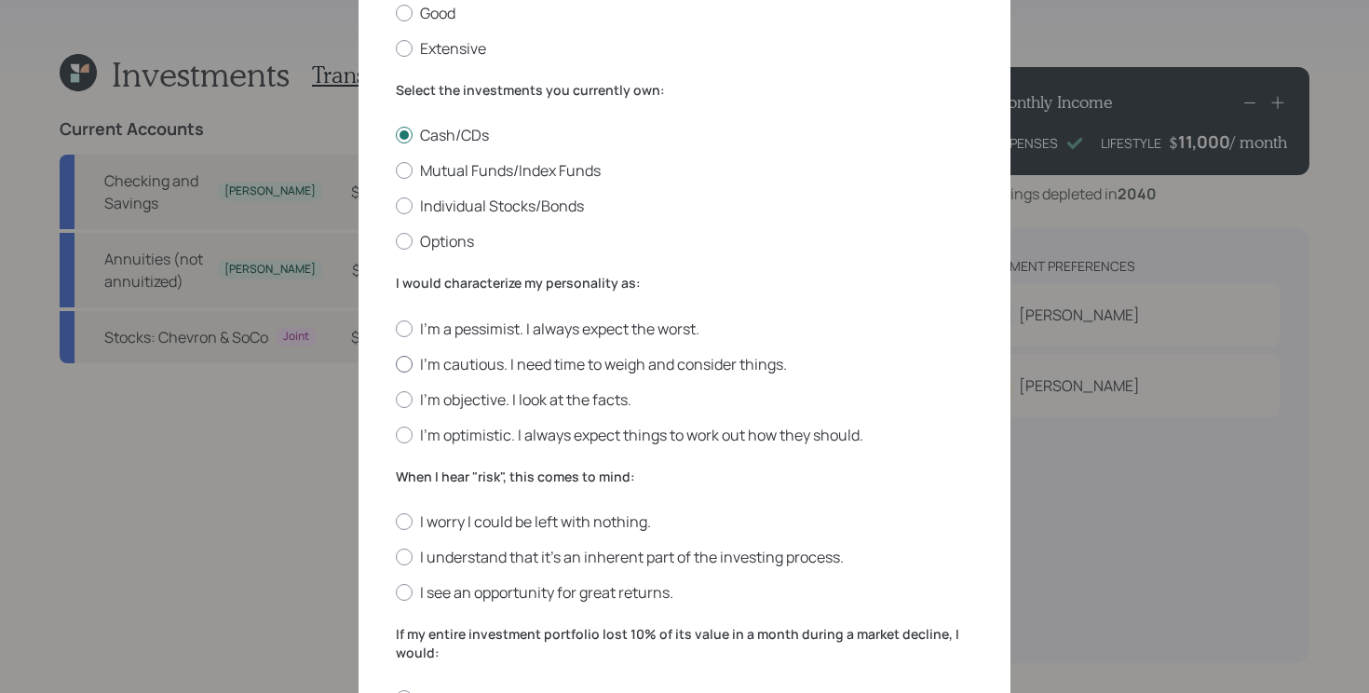
click at [560, 369] on label "I'm cautious. I need time to weigh and consider things." at bounding box center [685, 364] width 578 height 20
click at [396, 364] on input "I'm cautious. I need time to weigh and consider things." at bounding box center [395, 363] width 1 height 1
radio input "true"
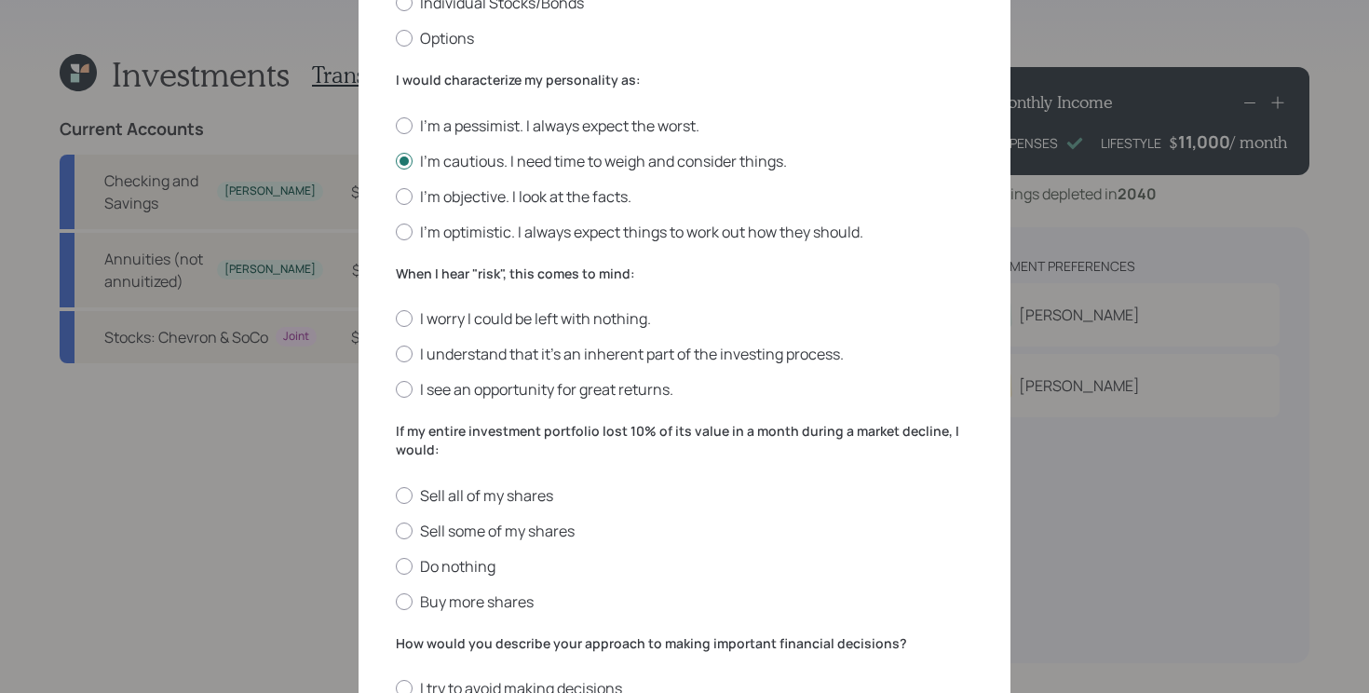
scroll to position [452, 0]
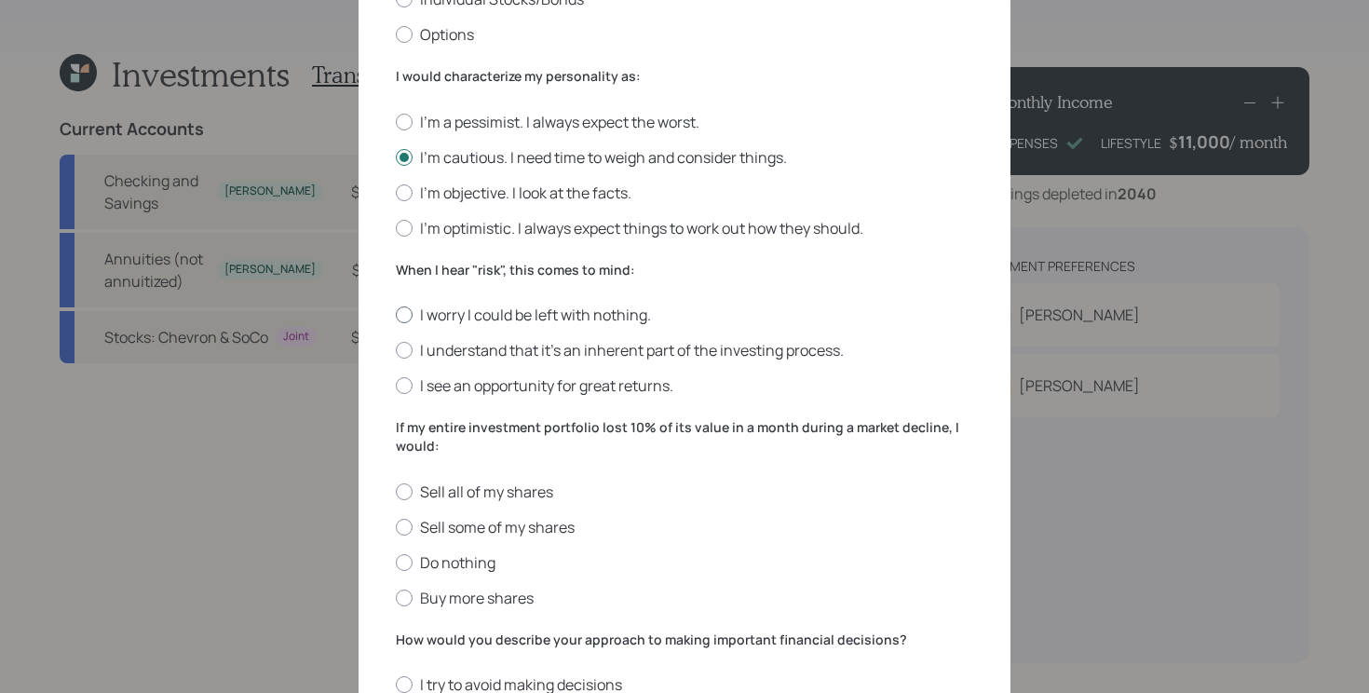
click at [615, 321] on label "I worry I could be left with nothing." at bounding box center [685, 315] width 578 height 20
click at [396, 316] on input "I worry I could be left with nothing." at bounding box center [395, 315] width 1 height 1
radio input "true"
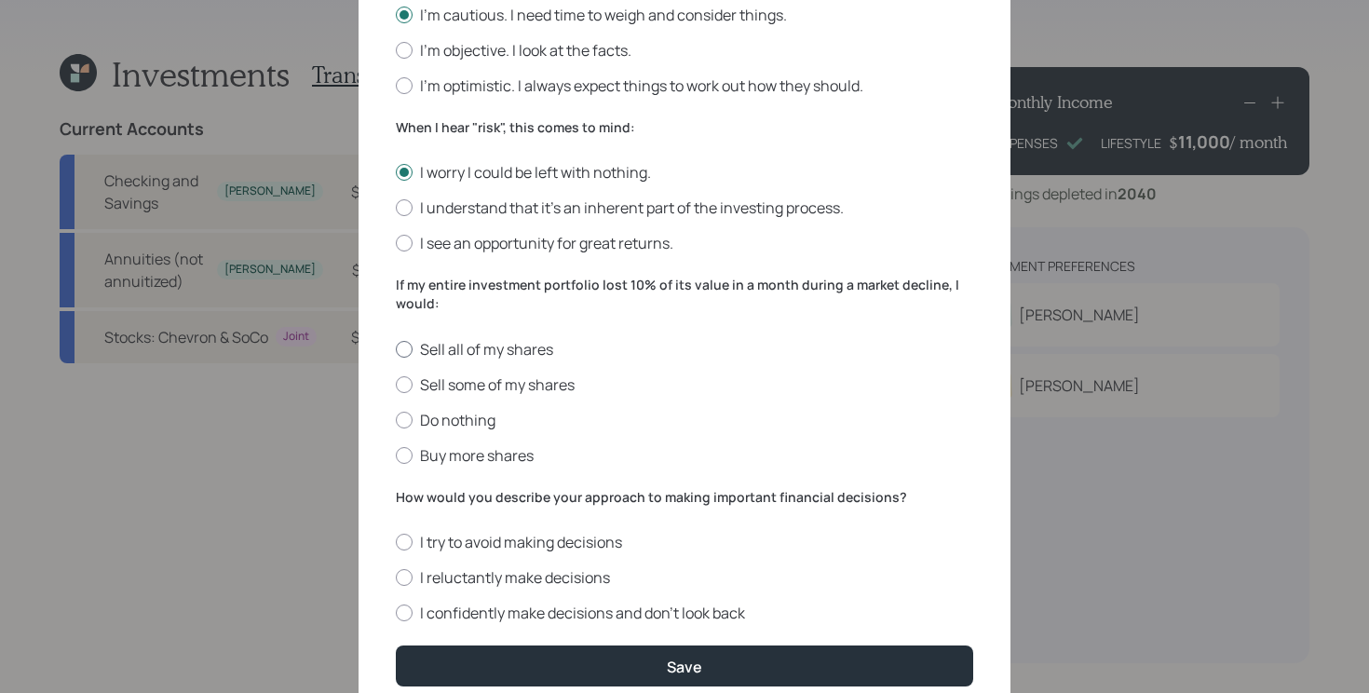
scroll to position [595, 0]
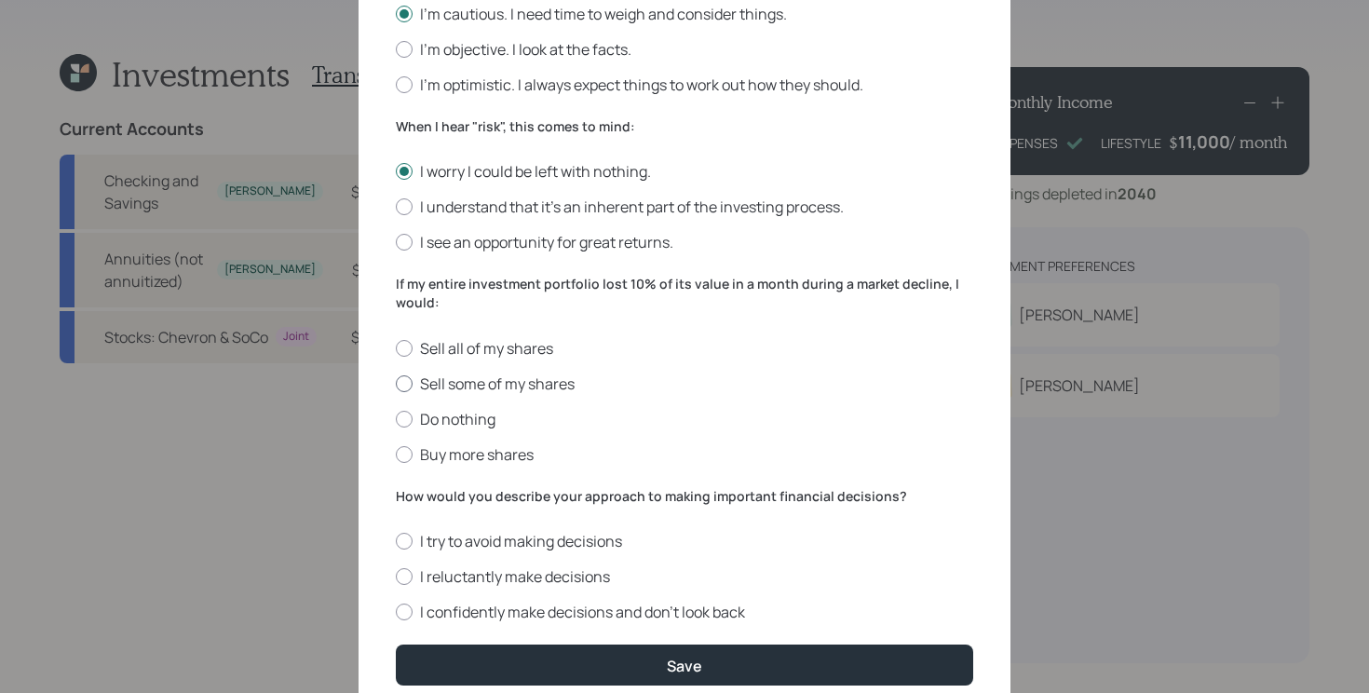
click at [616, 376] on label "Sell some of my shares" at bounding box center [685, 384] width 578 height 20
click at [396, 383] on input "Sell some of my shares" at bounding box center [395, 383] width 1 height 1
radio input "true"
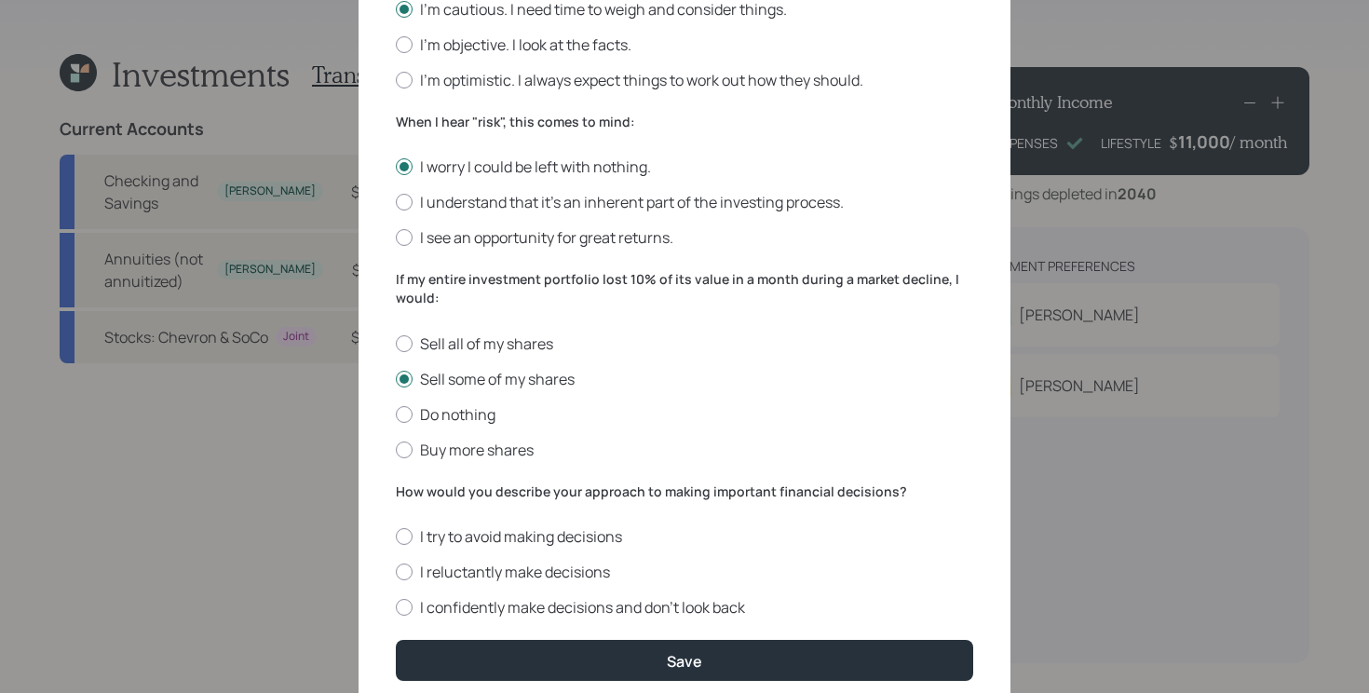
scroll to position [604, 0]
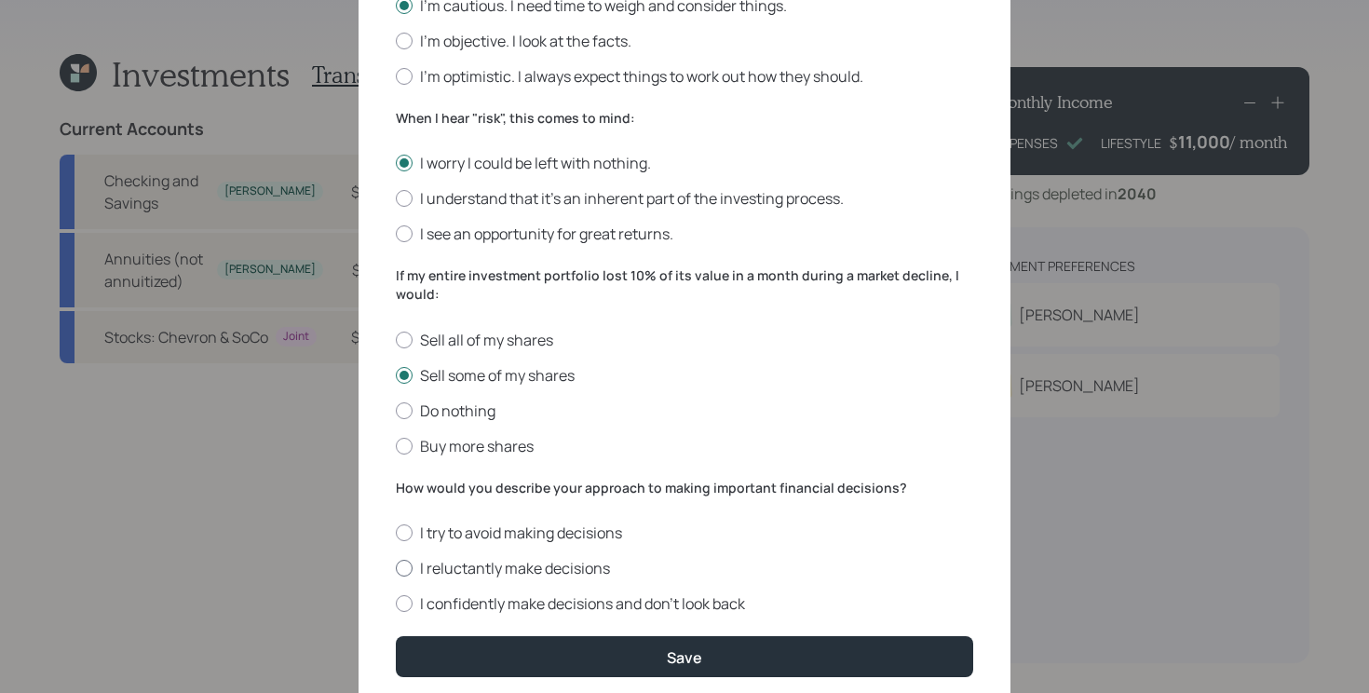
click at [489, 569] on label "I reluctantly make decisions" at bounding box center [685, 568] width 578 height 20
click at [396, 569] on input "I reluctantly make decisions" at bounding box center [395, 568] width 1 height 1
radio input "true"
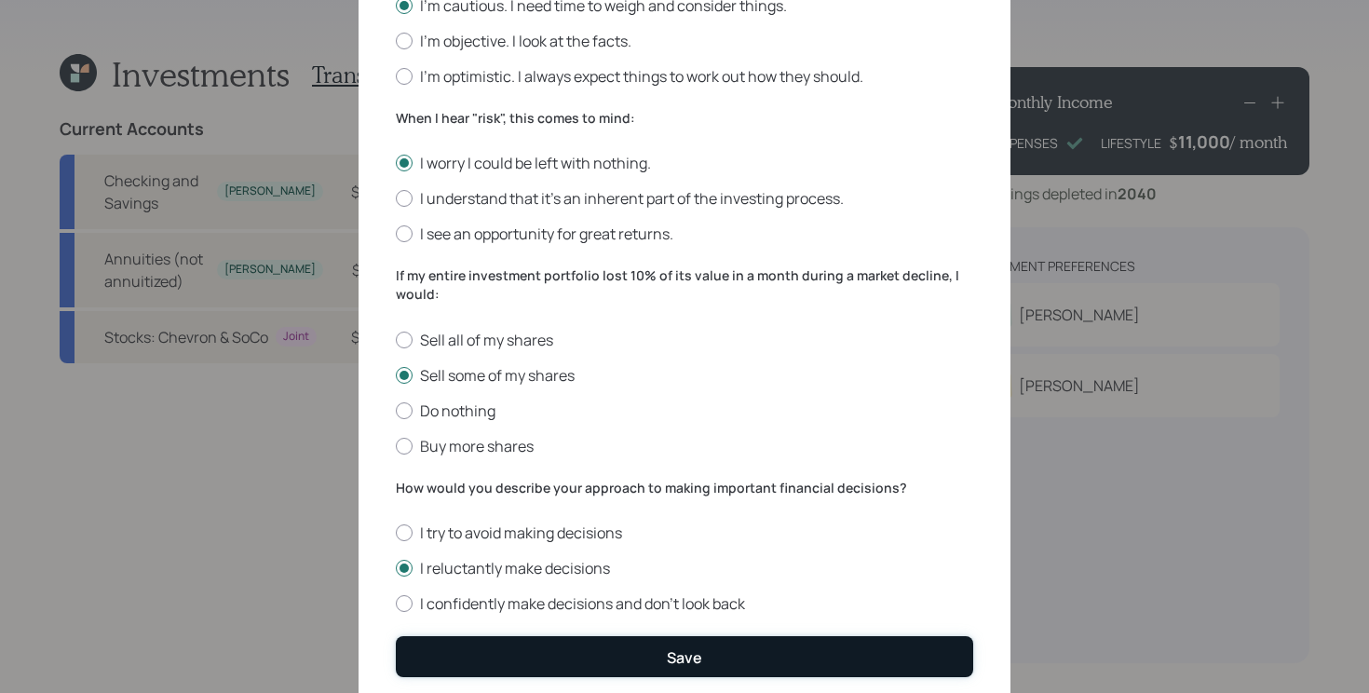
click at [500, 655] on button "Save" at bounding box center [685, 656] width 578 height 40
